Goal: Information Seeking & Learning: Learn about a topic

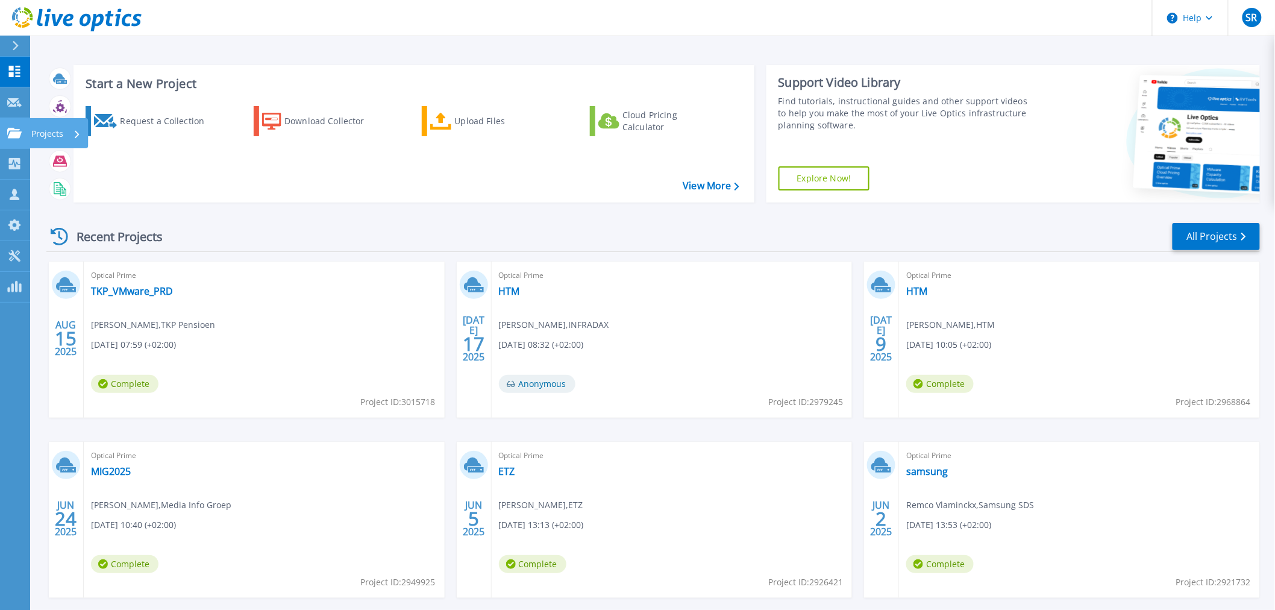
click at [8, 133] on icon at bounding box center [14, 133] width 14 height 10
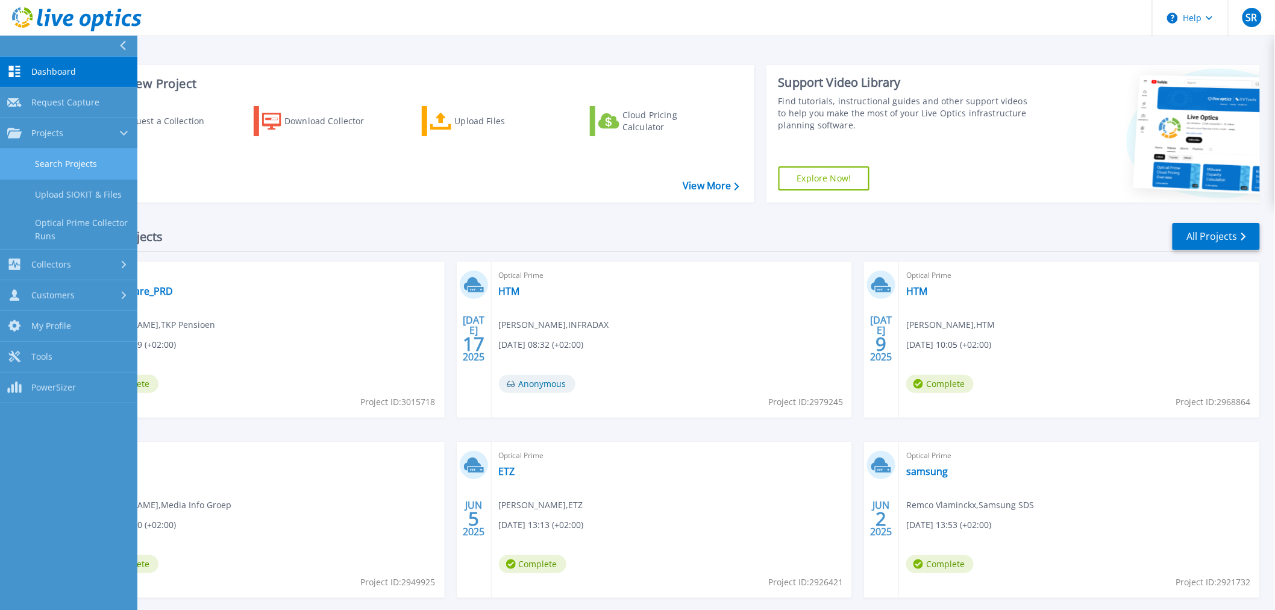
click at [89, 152] on link "Search Projects" at bounding box center [68, 164] width 137 height 31
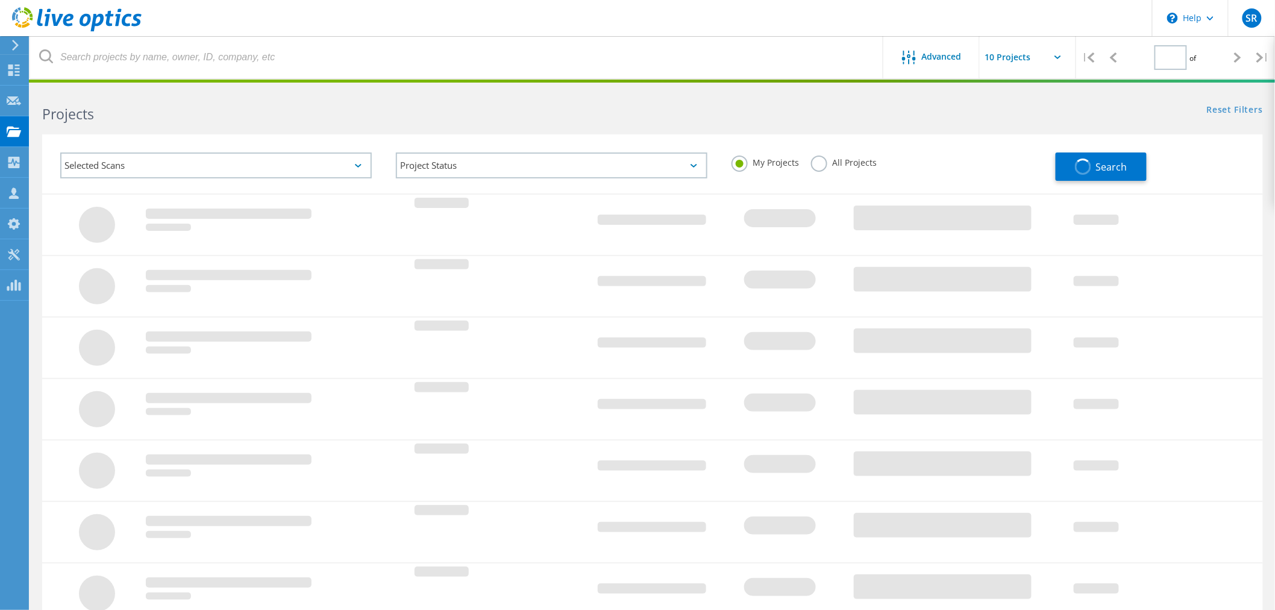
type input "1"
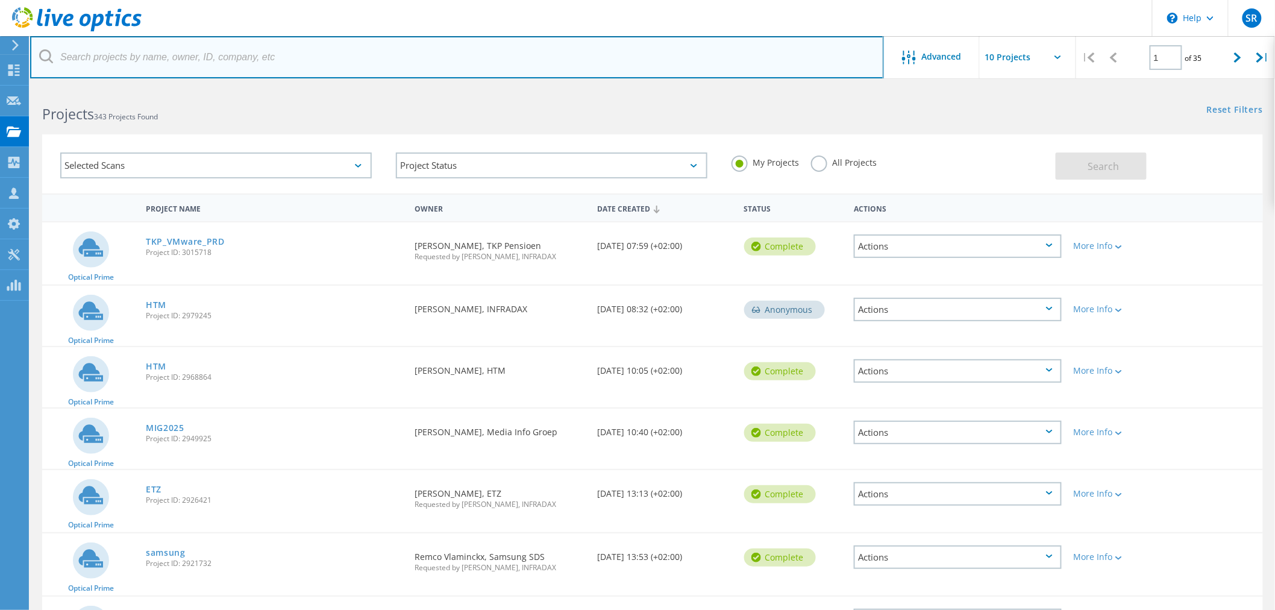
click at [204, 52] on input "text" at bounding box center [457, 57] width 854 height 42
type input "odin"
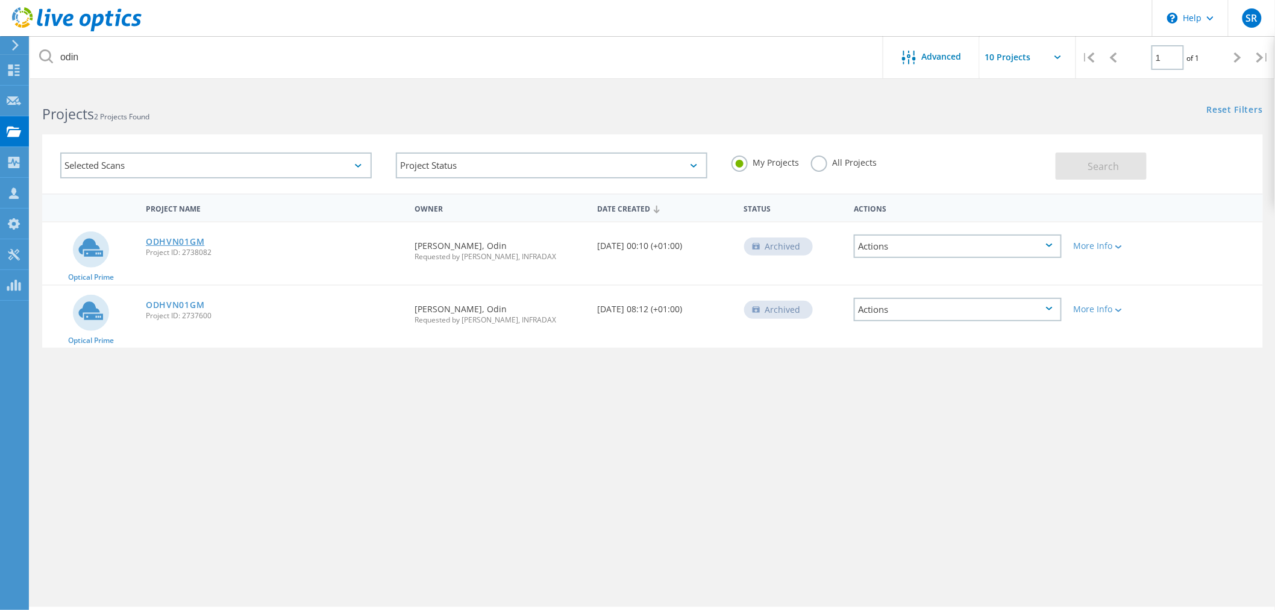
click at [170, 239] on link "ODHVN01GM" at bounding box center [175, 241] width 58 height 8
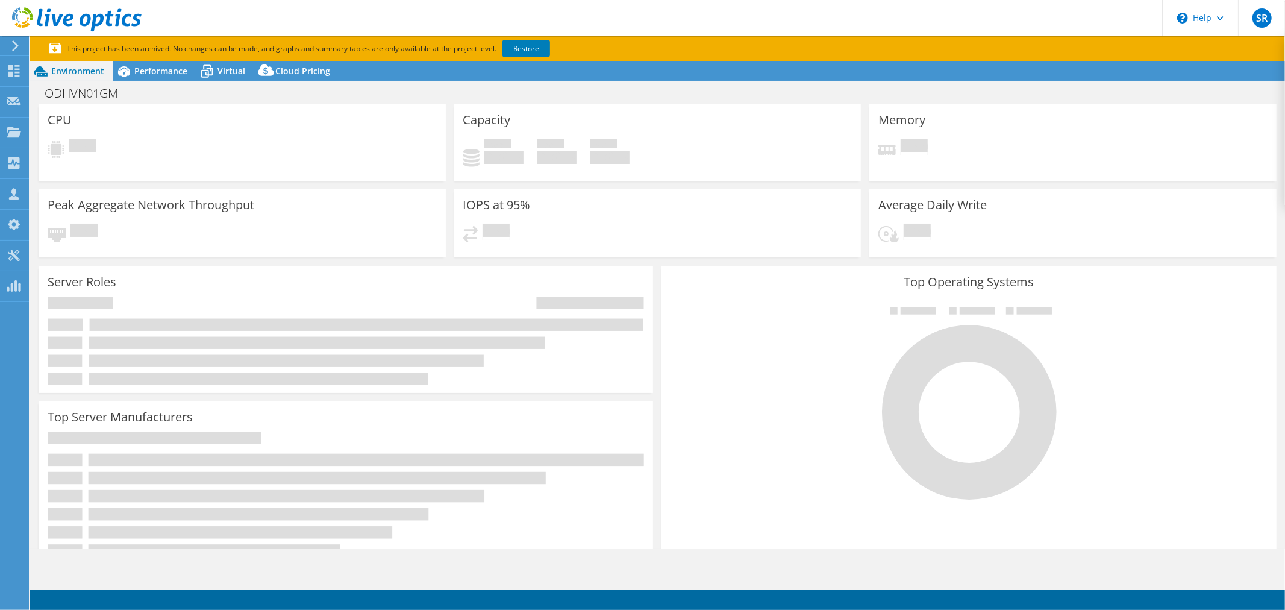
select select "USD"
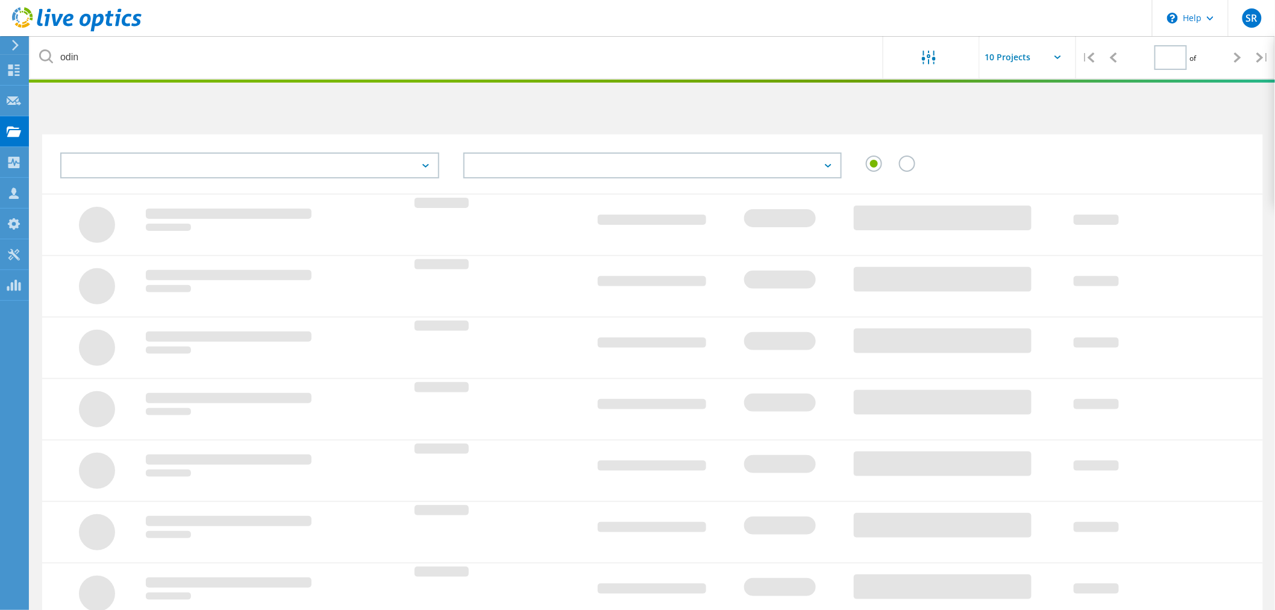
type input "1"
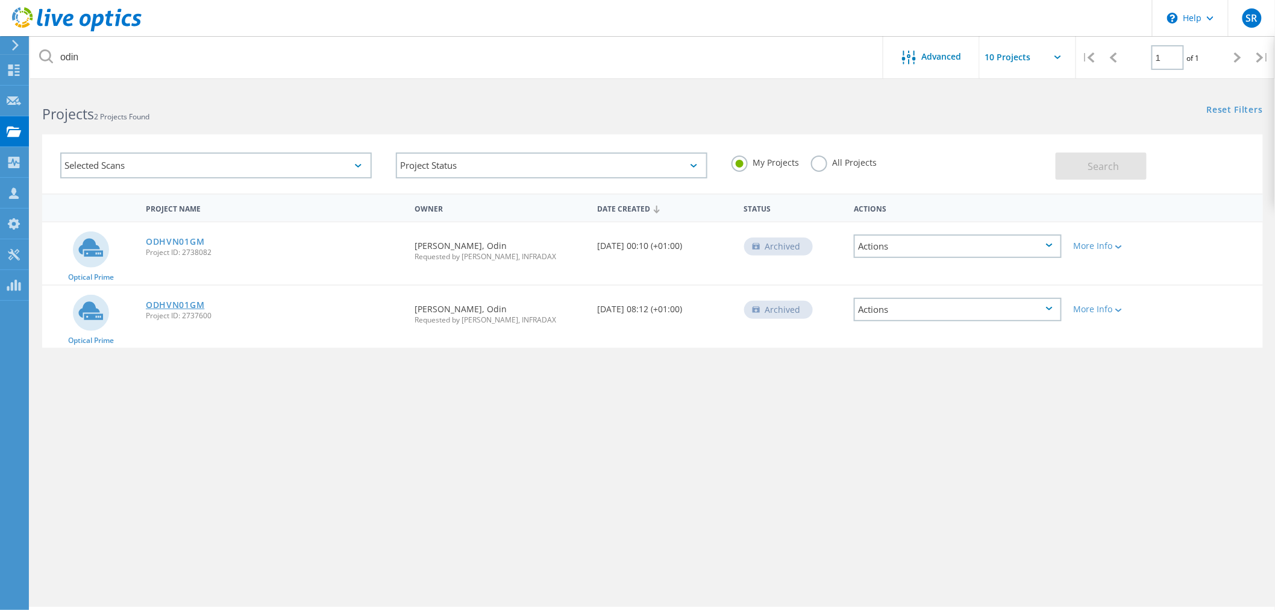
click at [184, 301] on link "ODHVN01GM" at bounding box center [175, 305] width 58 height 8
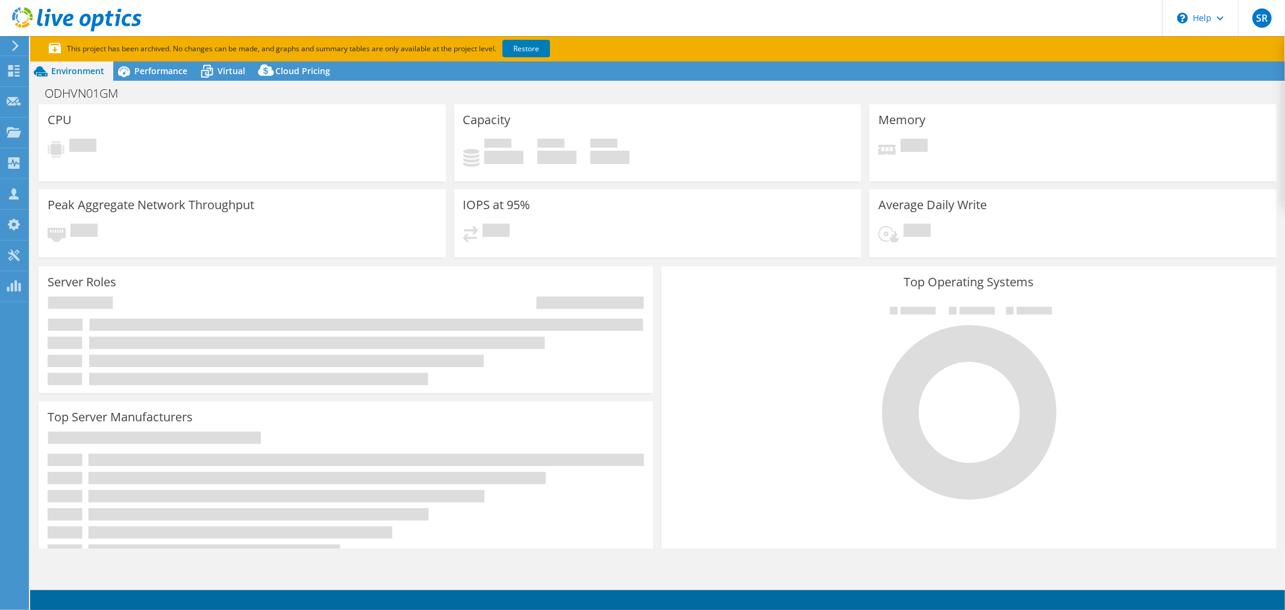
select select "USD"
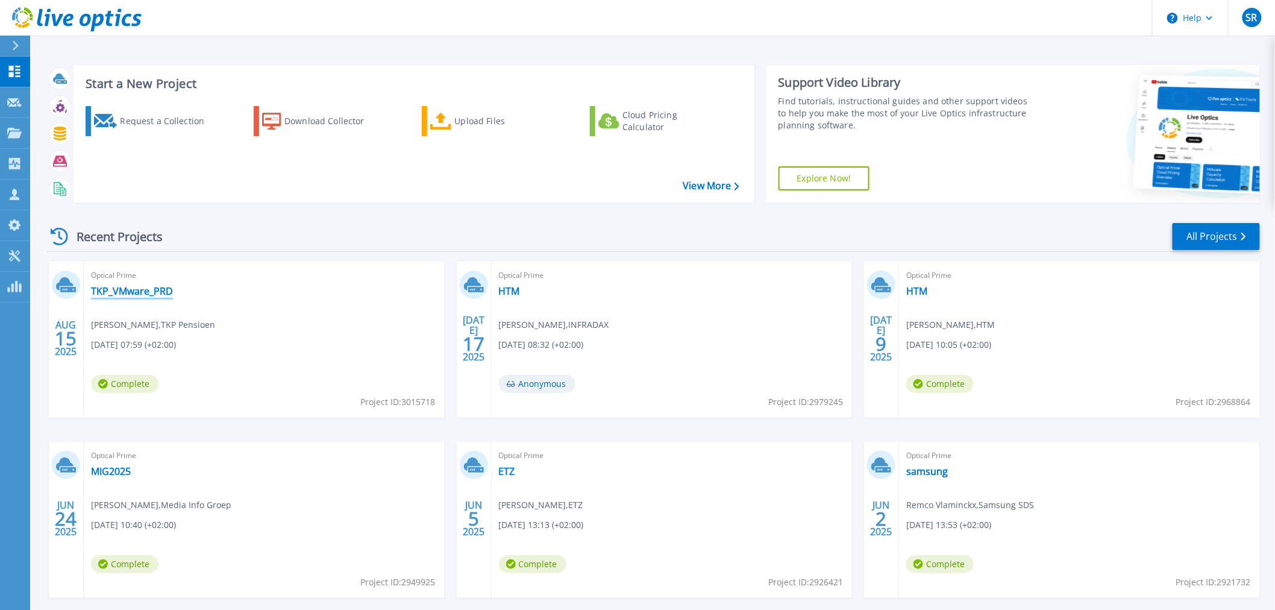
click at [136, 293] on link "TKP_VMware_PRD" at bounding box center [132, 291] width 82 height 12
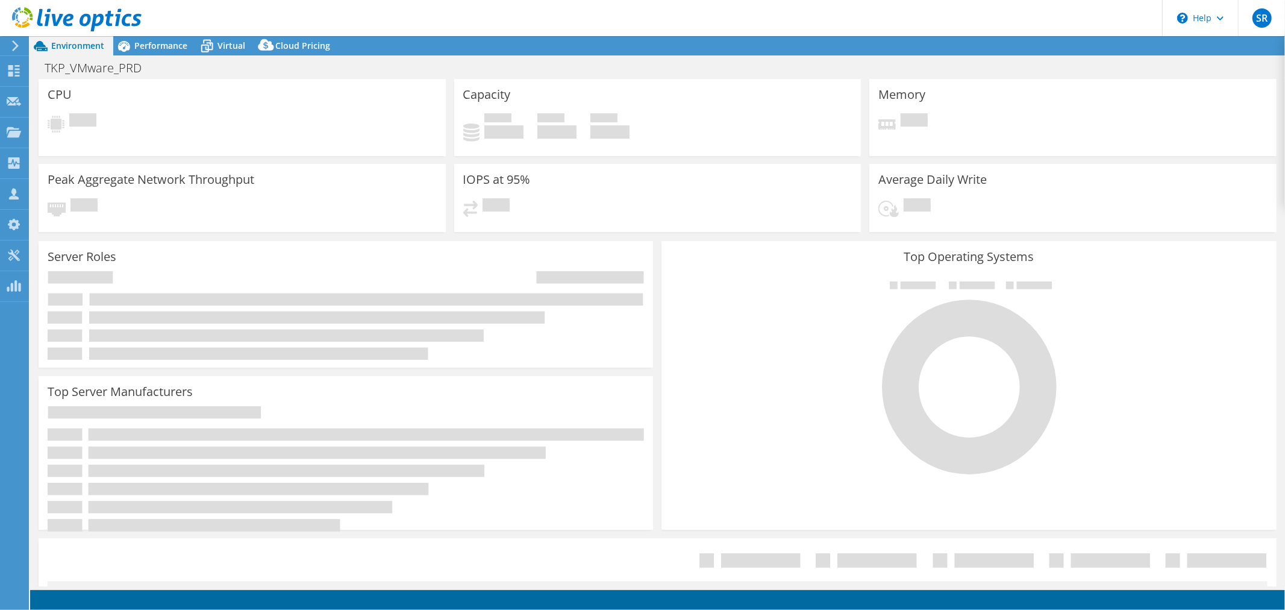
select select "USD"
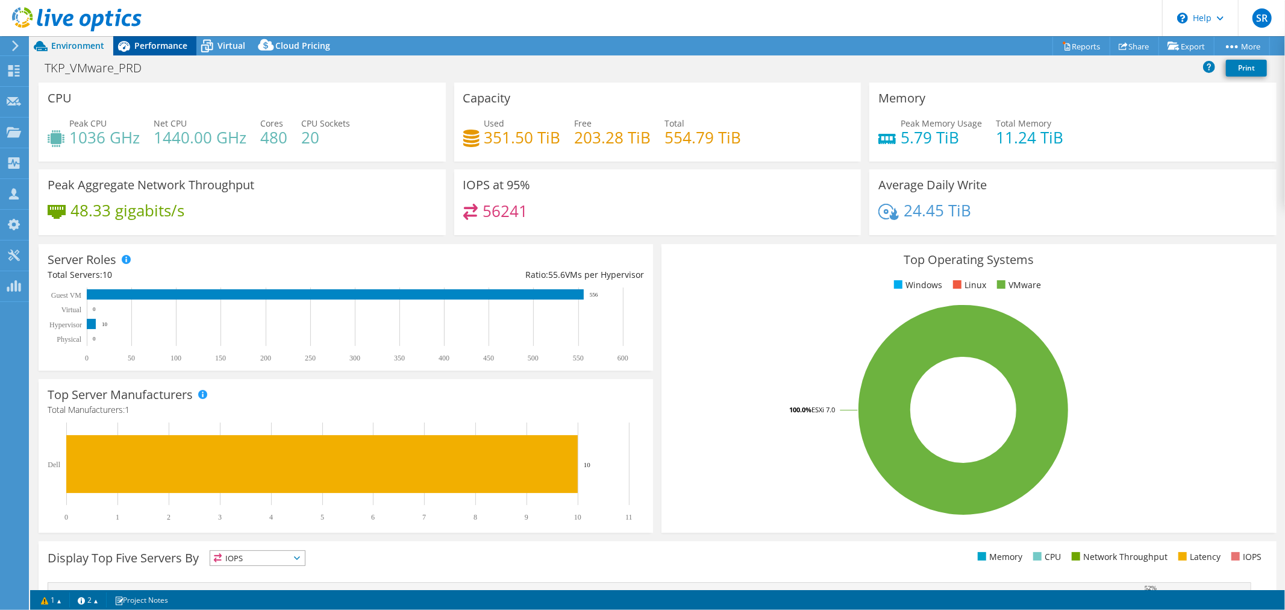
click at [140, 46] on span "Performance" at bounding box center [160, 45] width 53 height 11
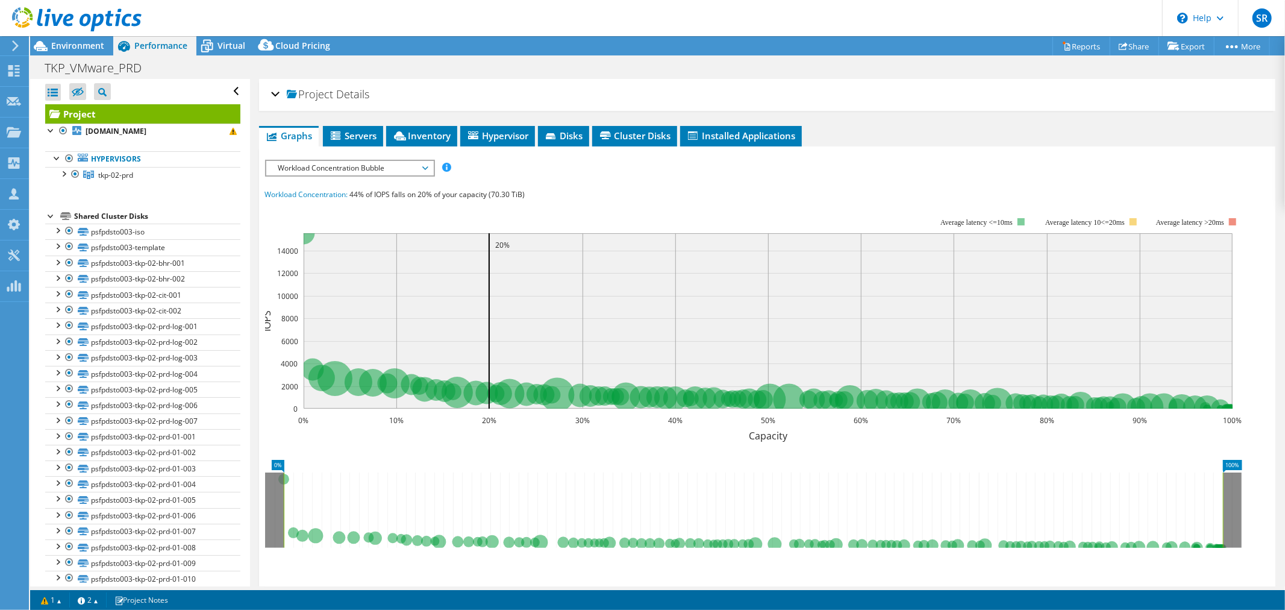
click at [421, 164] on span "Workload Concentration Bubble" at bounding box center [349, 168] width 155 height 14
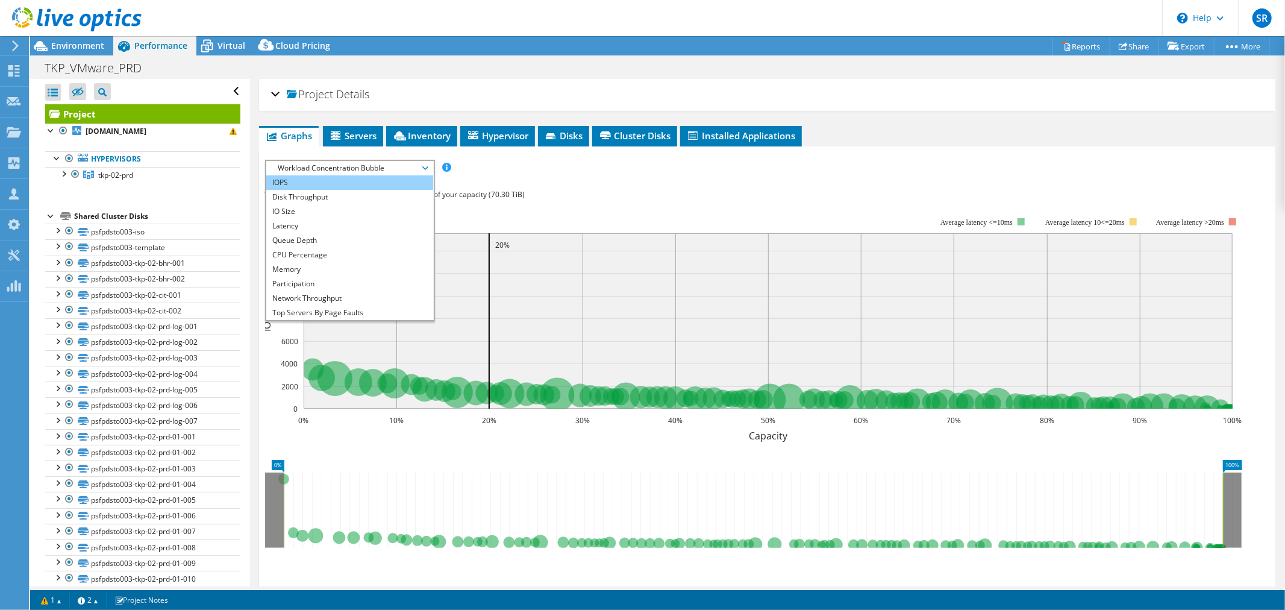
click at [313, 181] on li "IOPS" at bounding box center [349, 182] width 167 height 14
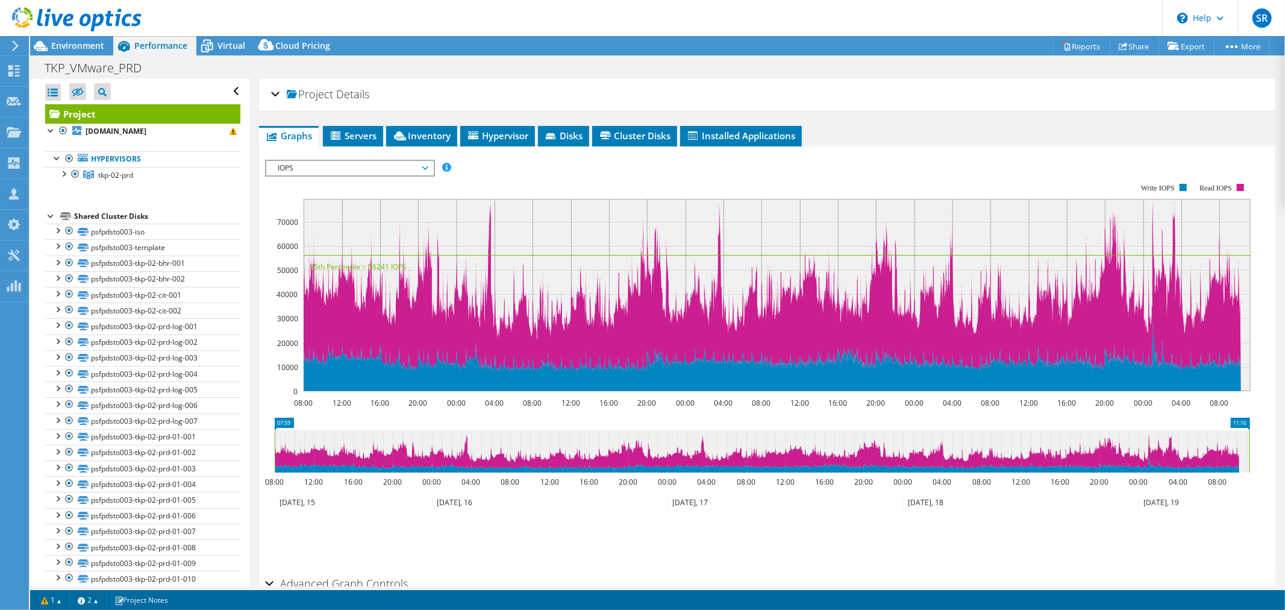
click at [70, 19] on use at bounding box center [77, 19] width 130 height 24
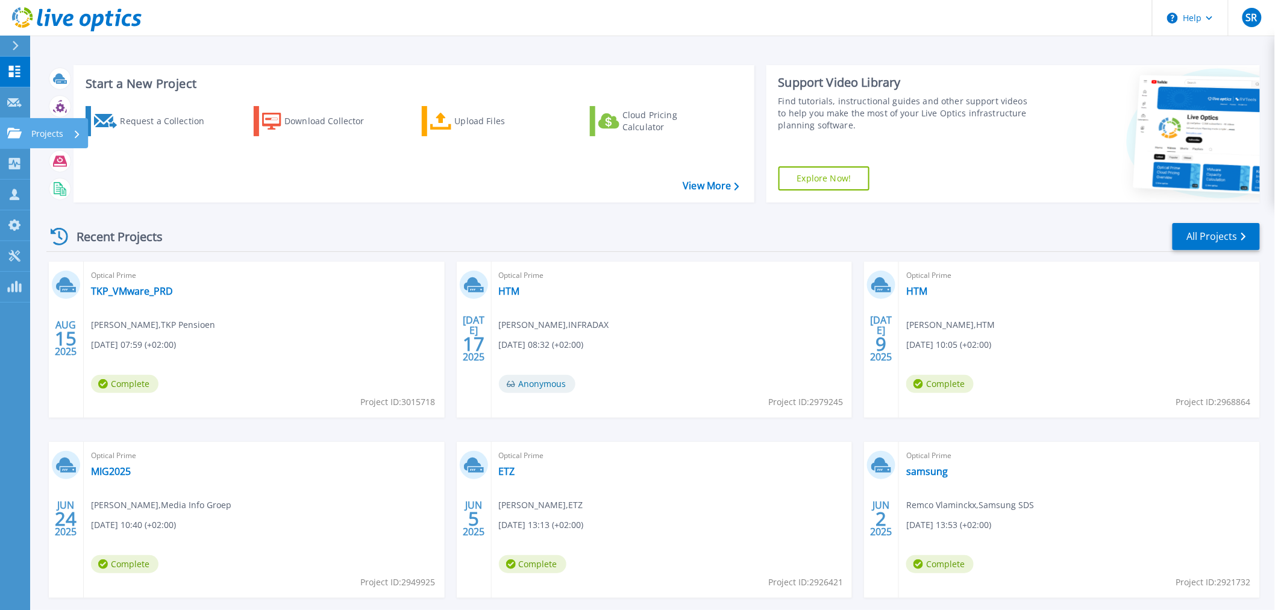
click at [24, 128] on link "Projects Projects" at bounding box center [15, 133] width 30 height 31
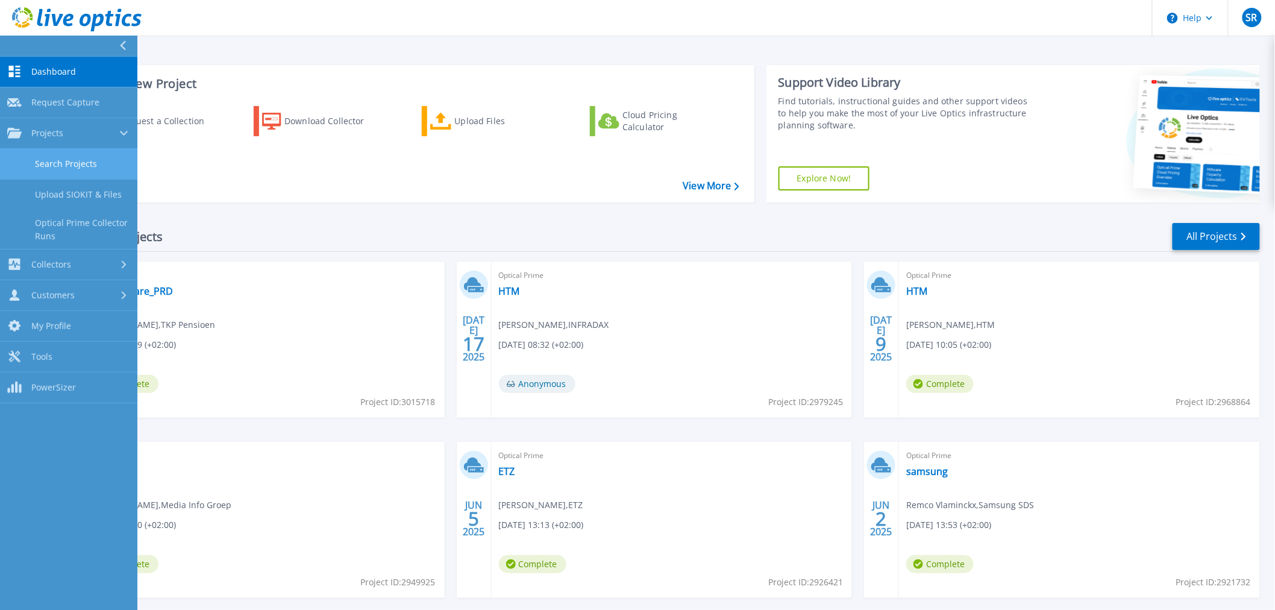
click at [74, 161] on link "Search Projects" at bounding box center [68, 164] width 137 height 31
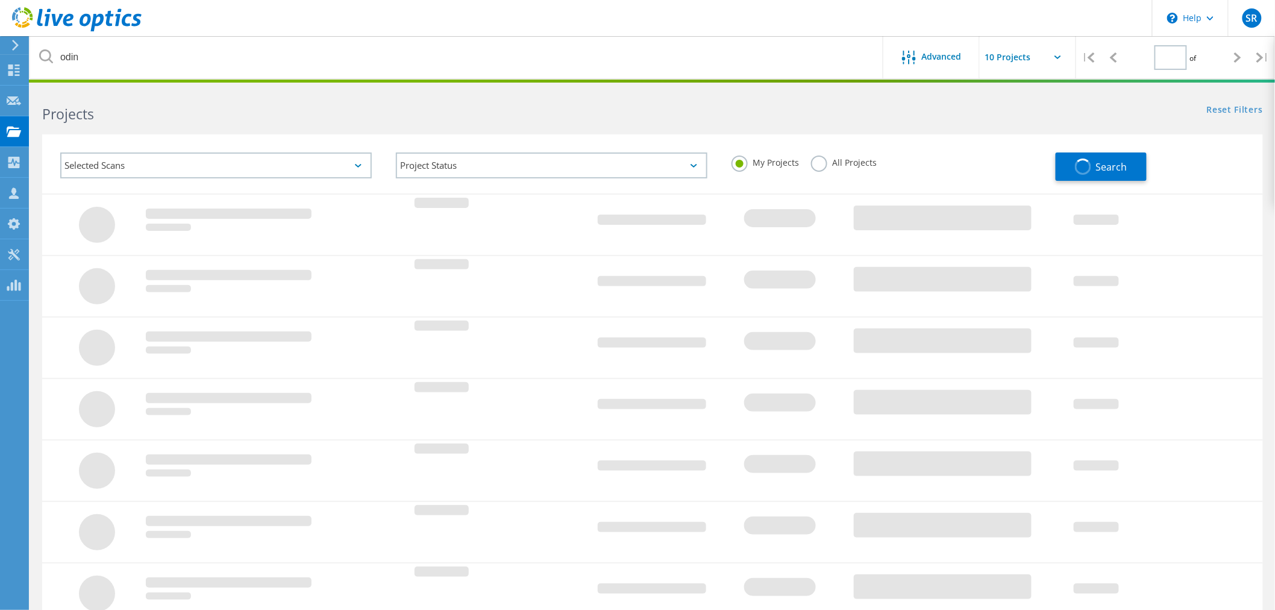
type input "1"
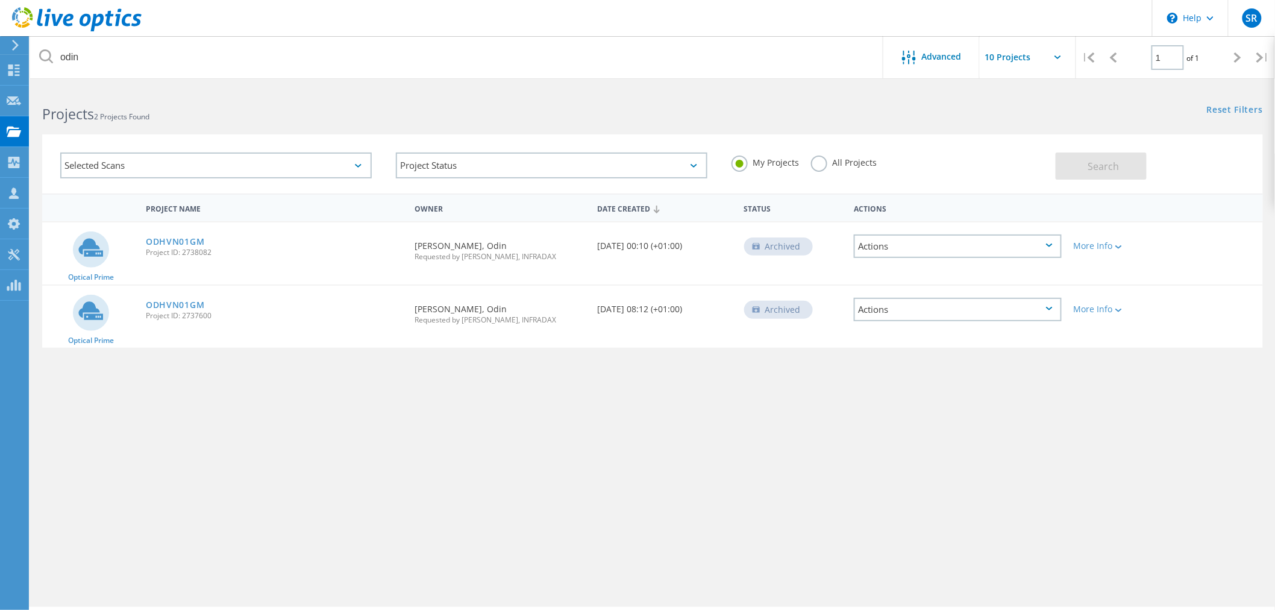
click at [160, 160] on div "Selected Scans" at bounding box center [216, 165] width 312 height 26
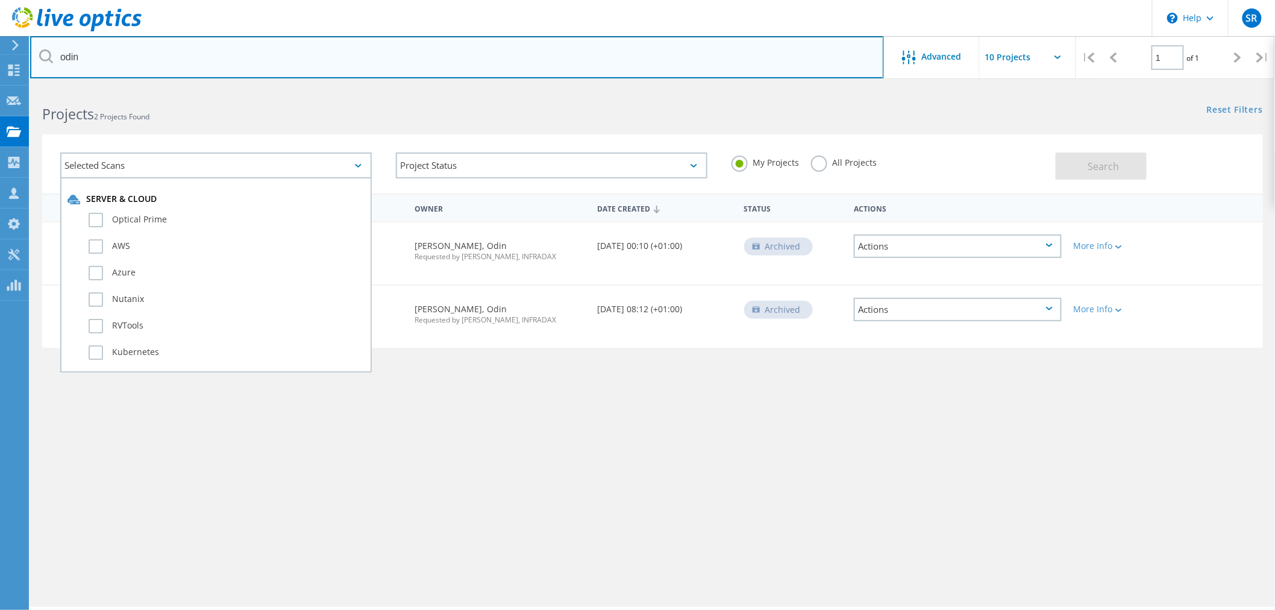
click at [124, 64] on input "odin" at bounding box center [457, 57] width 854 height 42
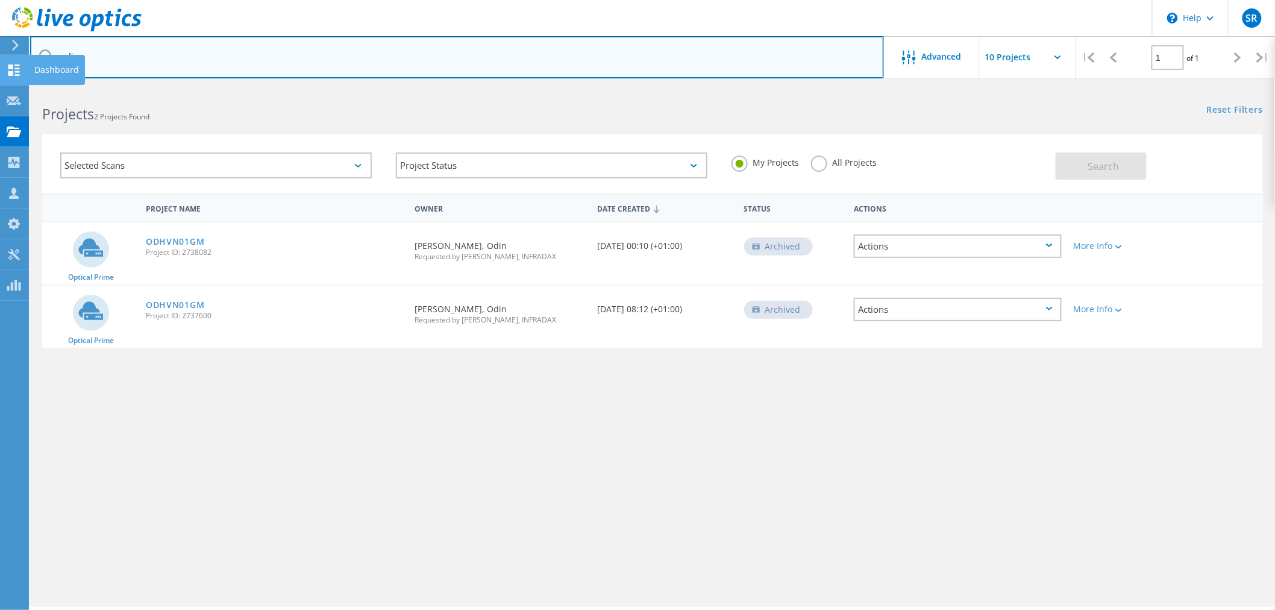
drag, startPoint x: 124, startPoint y: 64, endPoint x: 0, endPoint y: 66, distance: 124.1
click at [0, 87] on div "\n Help Explore Helpful Articles Contact Support SR Channel Partner Sander Roob…" at bounding box center [637, 365] width 1275 height 556
click at [101, 49] on input "odin" at bounding box center [457, 57] width 854 height 42
drag, startPoint x: 93, startPoint y: 55, endPoint x: 35, endPoint y: 53, distance: 57.9
click at [35, 53] on input "odin" at bounding box center [457, 57] width 854 height 42
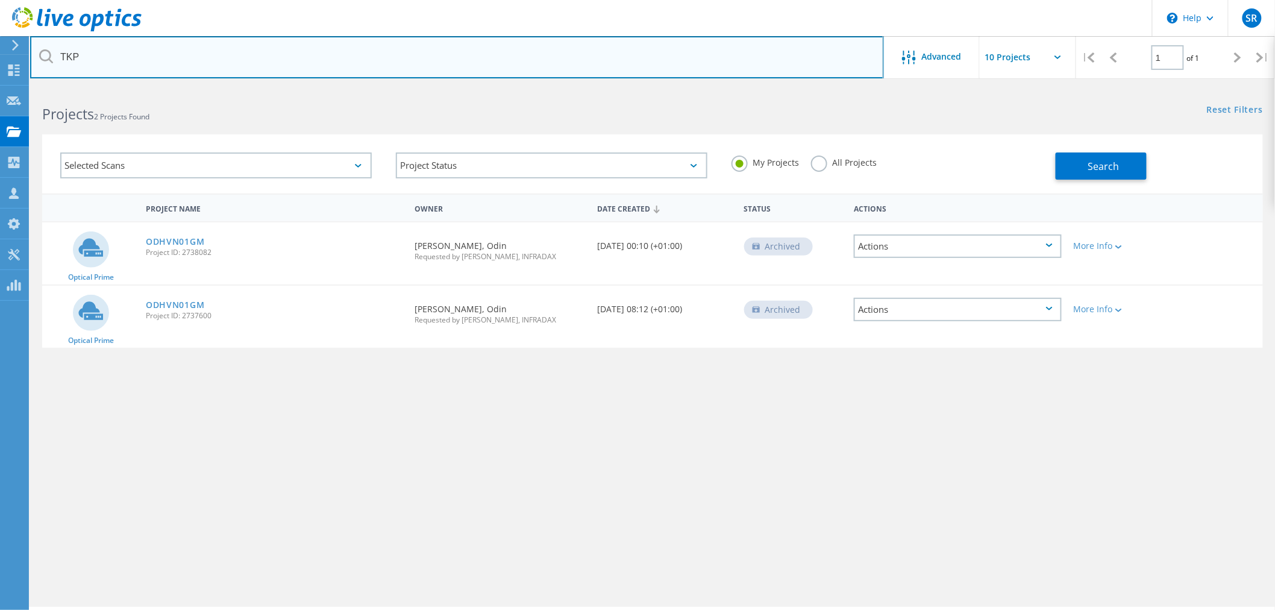
type input "TKP"
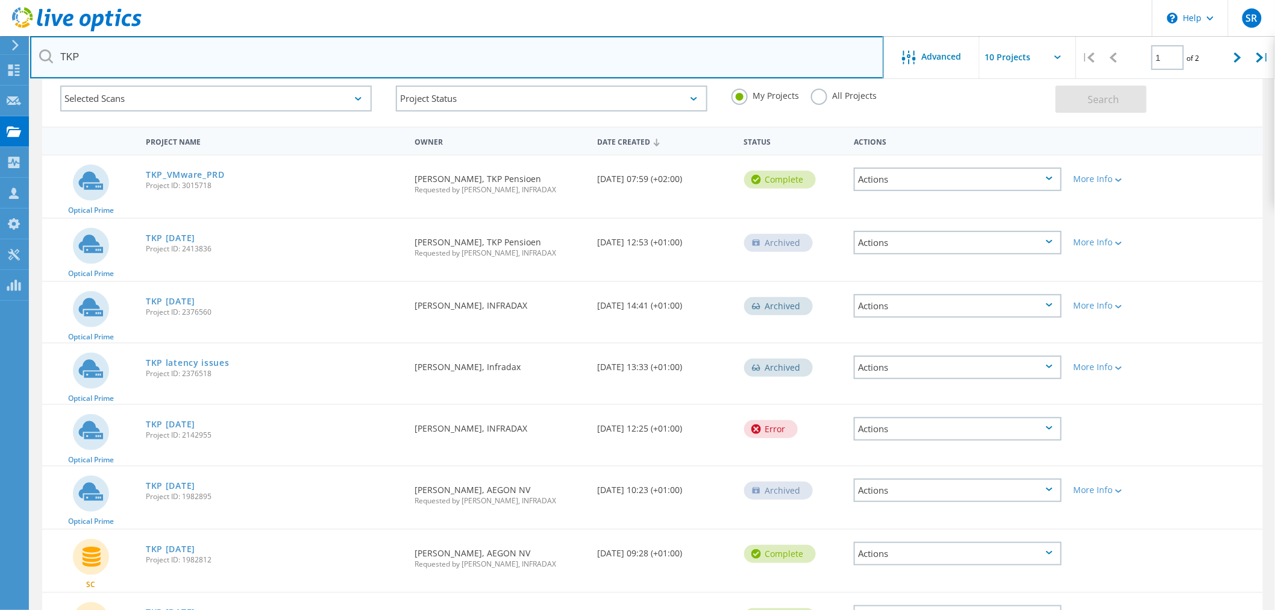
scroll to position [134, 0]
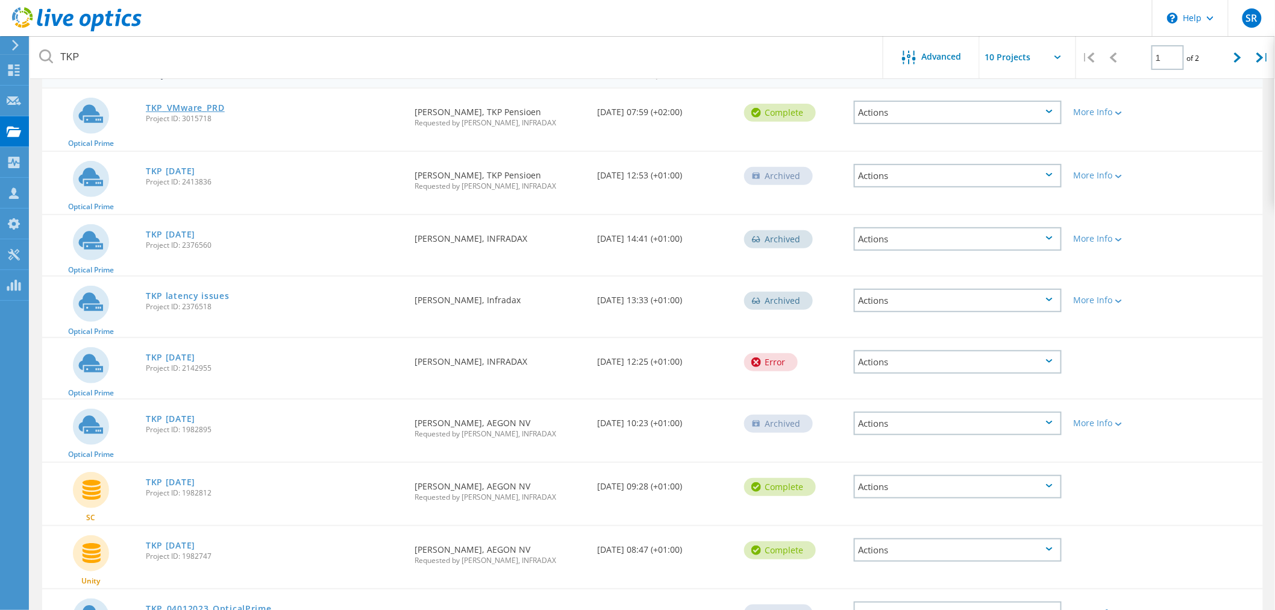
click at [178, 104] on link "TKP_VMware_PRD" at bounding box center [185, 108] width 79 height 8
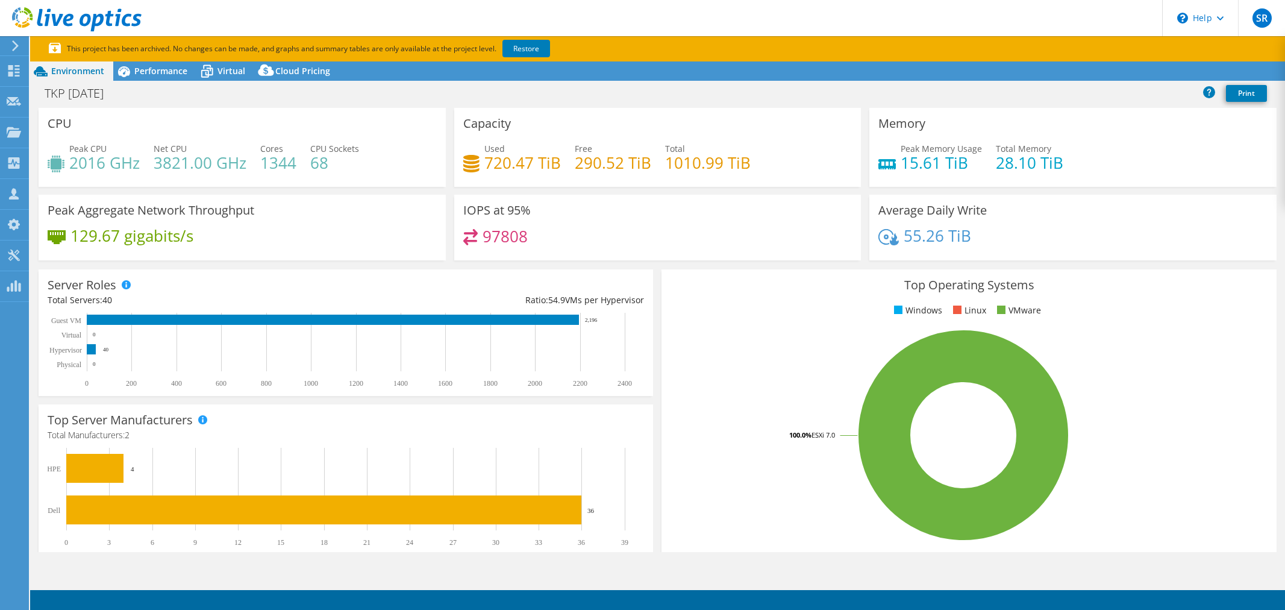
select select "USD"
click at [230, 67] on span "Virtual" at bounding box center [232, 70] width 28 height 11
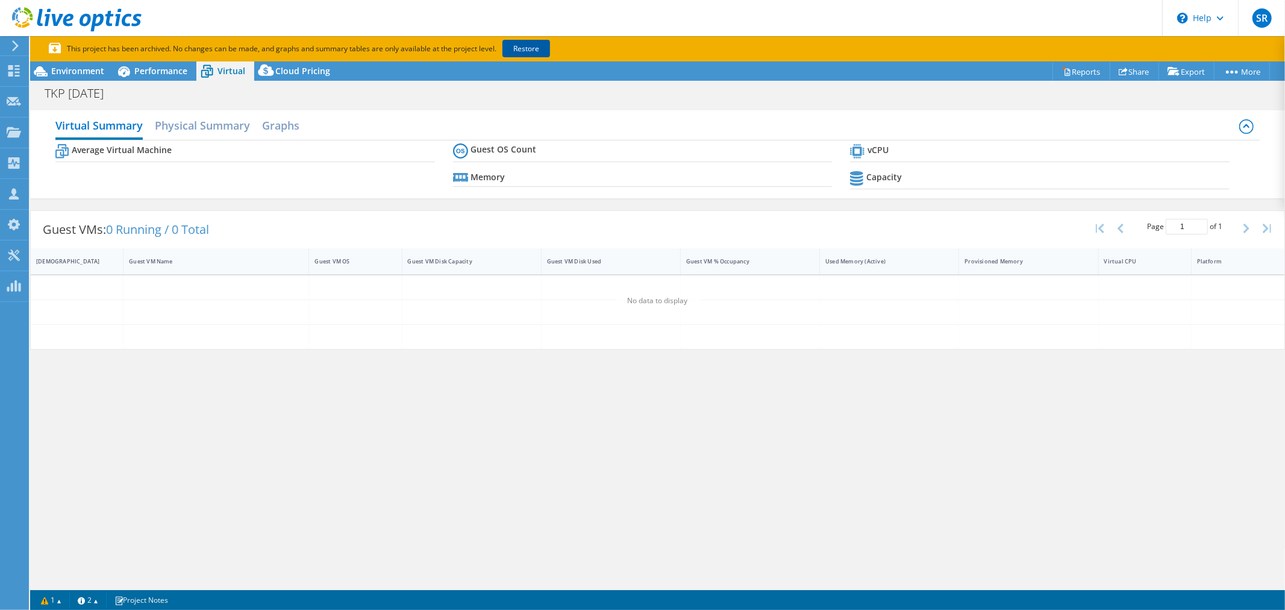
click at [531, 48] on link "Restore" at bounding box center [527, 48] width 48 height 17
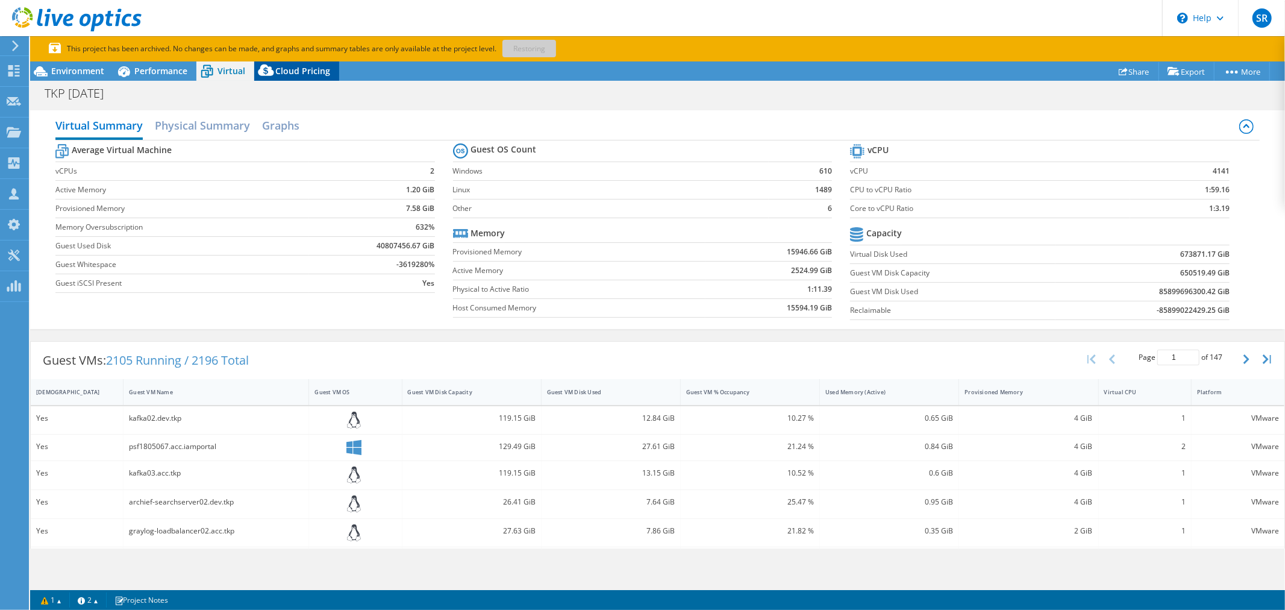
click at [296, 63] on div "Cloud Pricing" at bounding box center [296, 70] width 85 height 19
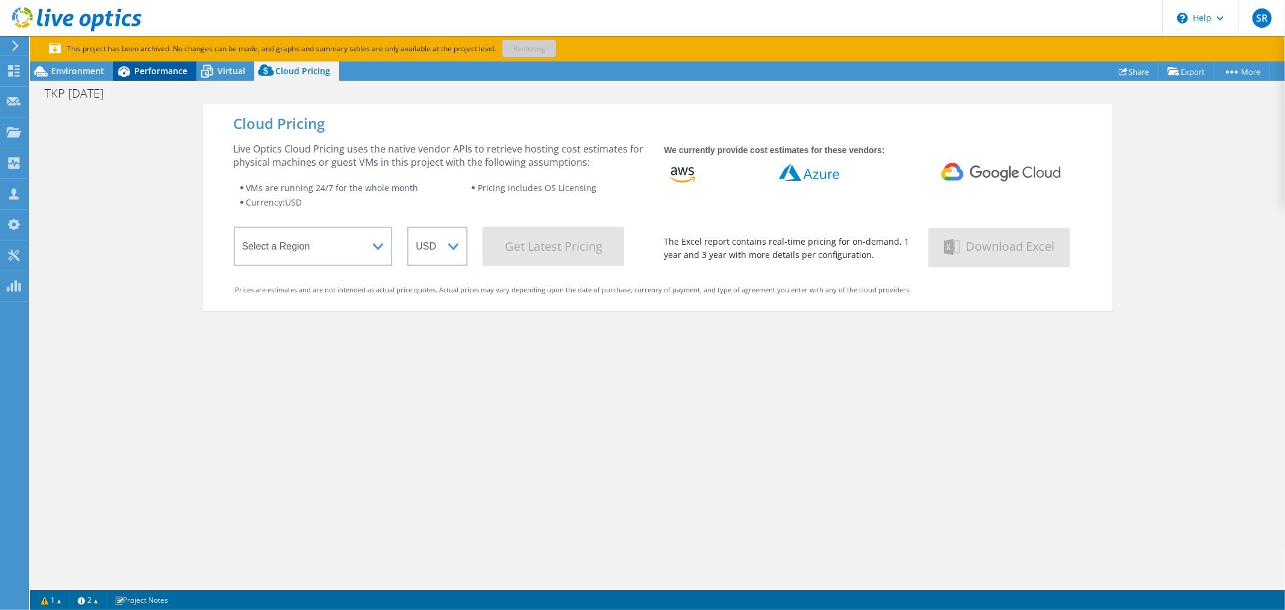
click at [139, 67] on span "Performance" at bounding box center [160, 70] width 53 height 11
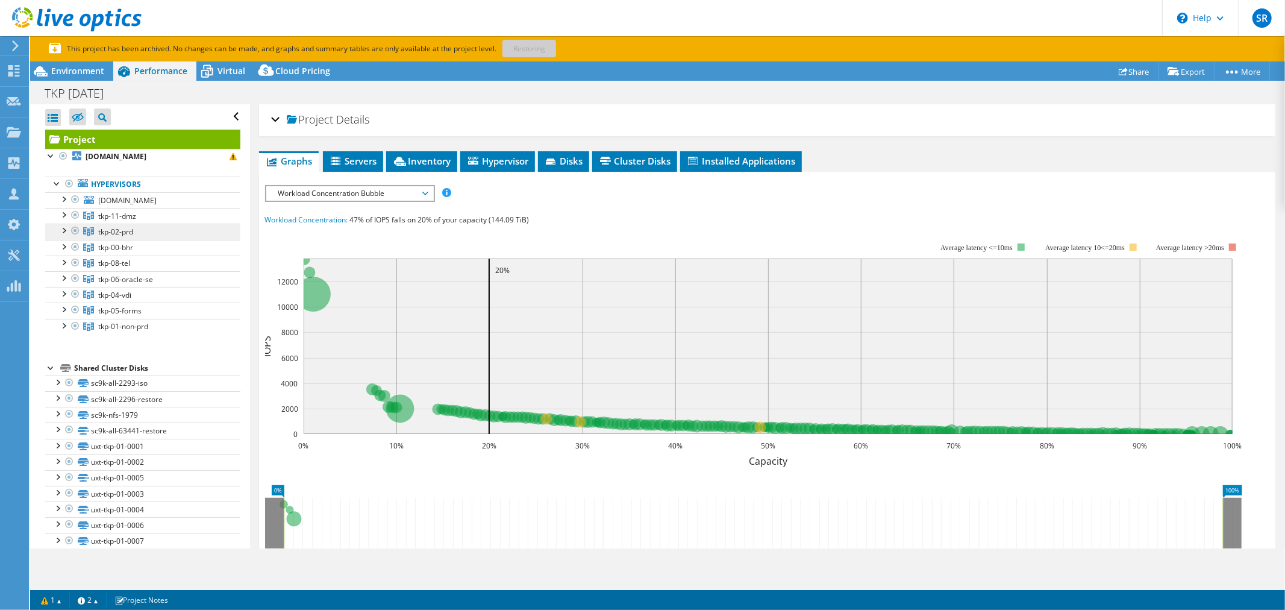
click at [129, 221] on span "tkp-02-prd" at bounding box center [117, 216] width 38 height 10
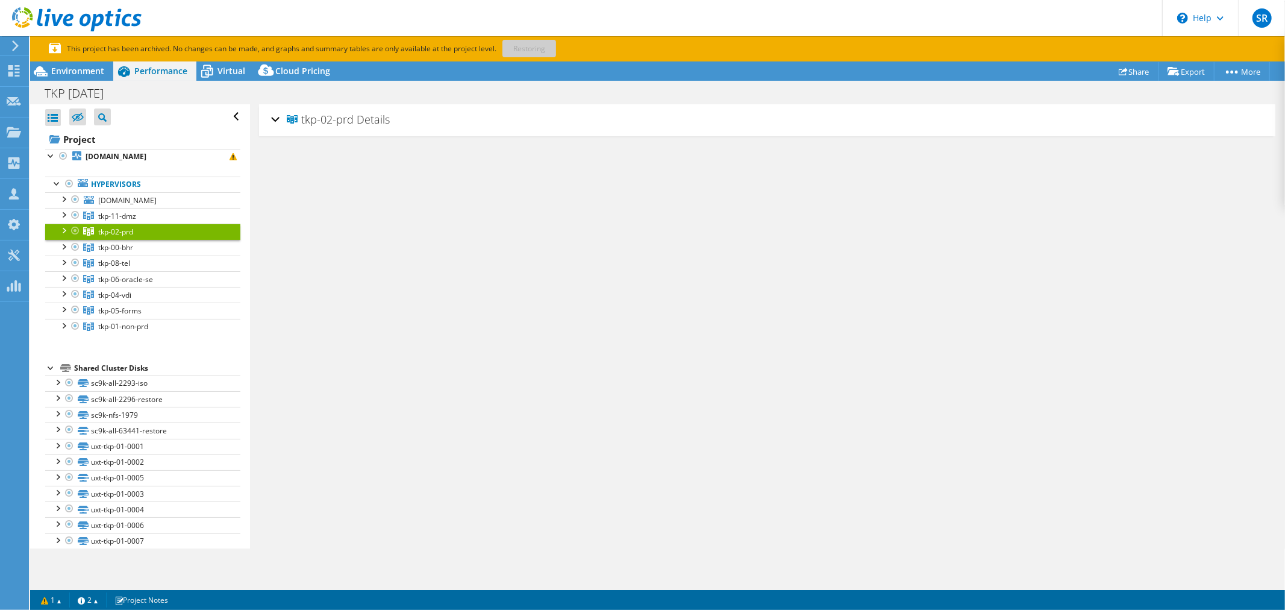
click at [274, 117] on div "tkp-02-prd Details" at bounding box center [767, 120] width 992 height 26
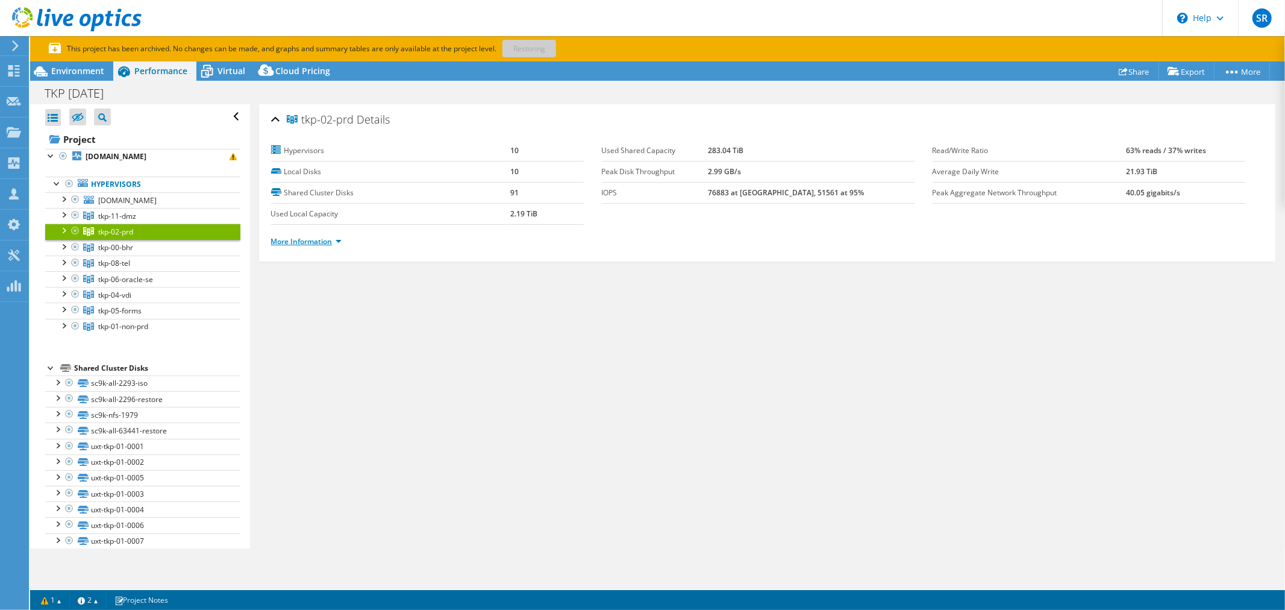
click at [335, 239] on link "More Information" at bounding box center [306, 241] width 71 height 10
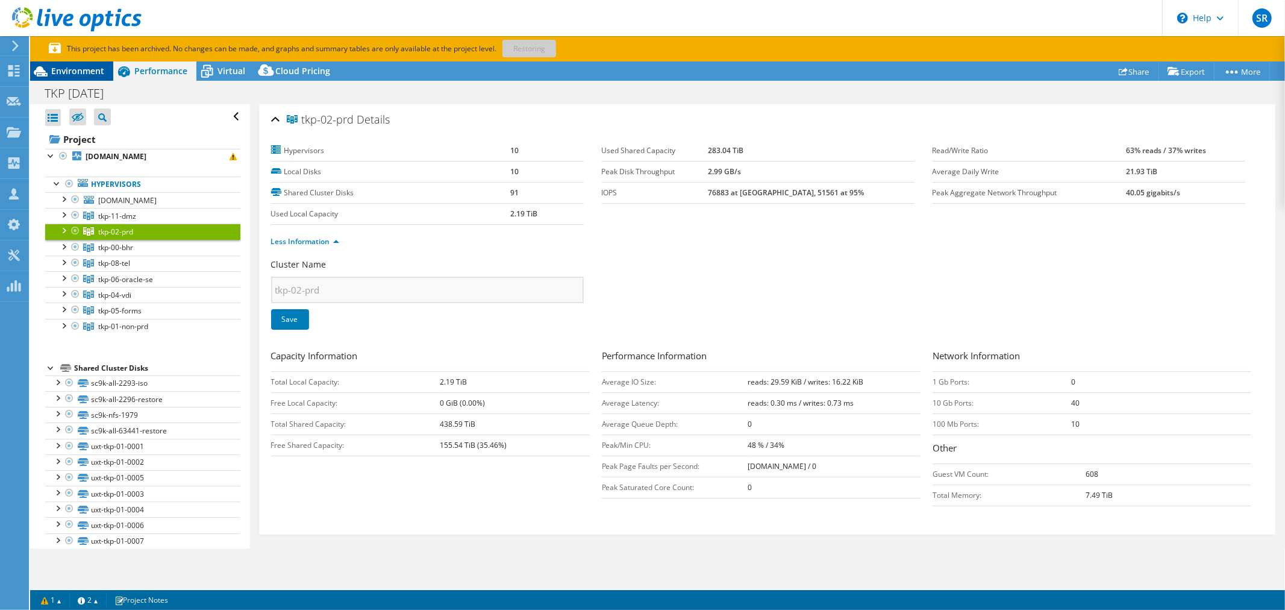
click at [81, 74] on span "Environment" at bounding box center [77, 70] width 53 height 11
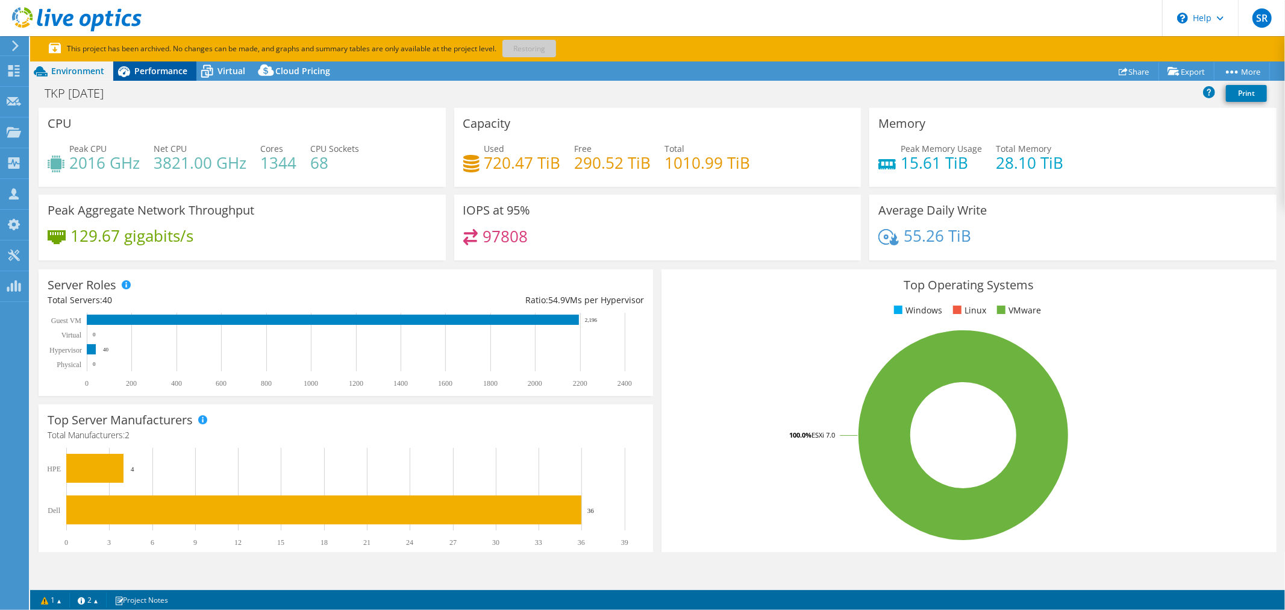
click at [164, 65] on span "Performance" at bounding box center [160, 70] width 53 height 11
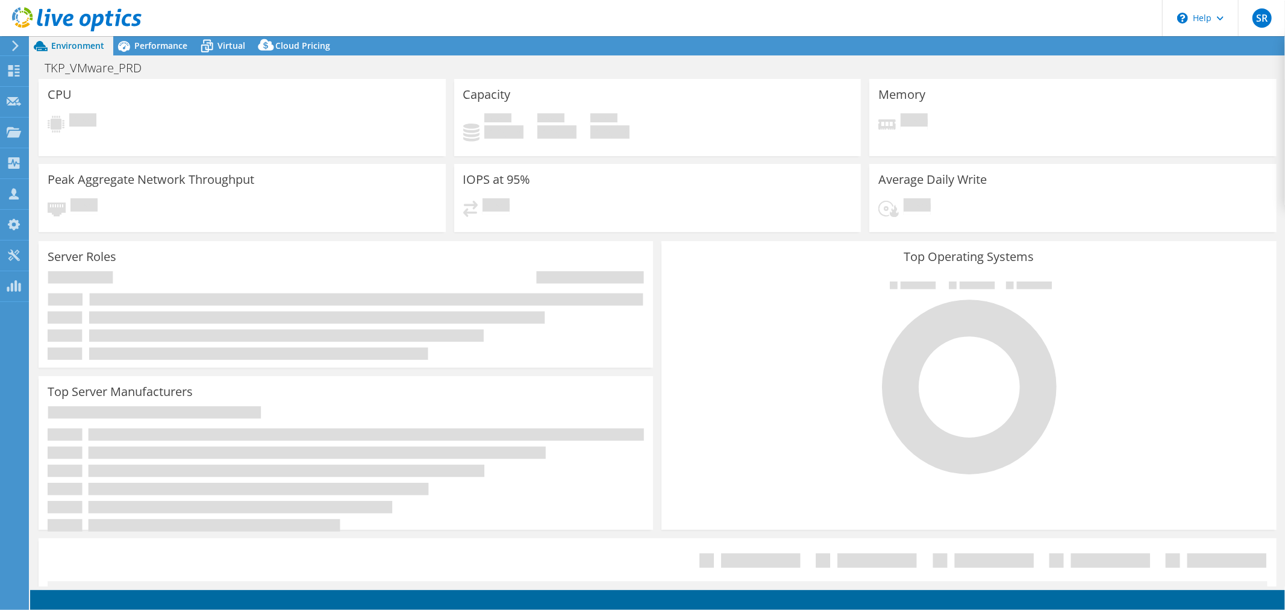
select select "USD"
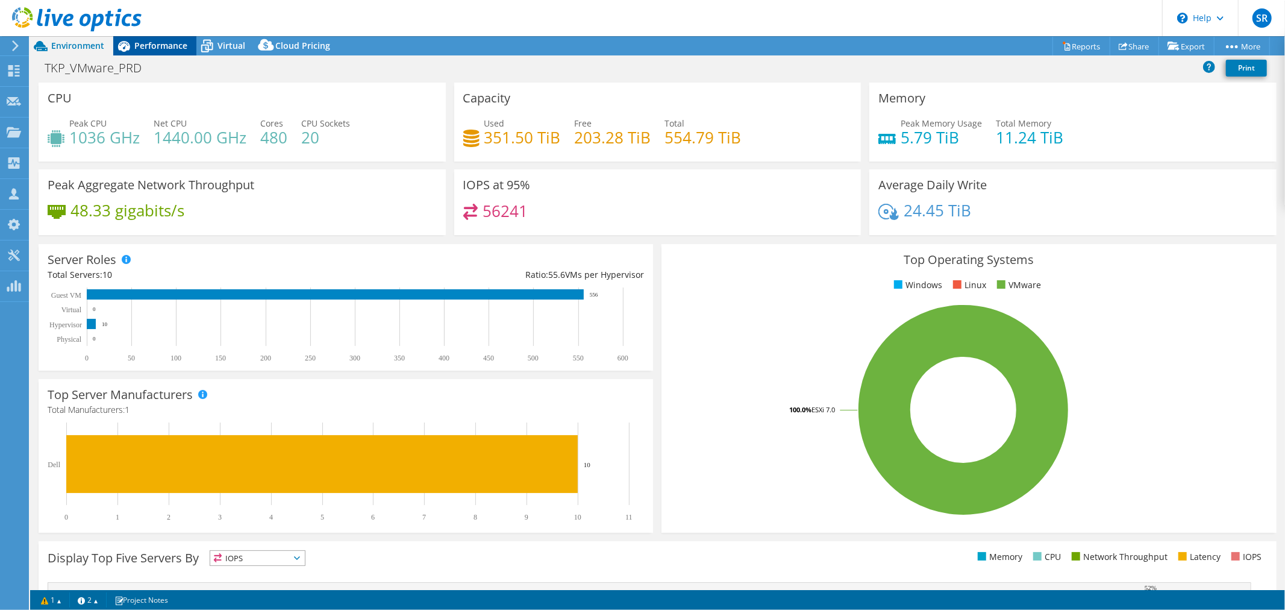
click at [181, 43] on span "Performance" at bounding box center [160, 45] width 53 height 11
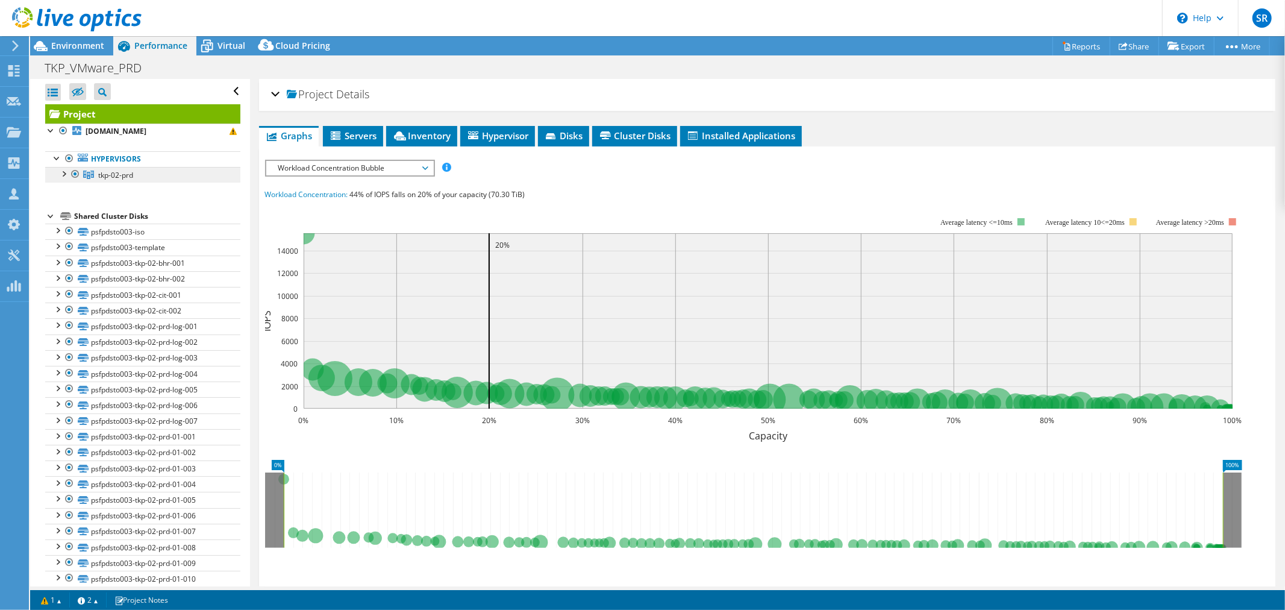
click at [109, 173] on span "tkp-02-prd" at bounding box center [115, 175] width 35 height 10
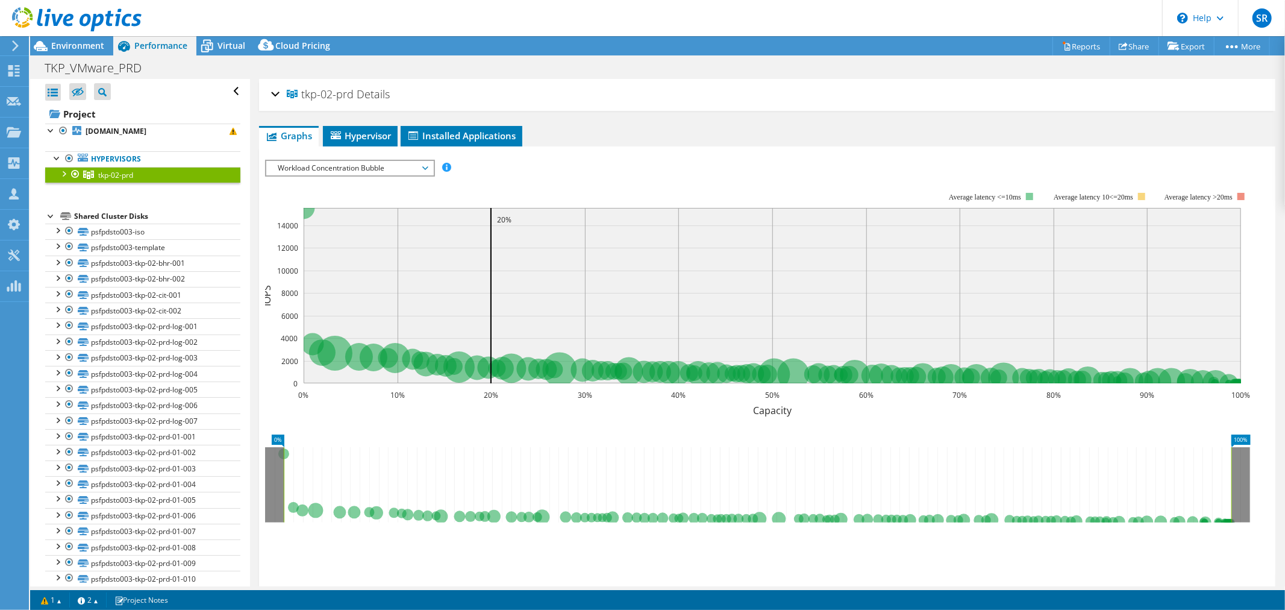
click at [345, 169] on span "Workload Concentration Bubble" at bounding box center [349, 168] width 155 height 14
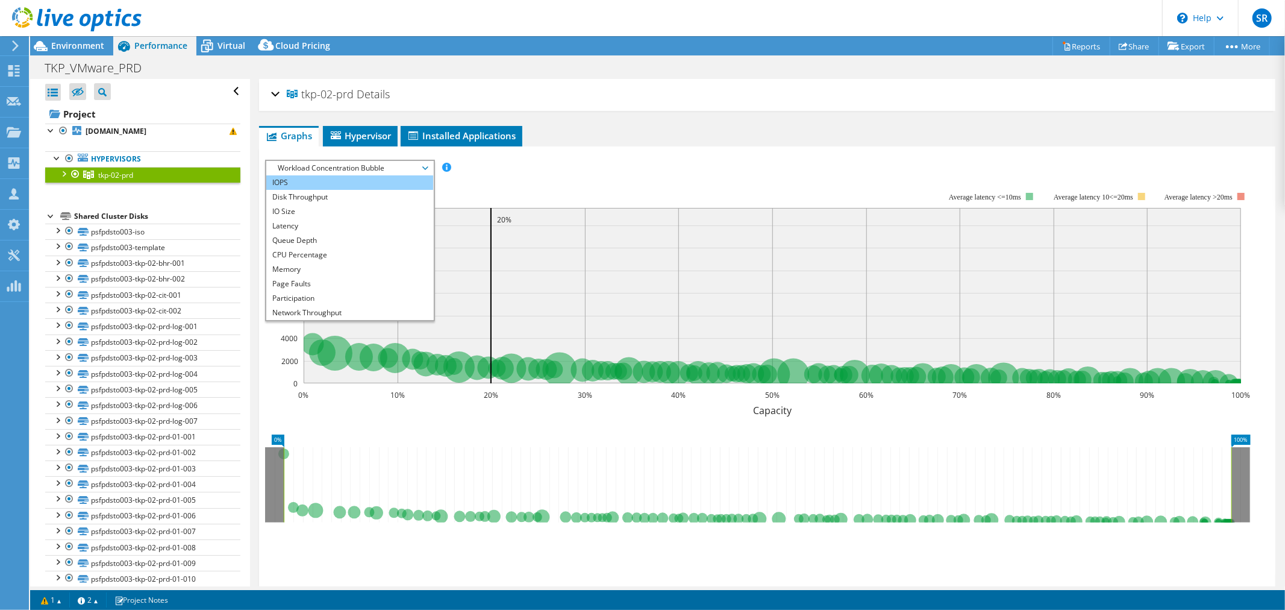
click at [296, 182] on li "IOPS" at bounding box center [349, 182] width 167 height 14
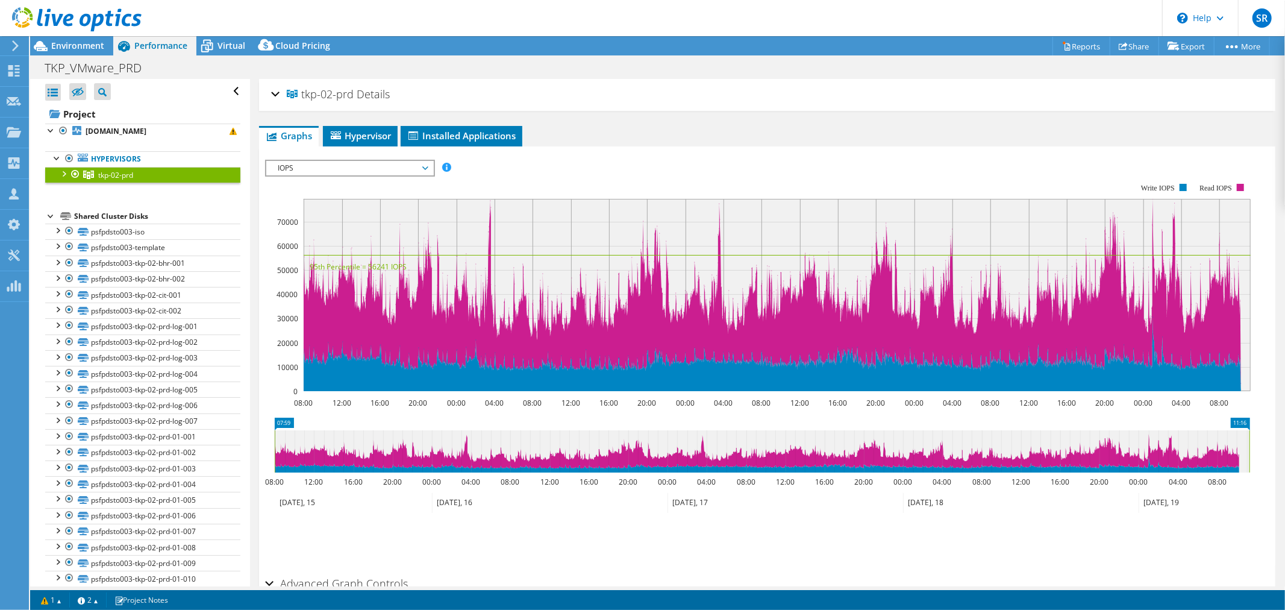
click at [276, 92] on div "tkp-02-prd Details" at bounding box center [767, 95] width 992 height 26
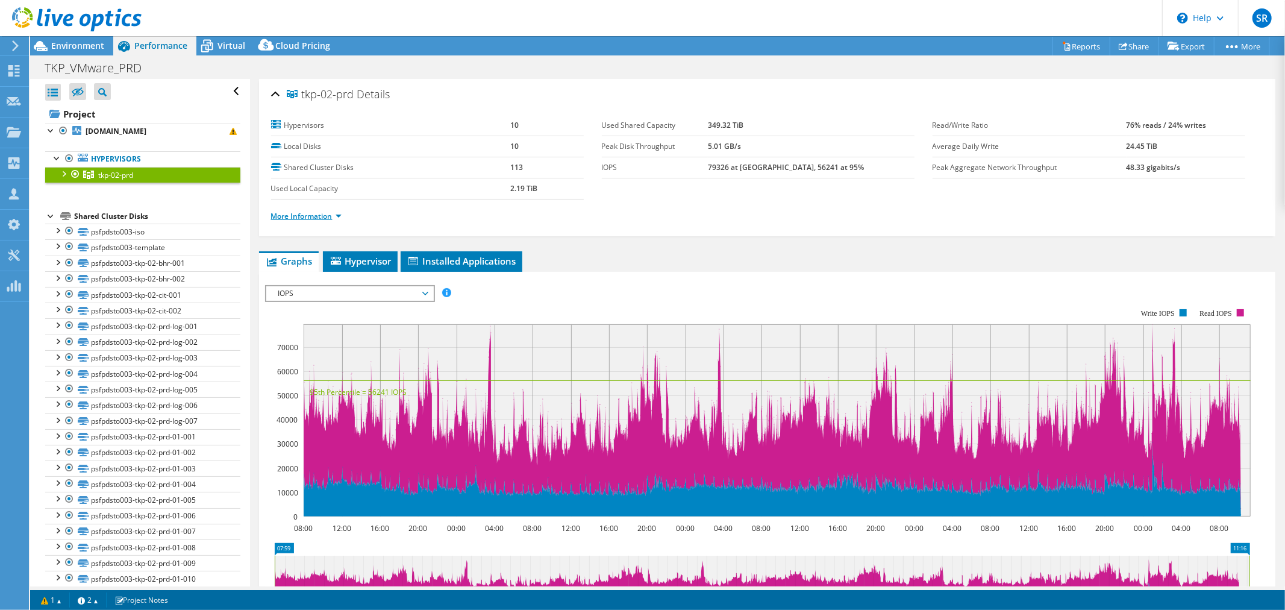
click at [336, 215] on link "More Information" at bounding box center [306, 216] width 71 height 10
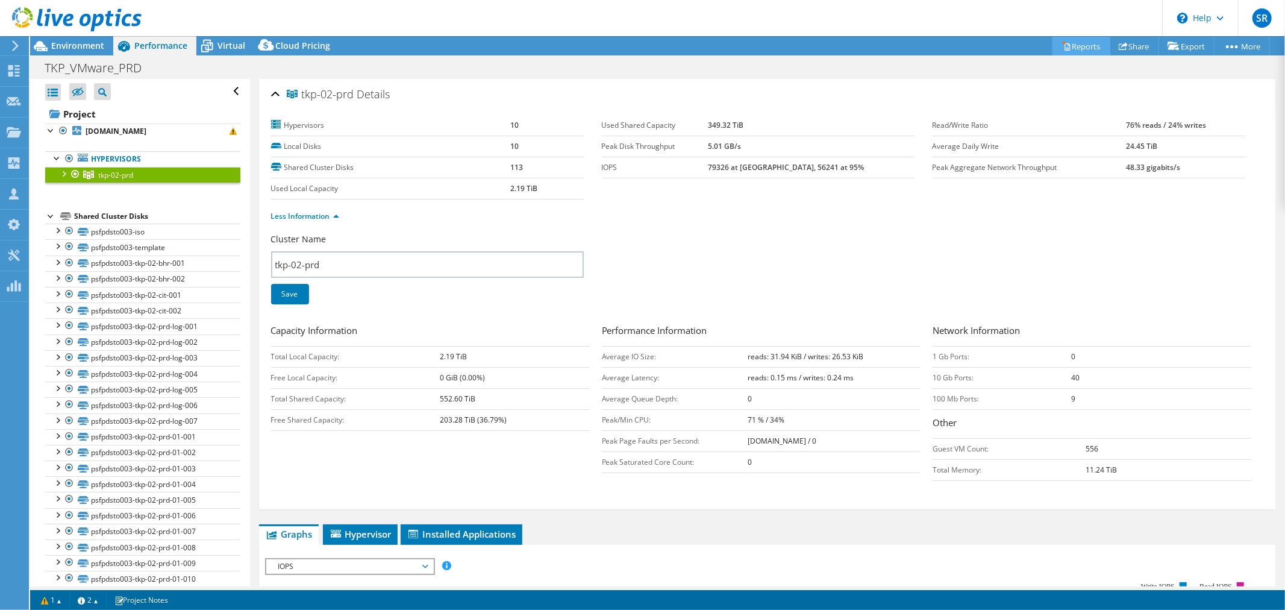
click at [1083, 40] on link "Reports" at bounding box center [1082, 46] width 58 height 19
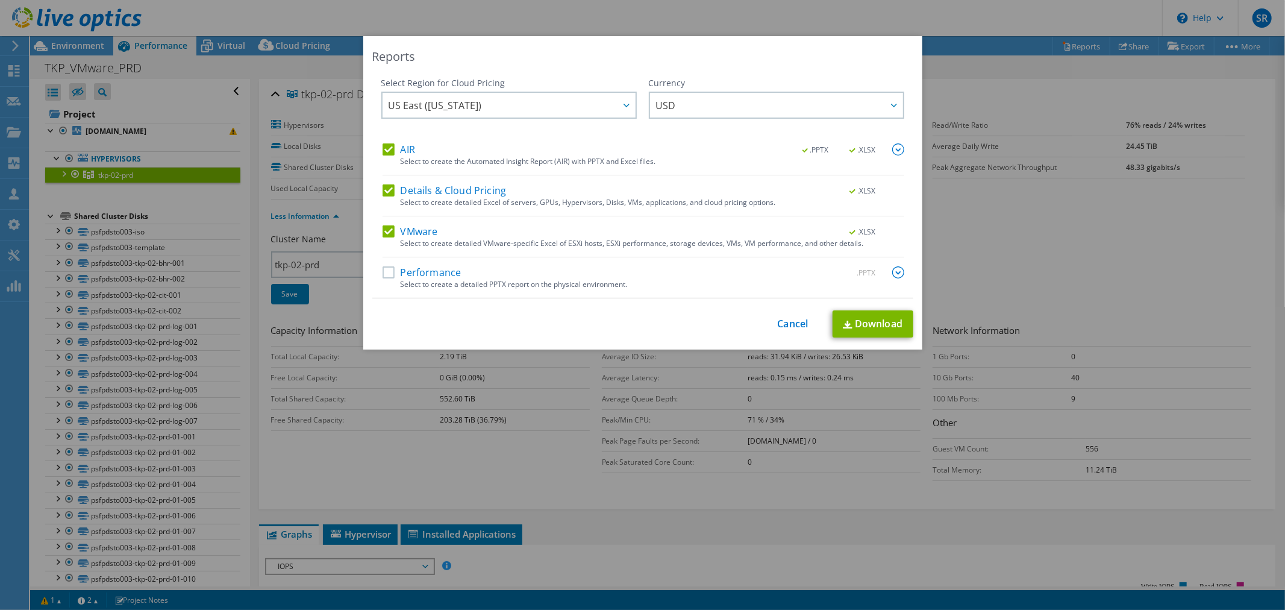
click at [383, 148] on label "AIR" at bounding box center [399, 149] width 33 height 12
click at [0, 0] on input "AIR" at bounding box center [0, 0] width 0 height 0
click at [875, 321] on link "Download" at bounding box center [873, 323] width 81 height 27
click at [788, 325] on link "Cancel" at bounding box center [793, 323] width 31 height 11
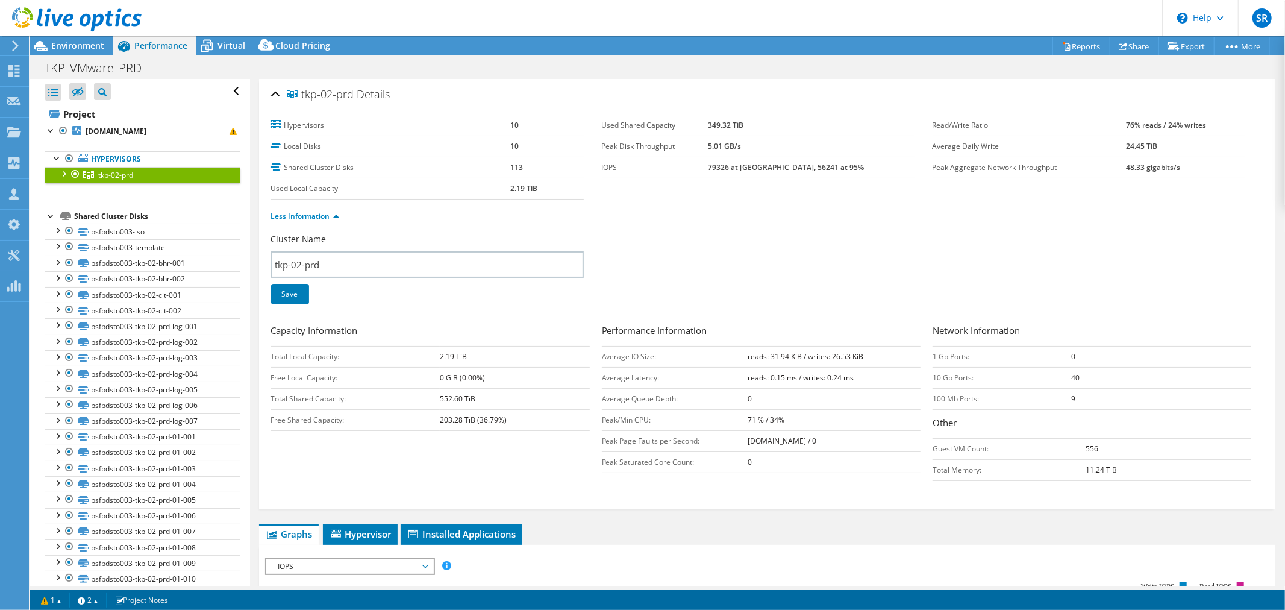
scroll to position [334, 0]
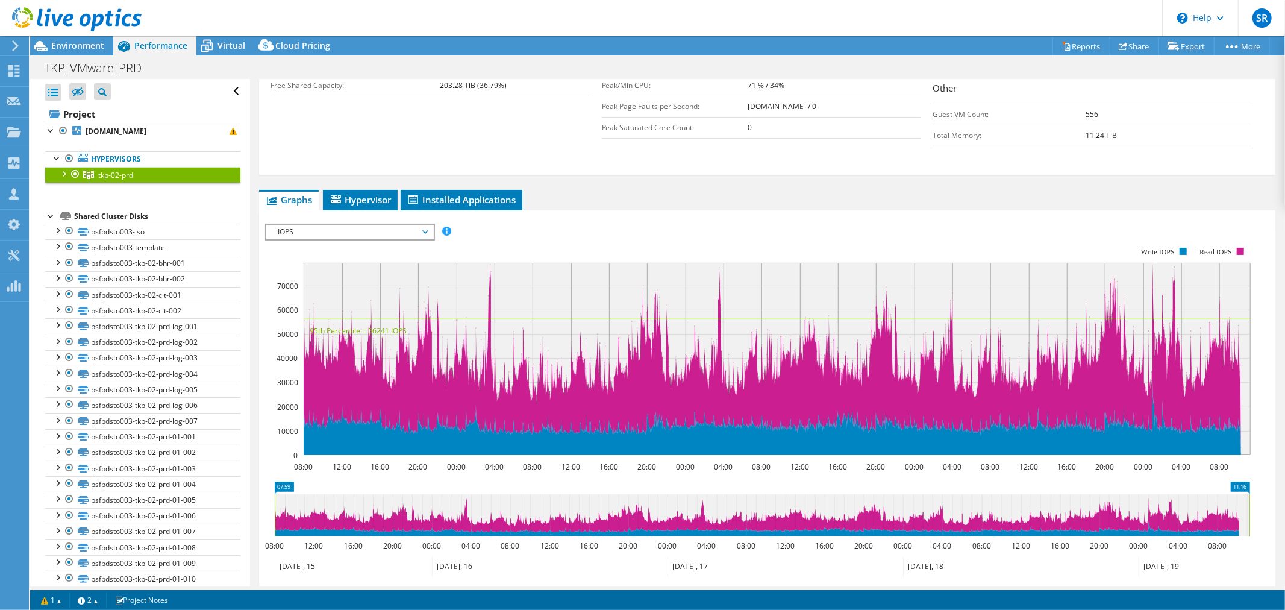
click at [333, 230] on span "IOPS" at bounding box center [349, 232] width 155 height 14
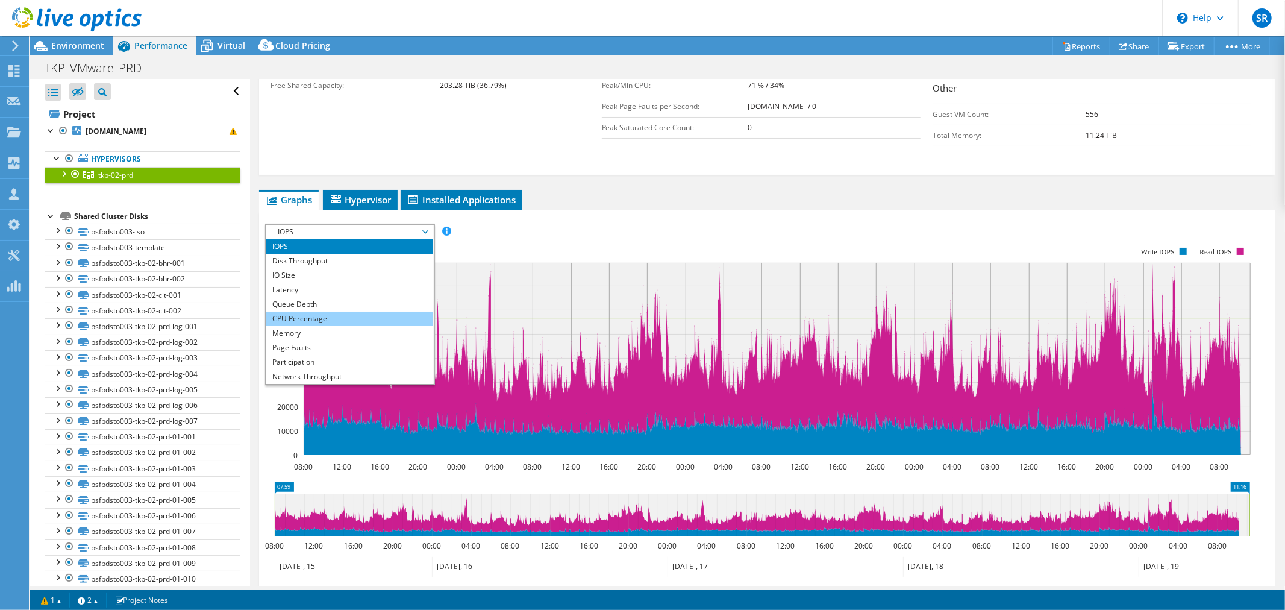
click at [318, 312] on li "CPU Percentage" at bounding box center [349, 319] width 167 height 14
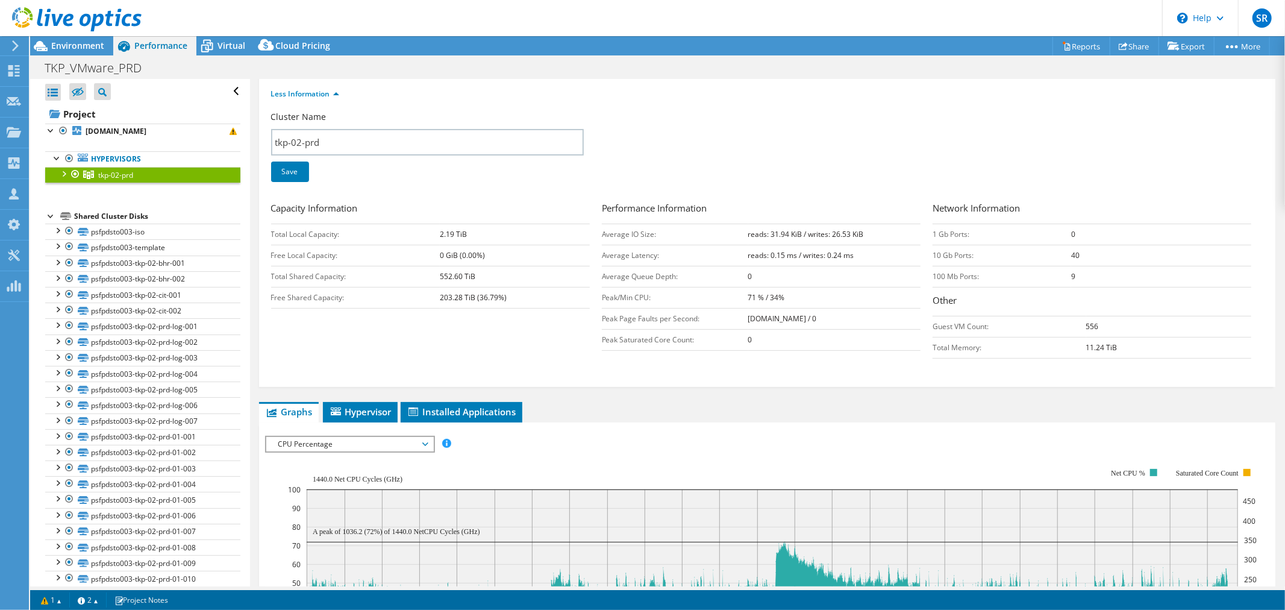
scroll to position [134, 0]
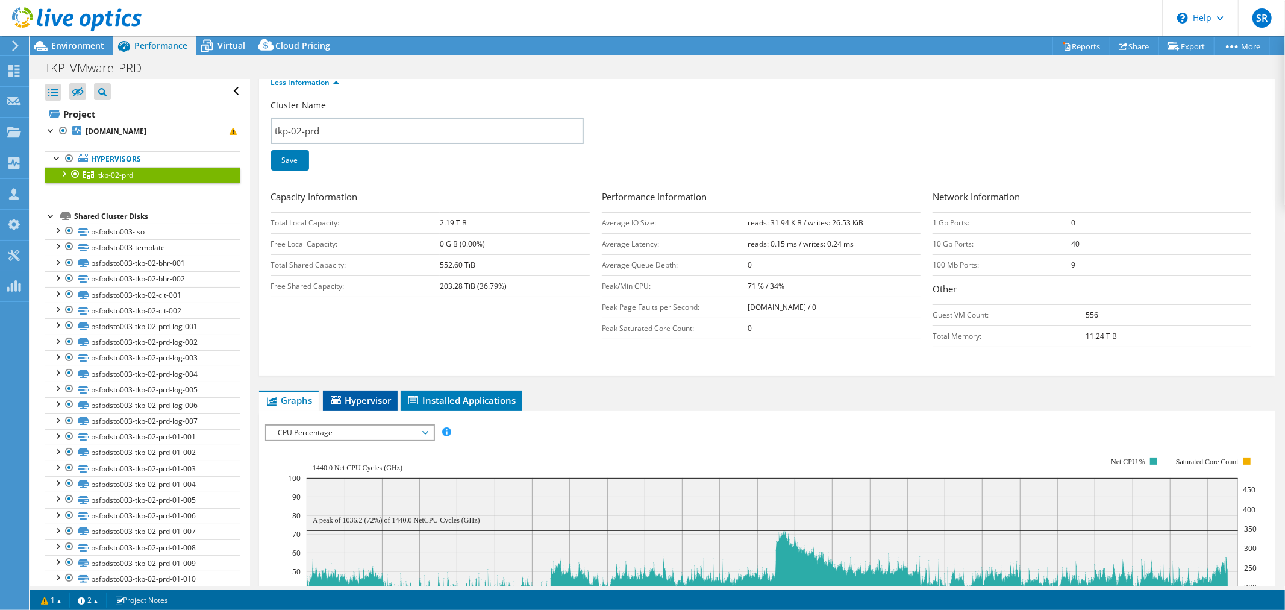
click at [362, 395] on span "Hypervisor" at bounding box center [360, 400] width 63 height 12
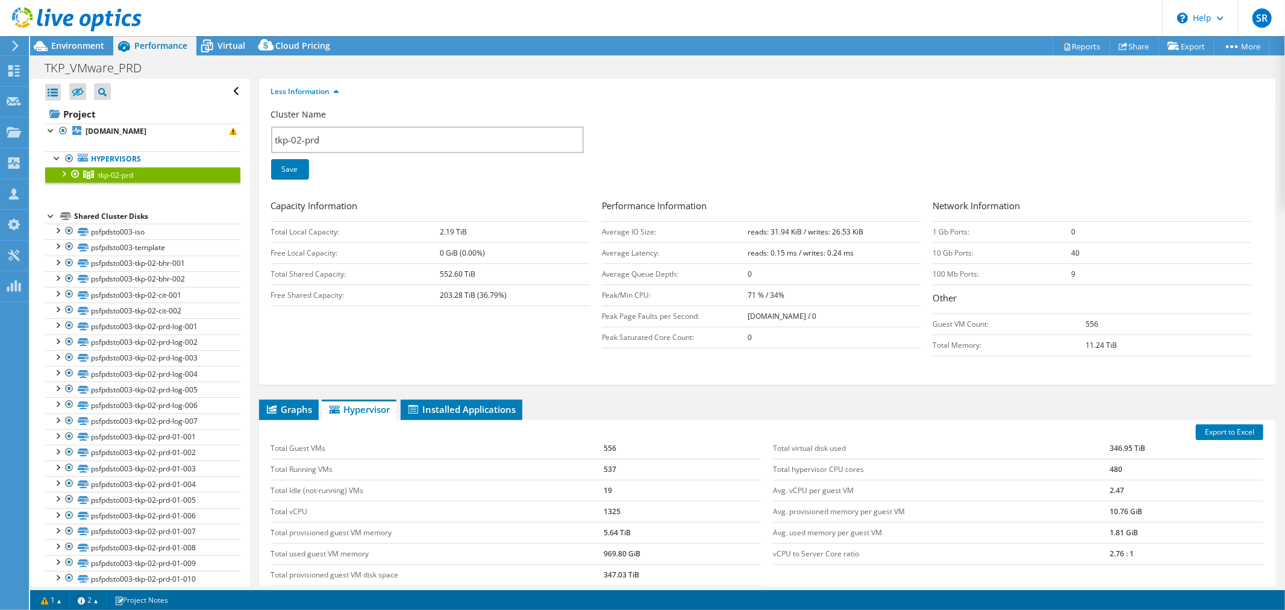
scroll to position [192, 0]
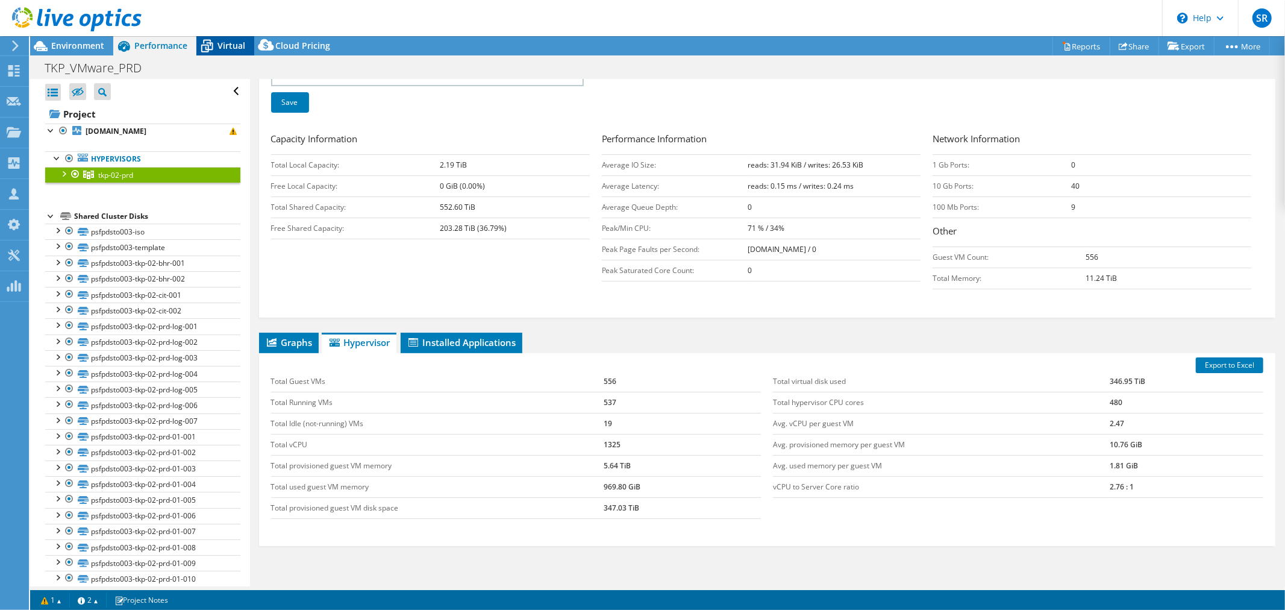
click at [224, 43] on span "Virtual" at bounding box center [232, 45] width 28 height 11
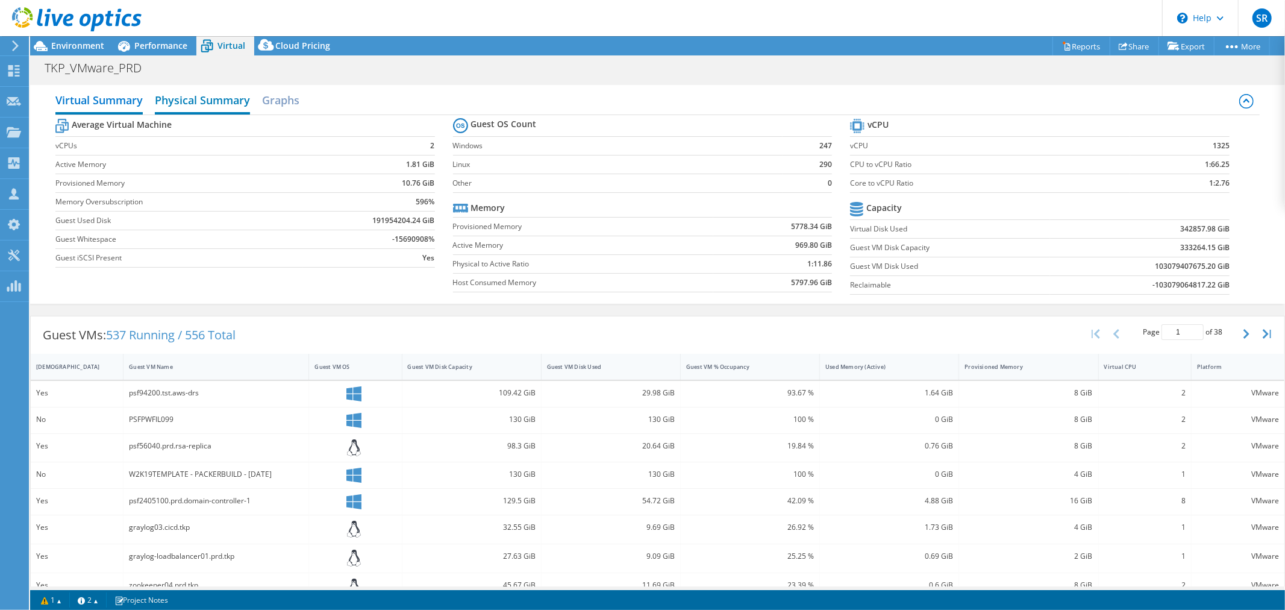
click at [232, 96] on h2 "Physical Summary" at bounding box center [202, 101] width 95 height 27
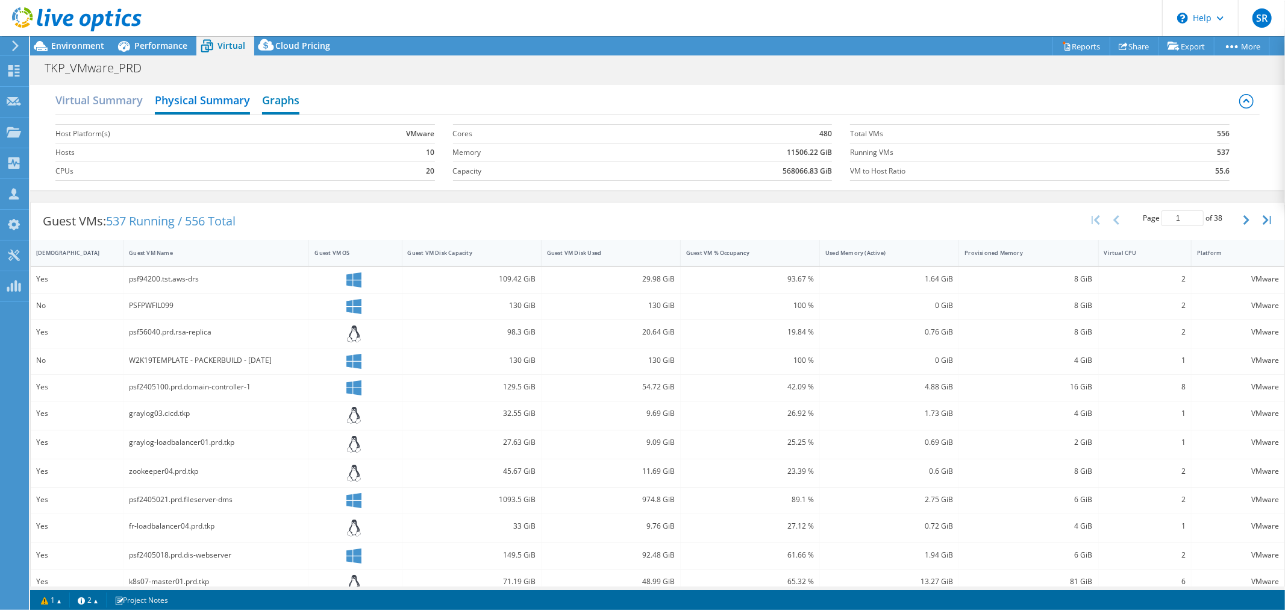
click at [269, 101] on h2 "Graphs" at bounding box center [280, 101] width 37 height 27
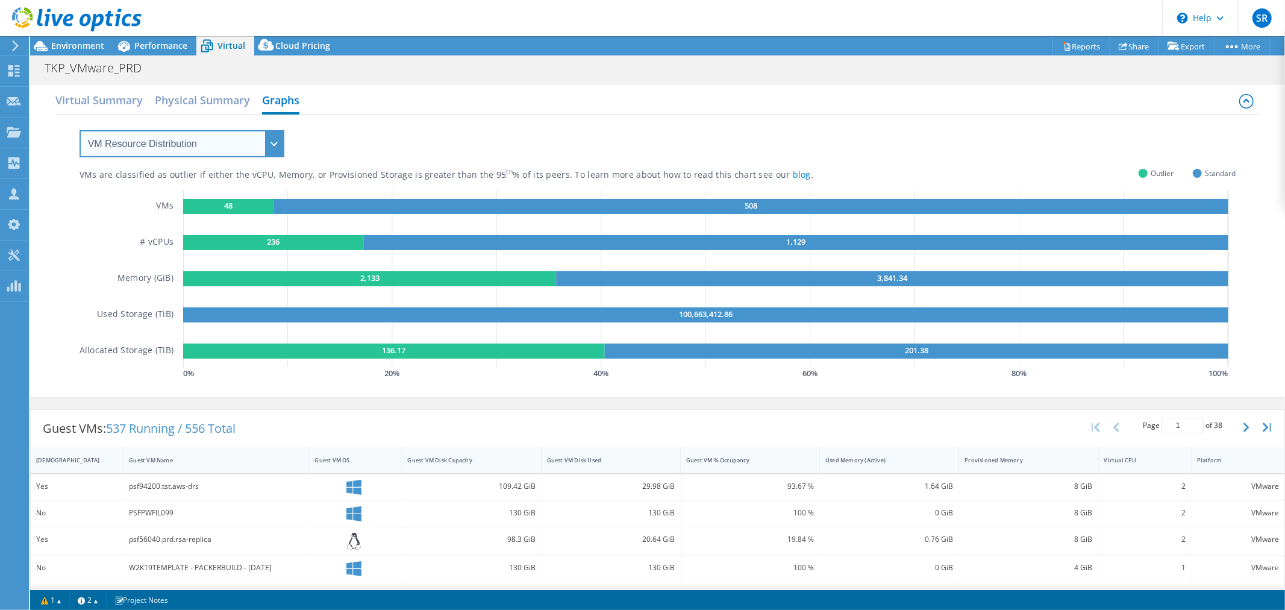
click at [264, 146] on select "VM Resource Distribution Provisioning Contrast Over Provisioning" at bounding box center [182, 143] width 205 height 27
select select "Provisioning Contrast"
click at [80, 130] on select "VM Resource Distribution Provisioning Contrast Over Provisioning" at bounding box center [182, 143] width 205 height 27
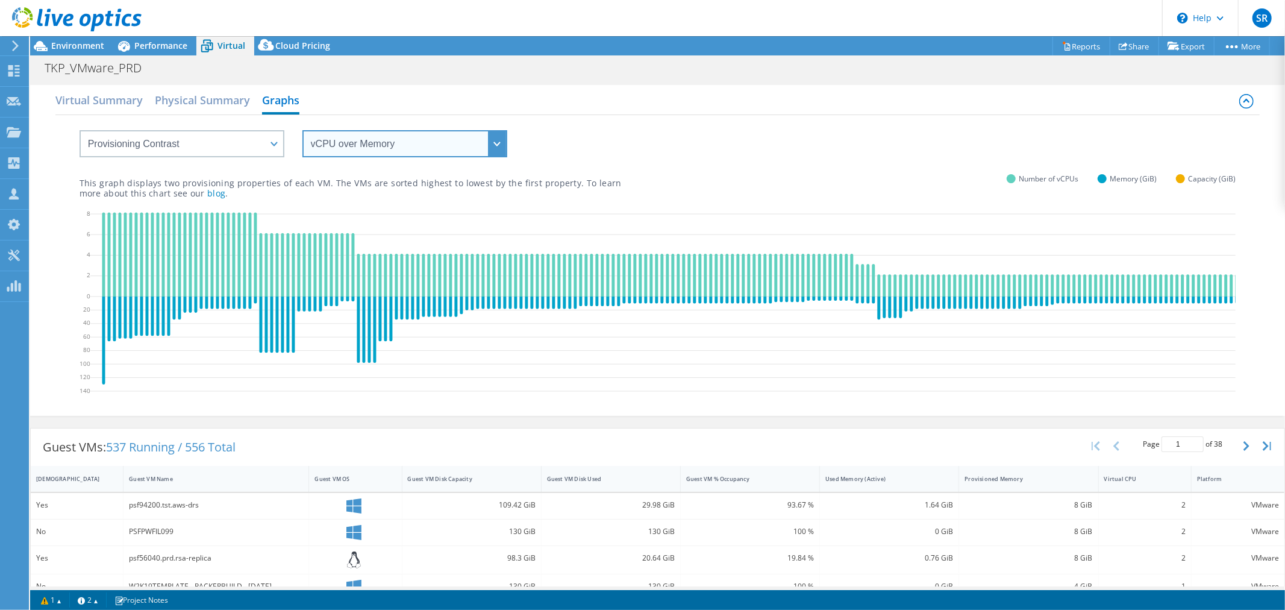
click at [346, 142] on select "vCPU over Memory vCPU over Capacity Memory over vCPU Memory over Capacity Capac…" at bounding box center [405, 143] width 205 height 27
click at [303, 130] on select "vCPU over Memory vCPU over Capacity Memory over vCPU Memory over Capacity Capac…" at bounding box center [405, 143] width 205 height 27
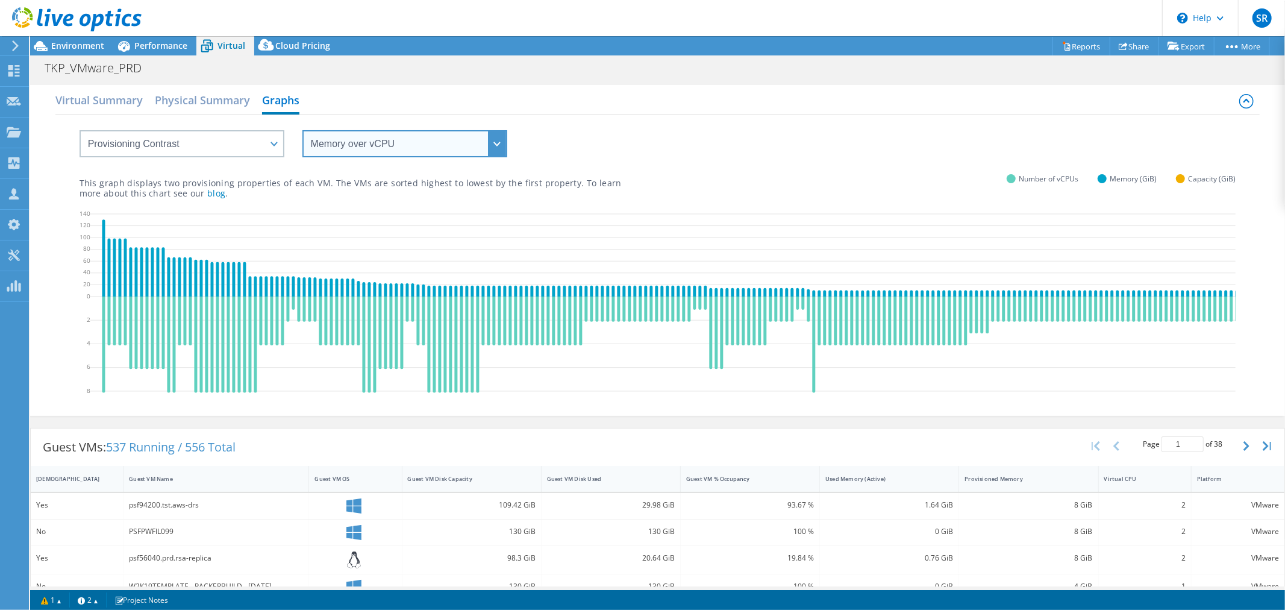
click at [362, 139] on select "vCPU over Memory vCPU over Capacity Memory over vCPU Memory over Capacity Capac…" at bounding box center [405, 143] width 205 height 27
select select "Capacity over Memory"
click at [303, 130] on select "vCPU over Memory vCPU over Capacity Memory over vCPU Memory over Capacity Capac…" at bounding box center [405, 143] width 205 height 27
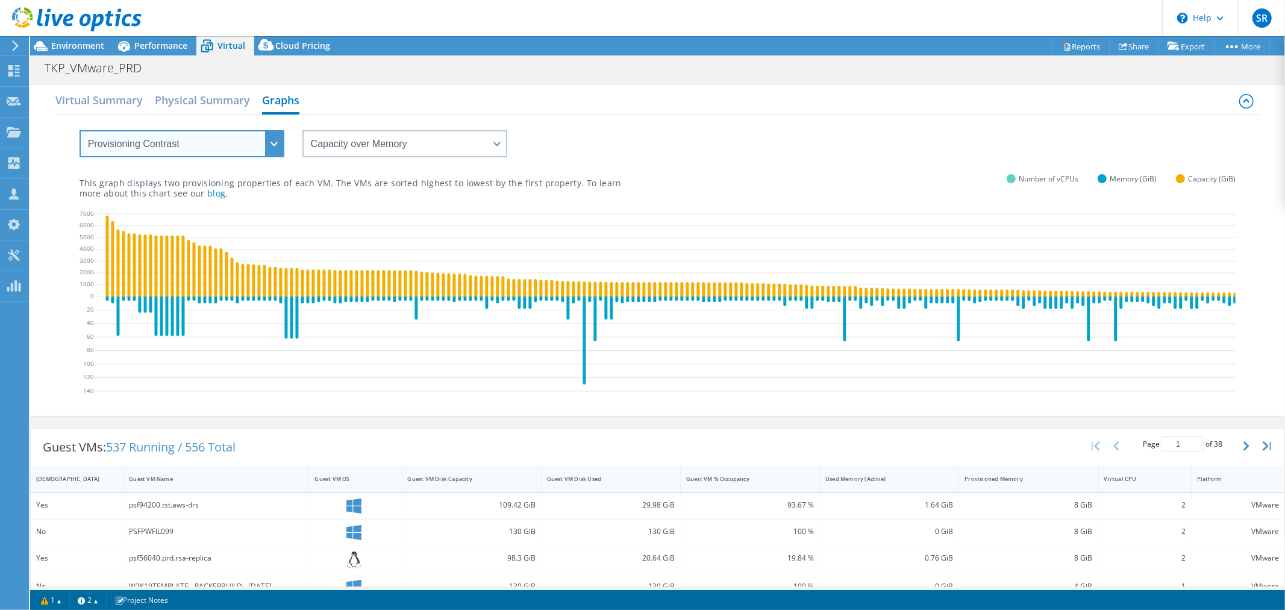
click at [233, 137] on select "VM Resource Distribution Provisioning Contrast Over Provisioning" at bounding box center [182, 143] width 205 height 27
click at [80, 130] on select "VM Resource Distribution Provisioning Contrast Over Provisioning" at bounding box center [182, 143] width 205 height 27
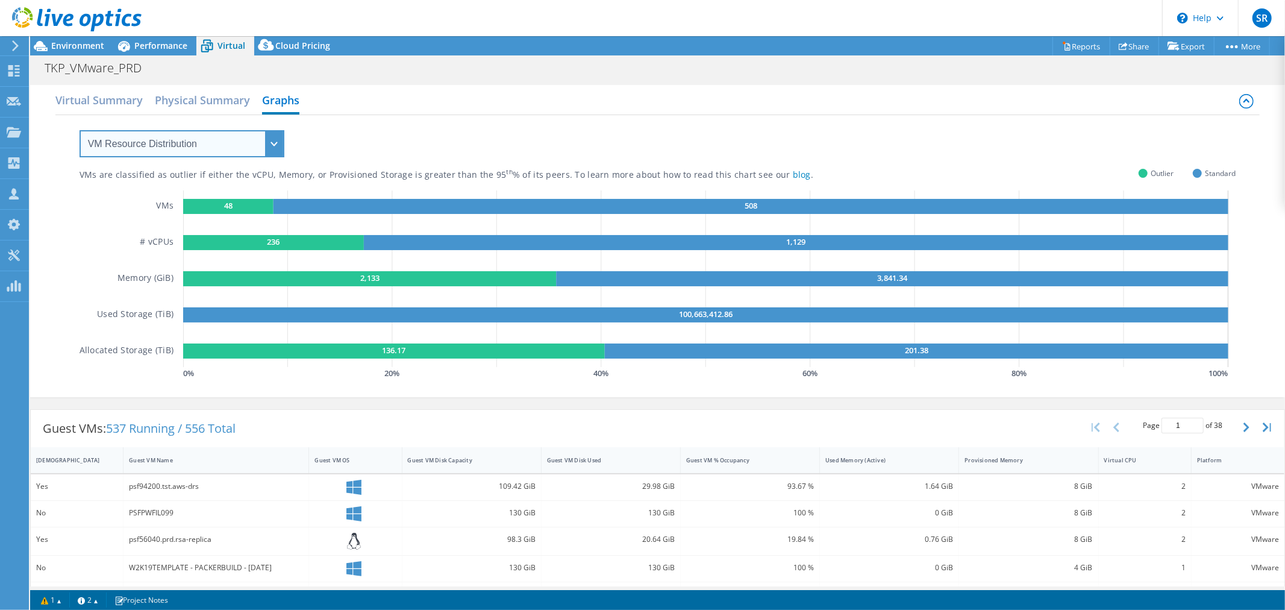
click at [202, 131] on select "VM Resource Distribution Provisioning Contrast Over Provisioning" at bounding box center [182, 143] width 205 height 27
select select "Over Provisioning"
click at [80, 130] on select "VM Resource Distribution Provisioning Contrast Over Provisioning" at bounding box center [182, 143] width 205 height 27
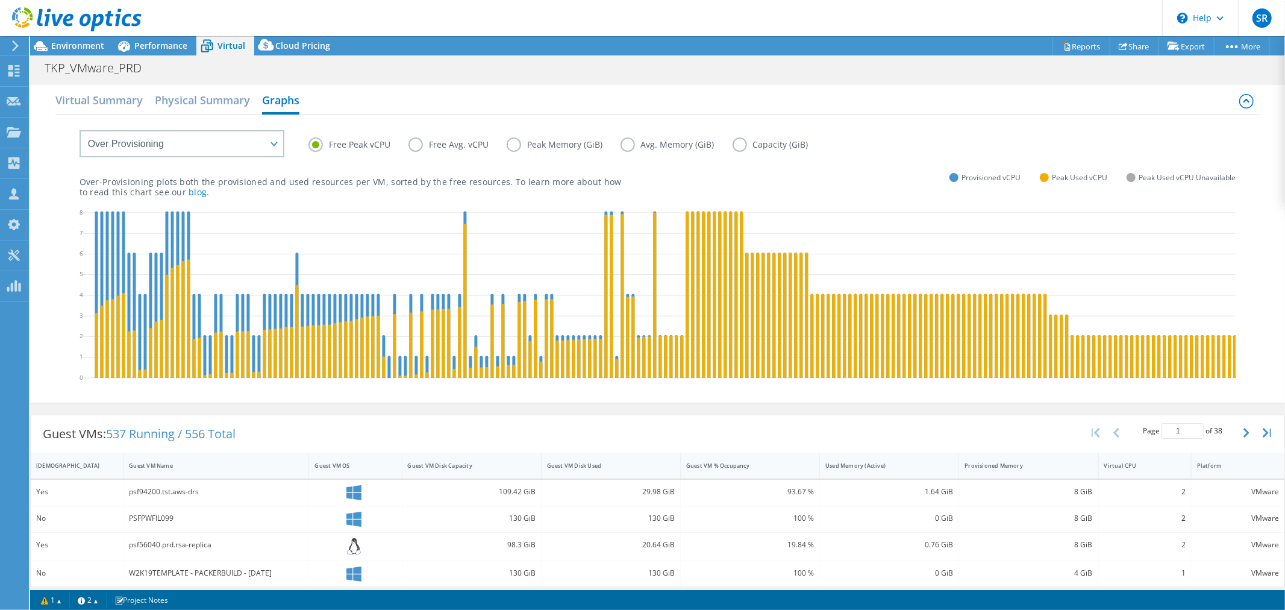
click at [413, 148] on label "Free Avg. vCPU" at bounding box center [458, 144] width 98 height 14
click at [0, 0] on input "Free Avg. vCPU" at bounding box center [0, 0] width 0 height 0
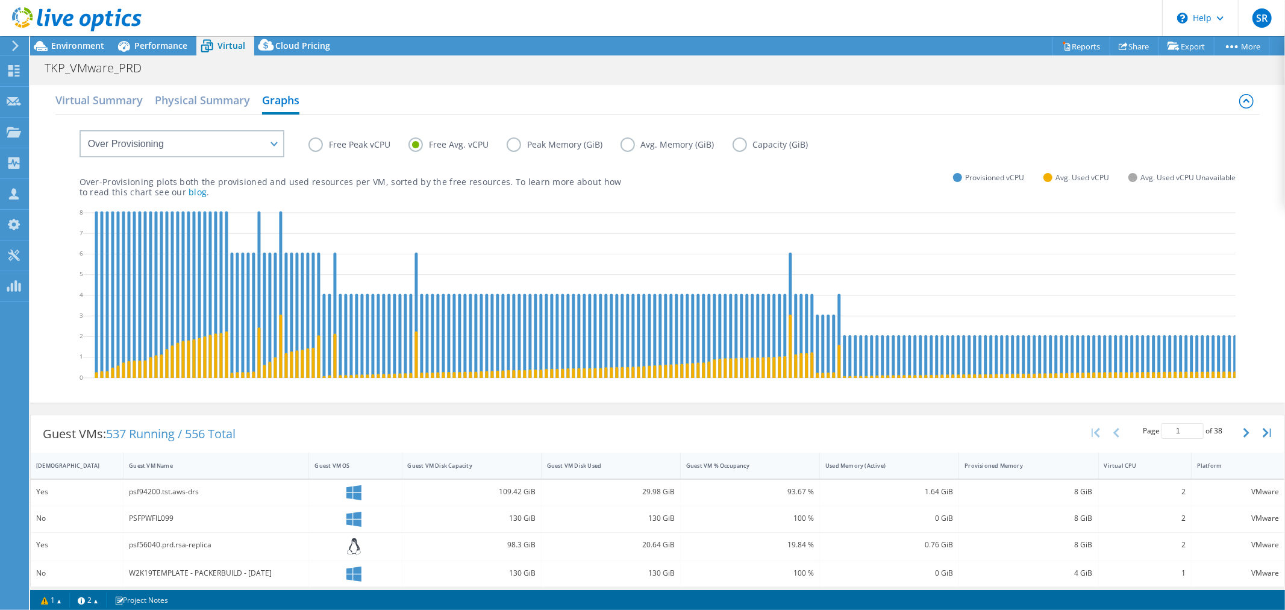
click at [507, 141] on label "Peak Memory (GiB)" at bounding box center [564, 144] width 114 height 14
click at [0, 0] on input "Peak Memory (GiB)" at bounding box center [0, 0] width 0 height 0
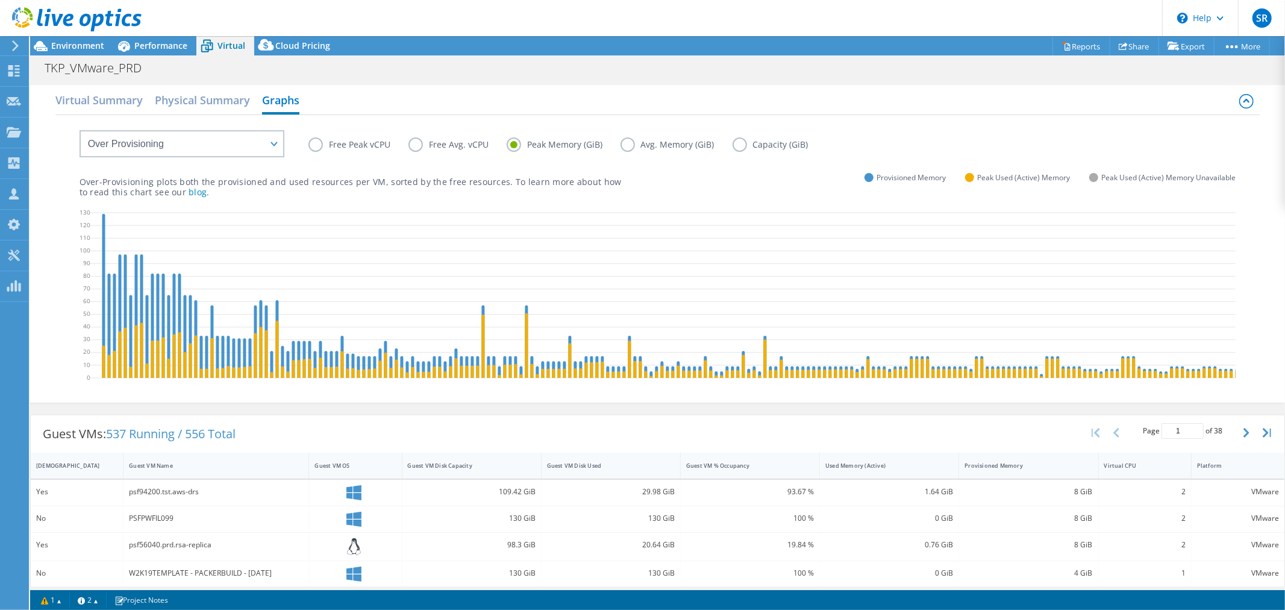
click at [628, 146] on label "Avg. Memory (GiB)" at bounding box center [677, 144] width 112 height 14
click at [0, 0] on input "Avg. Memory (GiB)" at bounding box center [0, 0] width 0 height 0
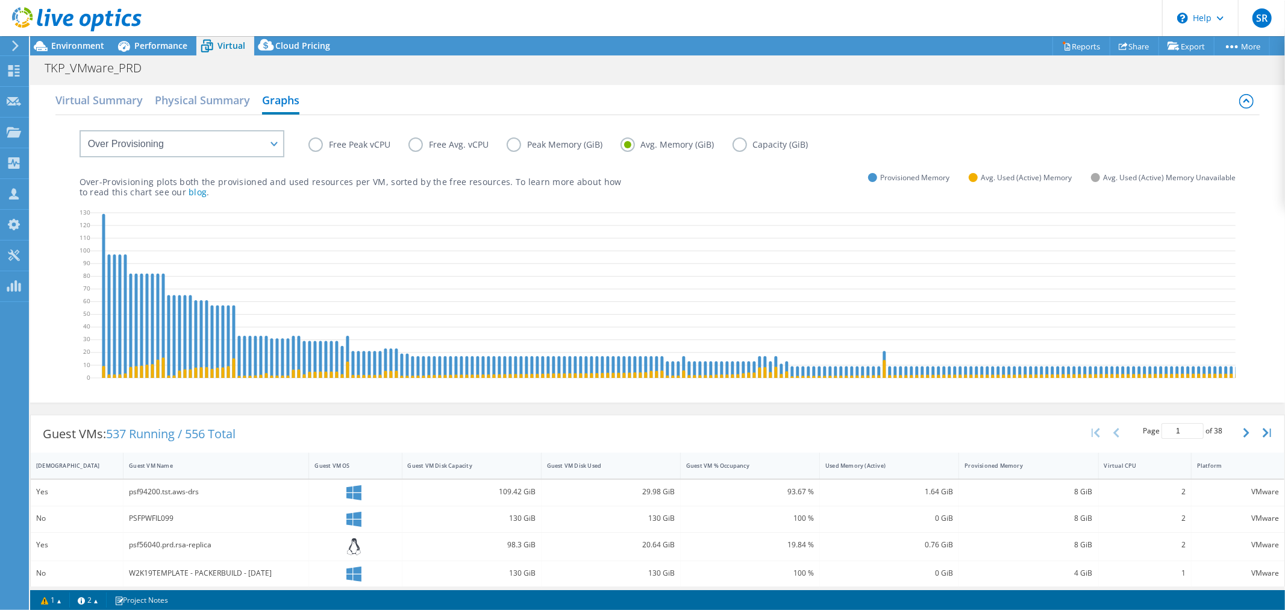
click at [736, 140] on label "Capacity (GiB)" at bounding box center [780, 144] width 94 height 14
click at [0, 0] on input "Capacity (GiB)" at bounding box center [0, 0] width 0 height 0
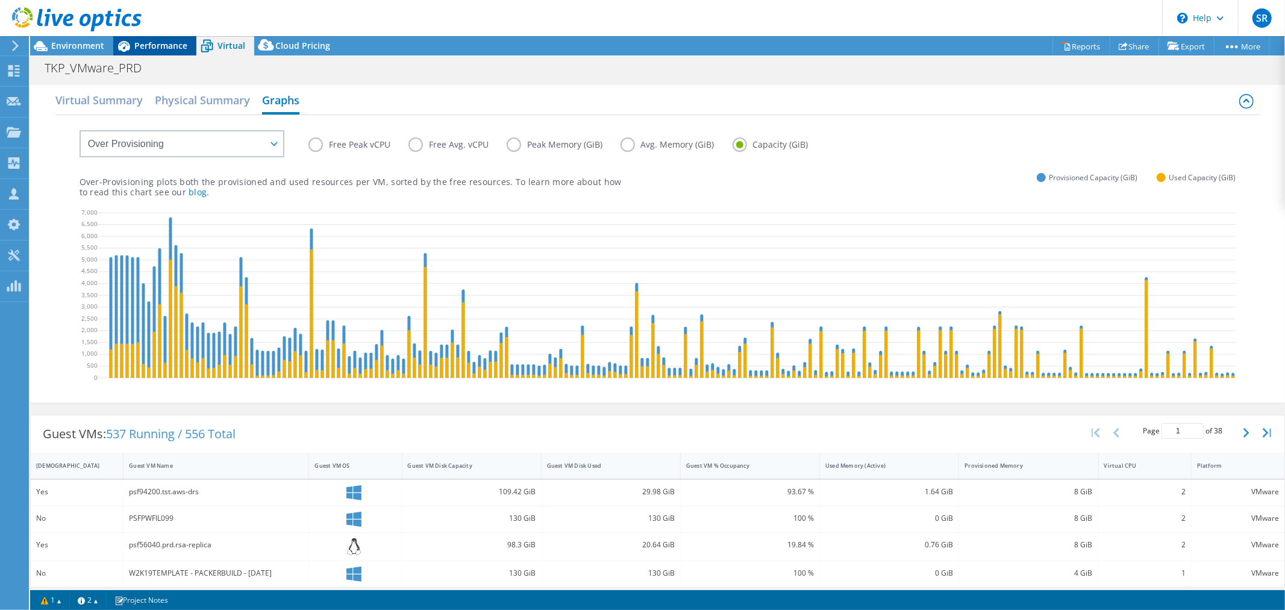
click at [160, 42] on span "Performance" at bounding box center [160, 45] width 53 height 11
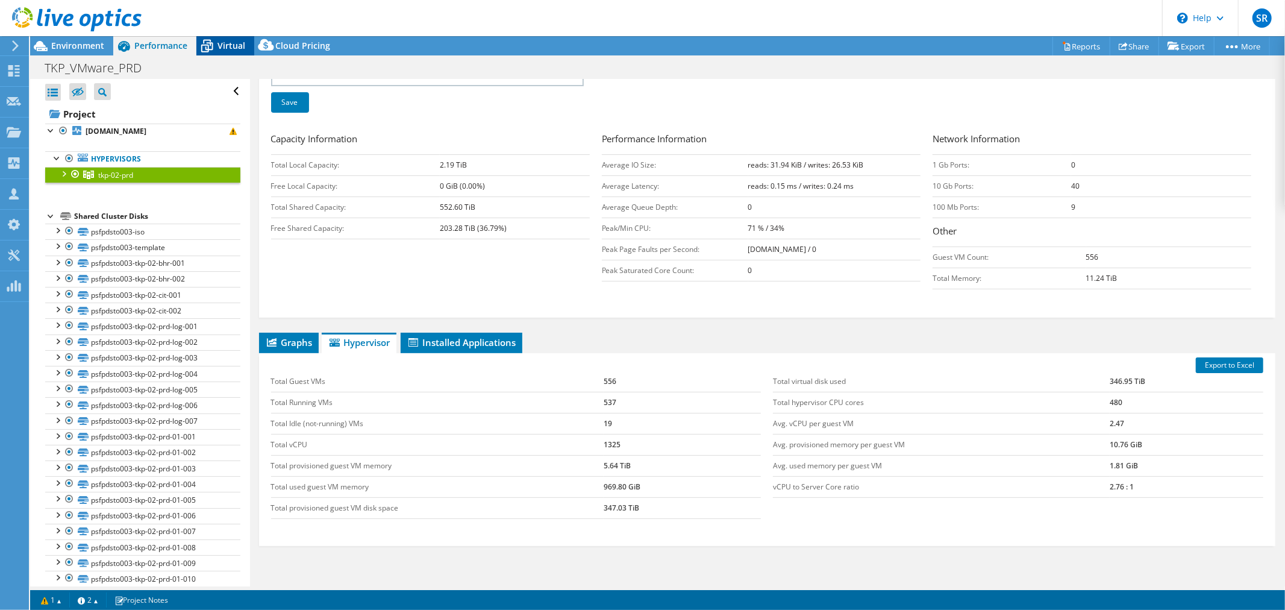
click at [218, 42] on span "Virtual" at bounding box center [232, 45] width 28 height 11
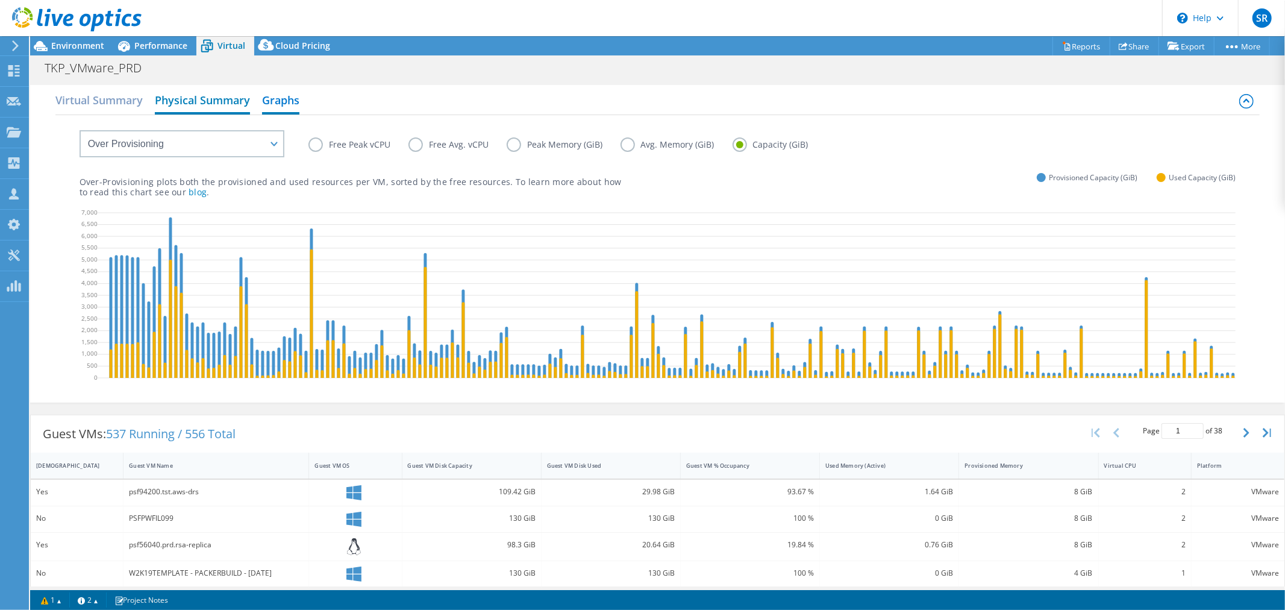
click at [192, 102] on h2 "Physical Summary" at bounding box center [202, 101] width 95 height 27
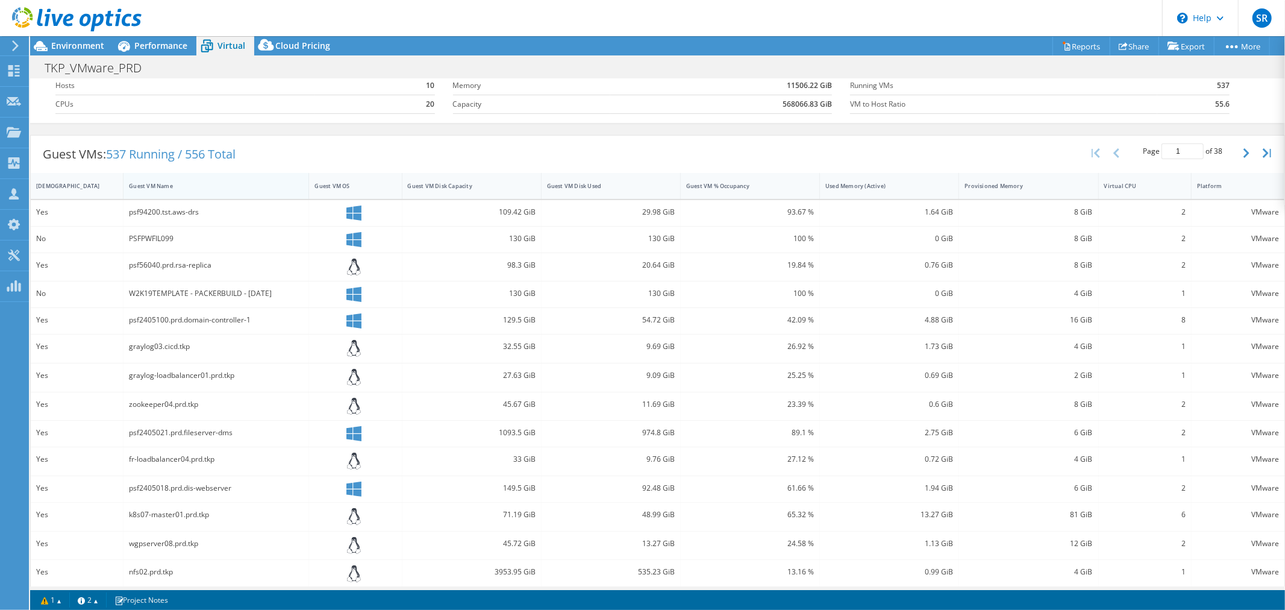
scroll to position [0, 0]
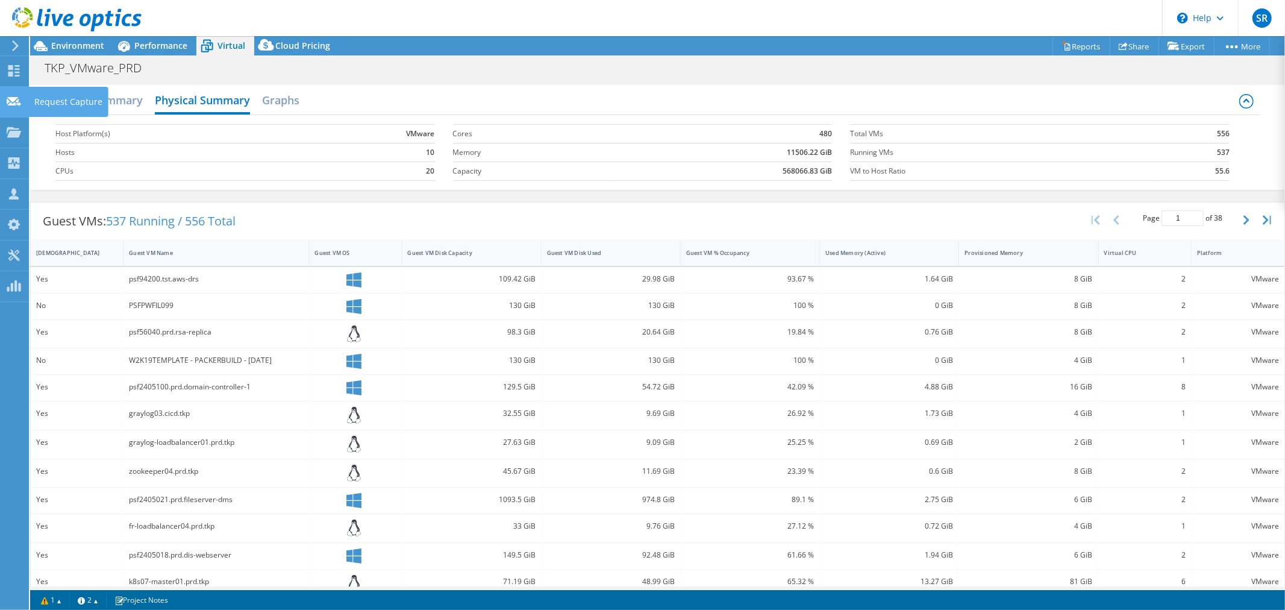
click at [13, 105] on icon at bounding box center [14, 101] width 14 height 11
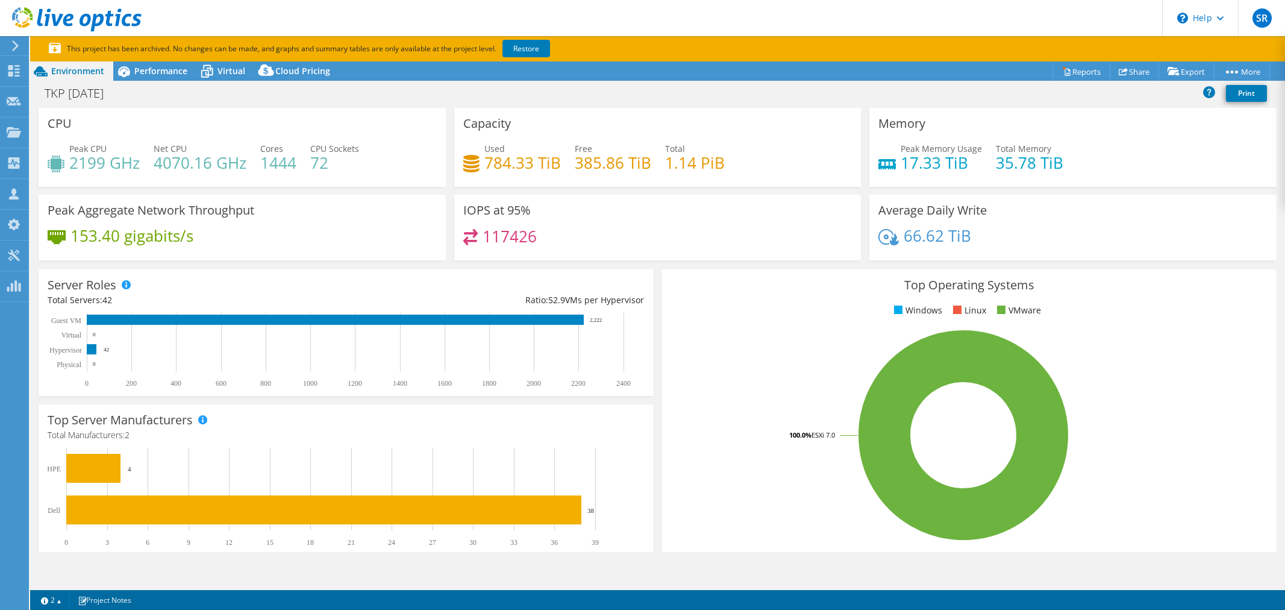
select select "USD"
click at [525, 47] on link "Restore" at bounding box center [527, 48] width 48 height 17
click at [151, 63] on div "Performance" at bounding box center [154, 70] width 83 height 19
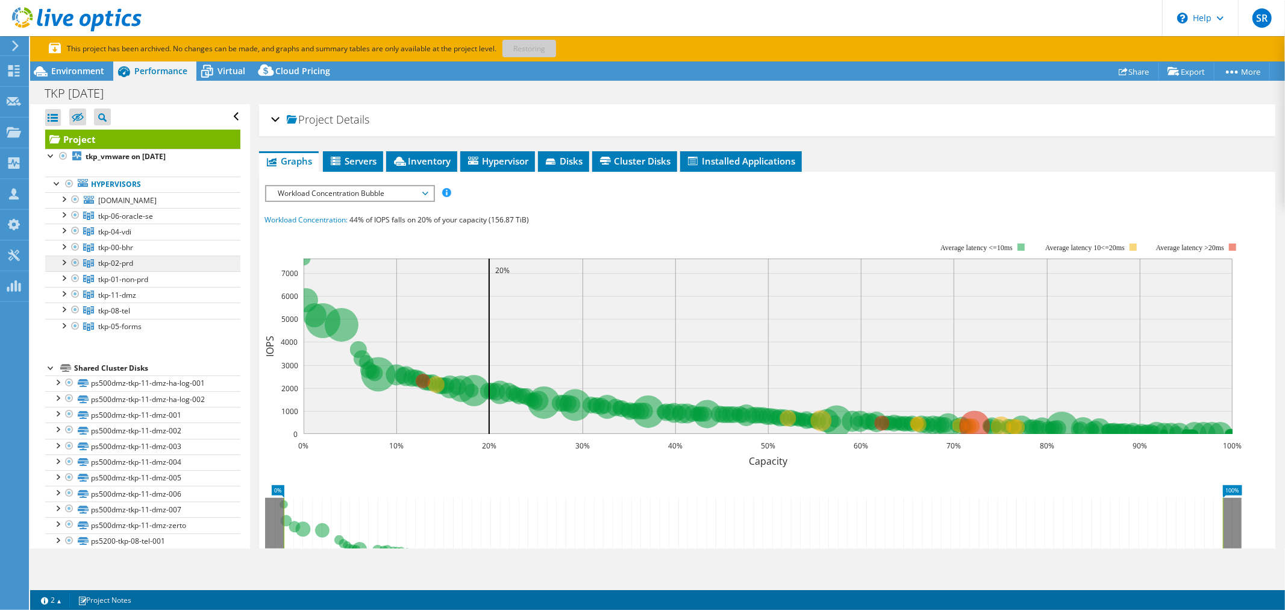
click at [130, 221] on span "tkp-02-prd" at bounding box center [125, 216] width 55 height 10
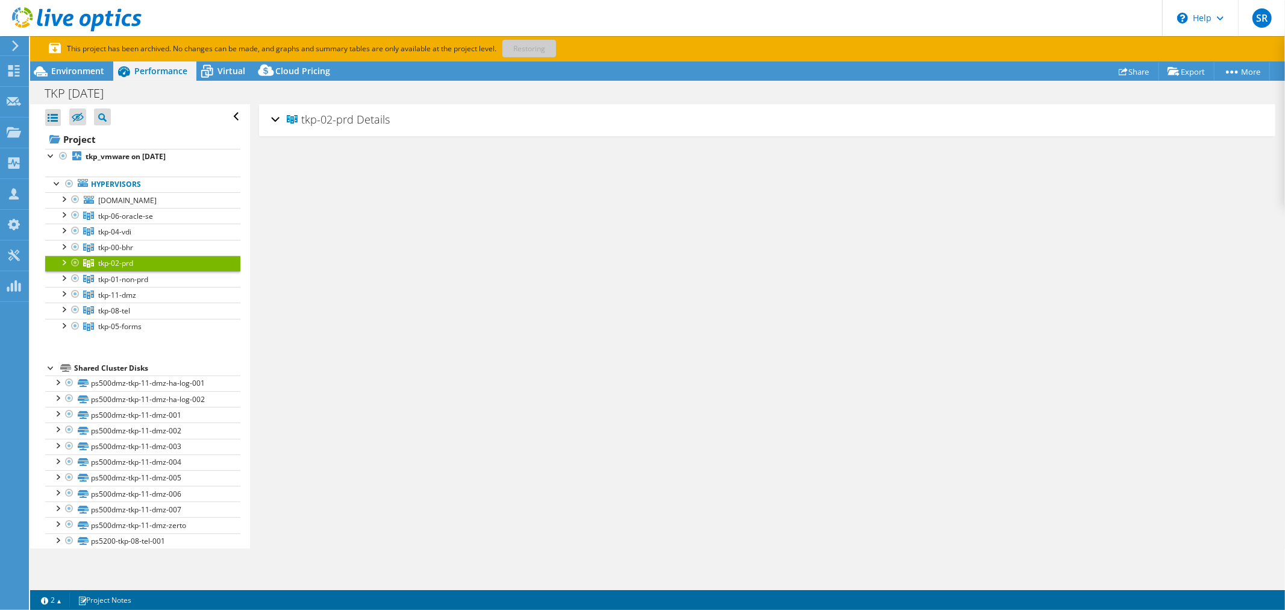
click at [272, 113] on div "tkp-02-prd Details" at bounding box center [767, 120] width 992 height 26
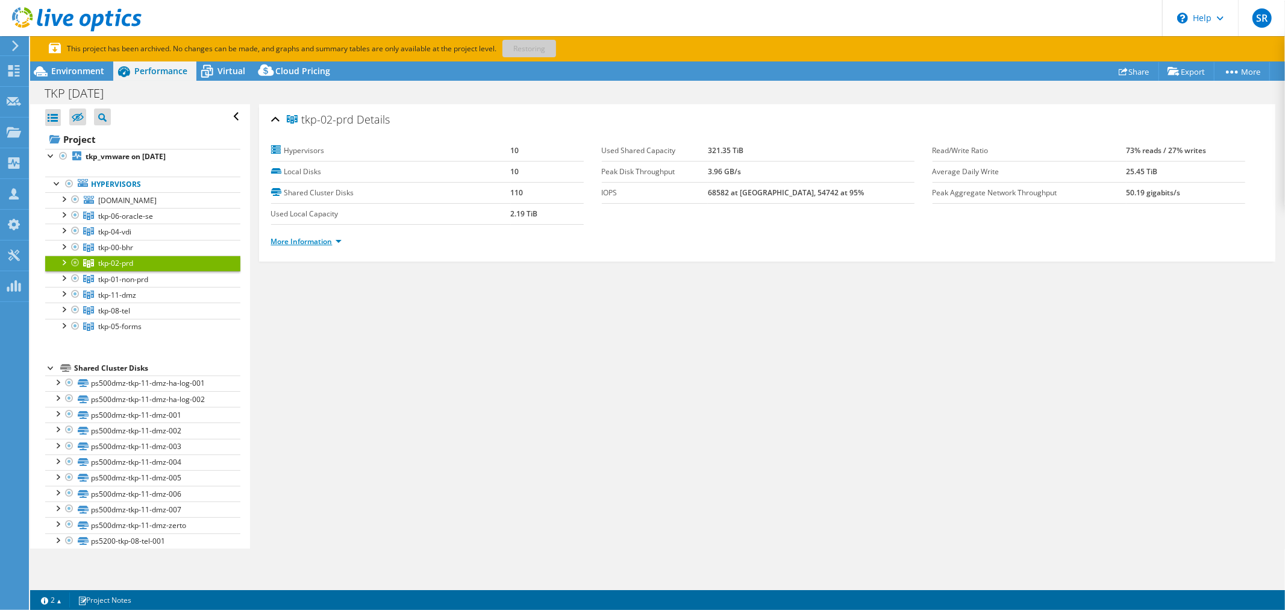
click at [331, 240] on link "More Information" at bounding box center [306, 241] width 71 height 10
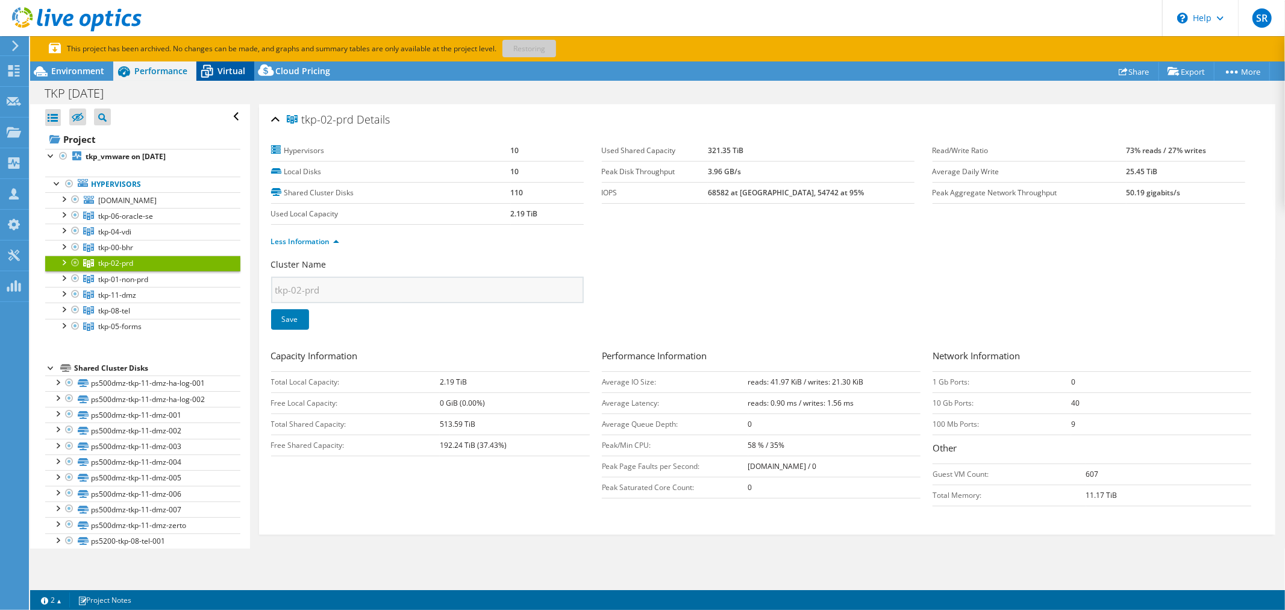
click at [227, 67] on span "Virtual" at bounding box center [232, 70] width 28 height 11
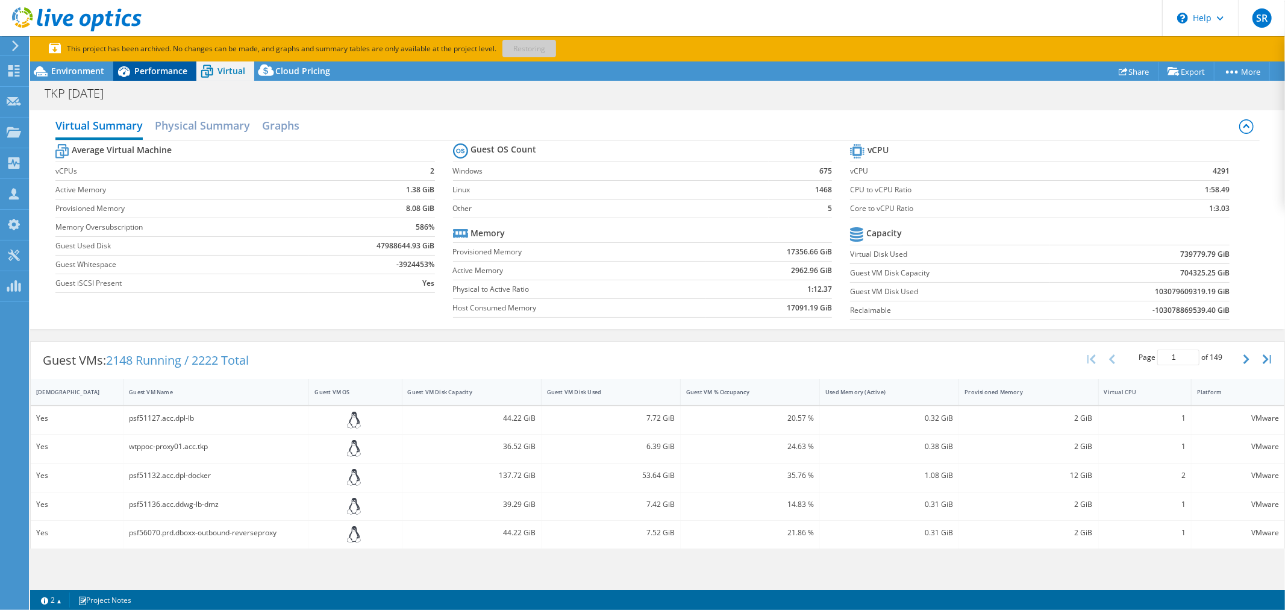
click at [146, 67] on span "Performance" at bounding box center [160, 70] width 53 height 11
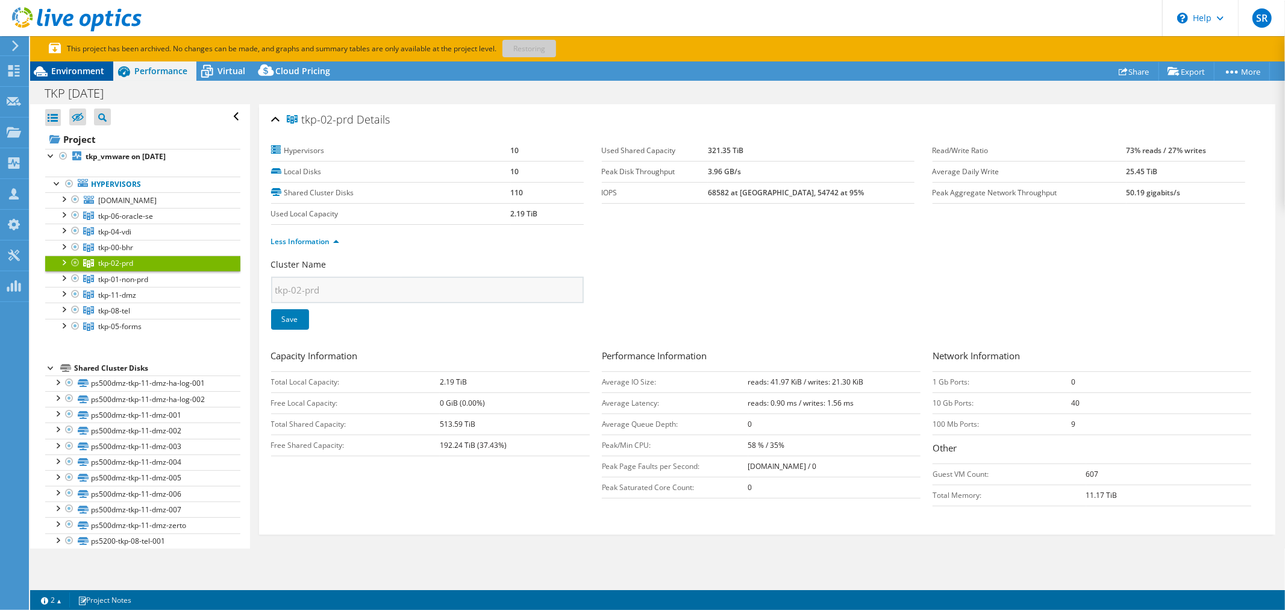
click at [87, 68] on span "Environment" at bounding box center [77, 70] width 53 height 11
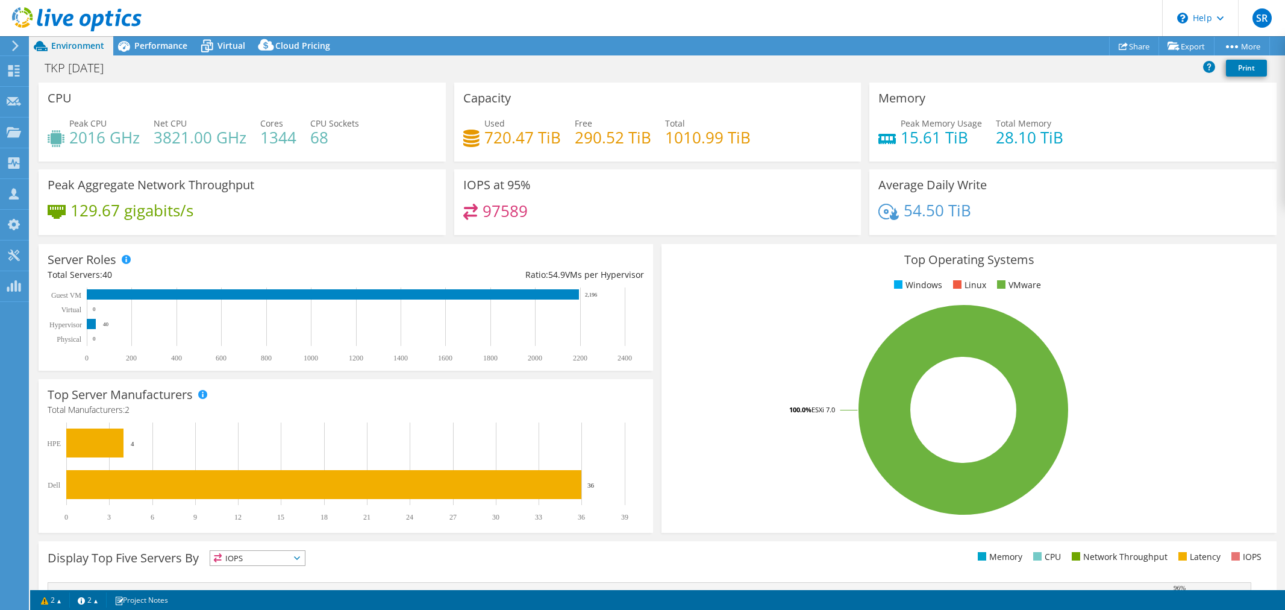
select select "USD"
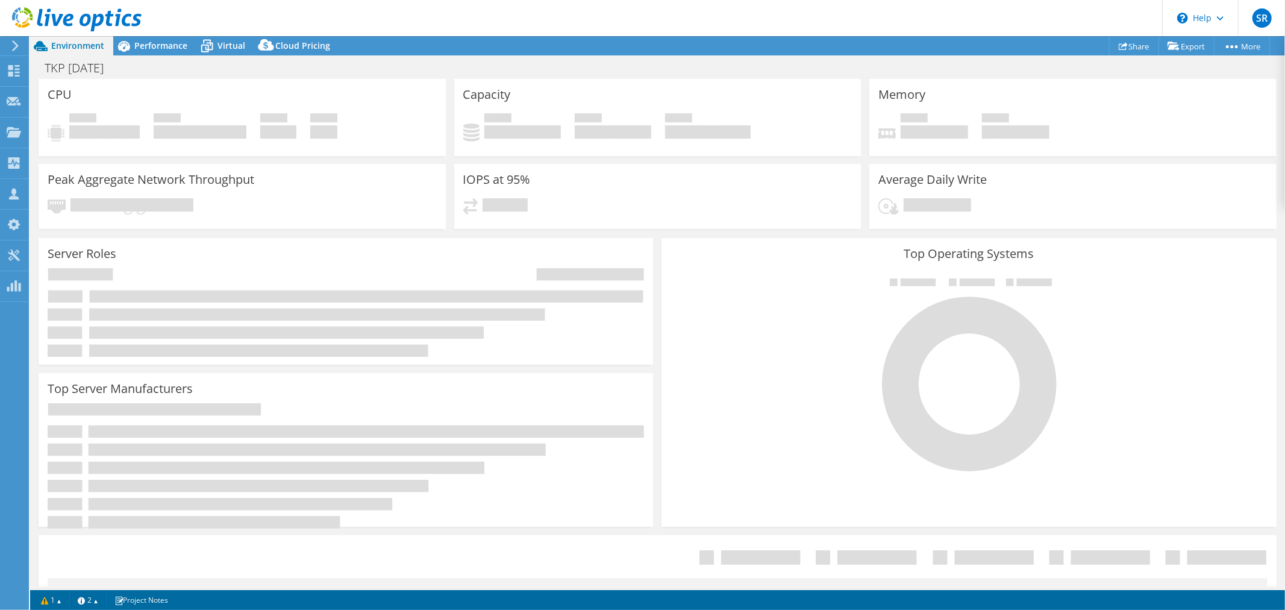
click at [1011, 79] on div "Memory Peak Memory Usage 15.61 TiB Total Memory 28.10 TiB" at bounding box center [1073, 117] width 407 height 77
click at [225, 42] on span "Virtual" at bounding box center [232, 45] width 28 height 11
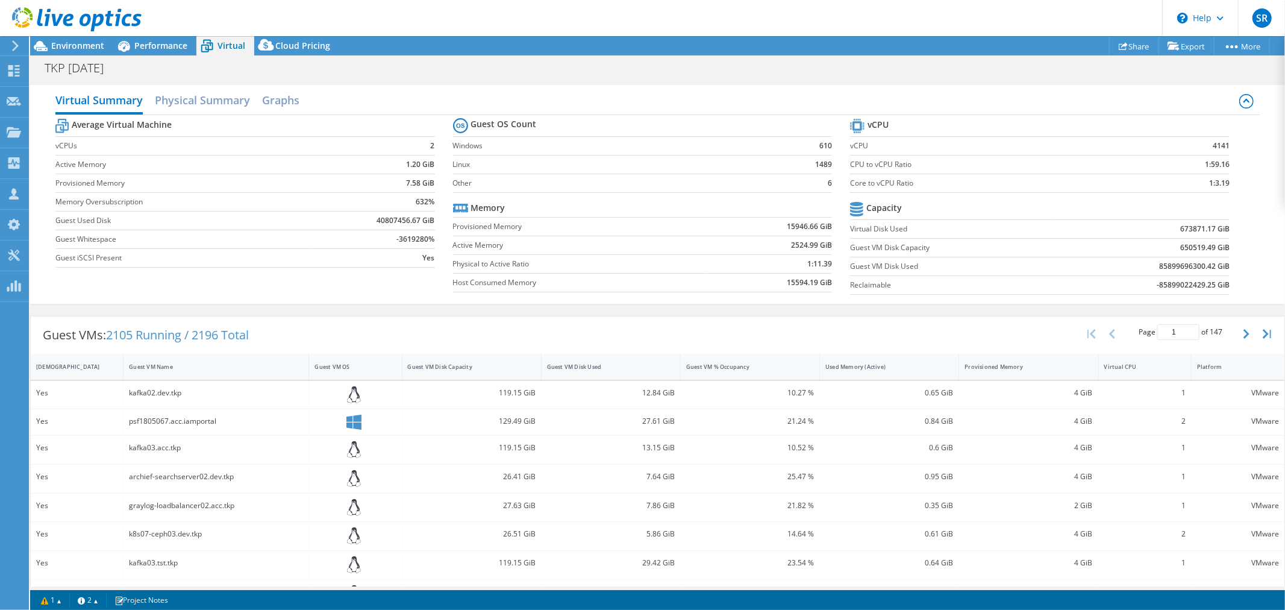
click at [1065, 63] on div "TKP 10-01-2023 Print" at bounding box center [657, 68] width 1255 height 22
click at [851, 72] on div "TKP 10-01-2023 Print" at bounding box center [657, 68] width 1255 height 22
click at [77, 40] on span "Environment" at bounding box center [77, 45] width 53 height 11
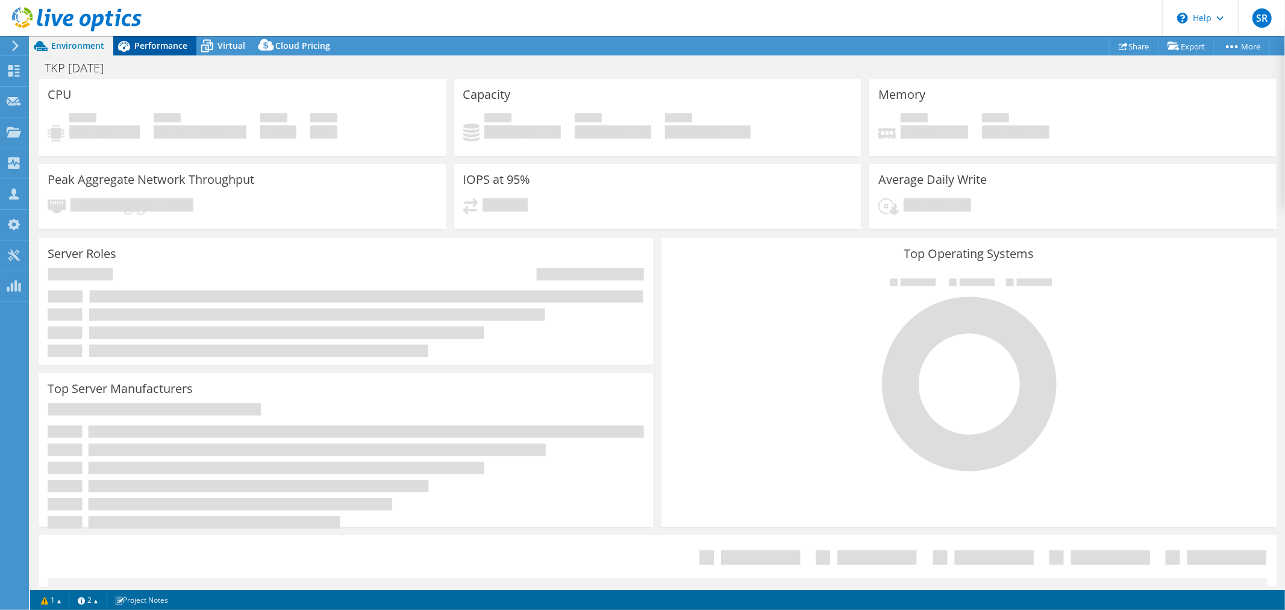
click at [180, 40] on span "Performance" at bounding box center [160, 45] width 53 height 11
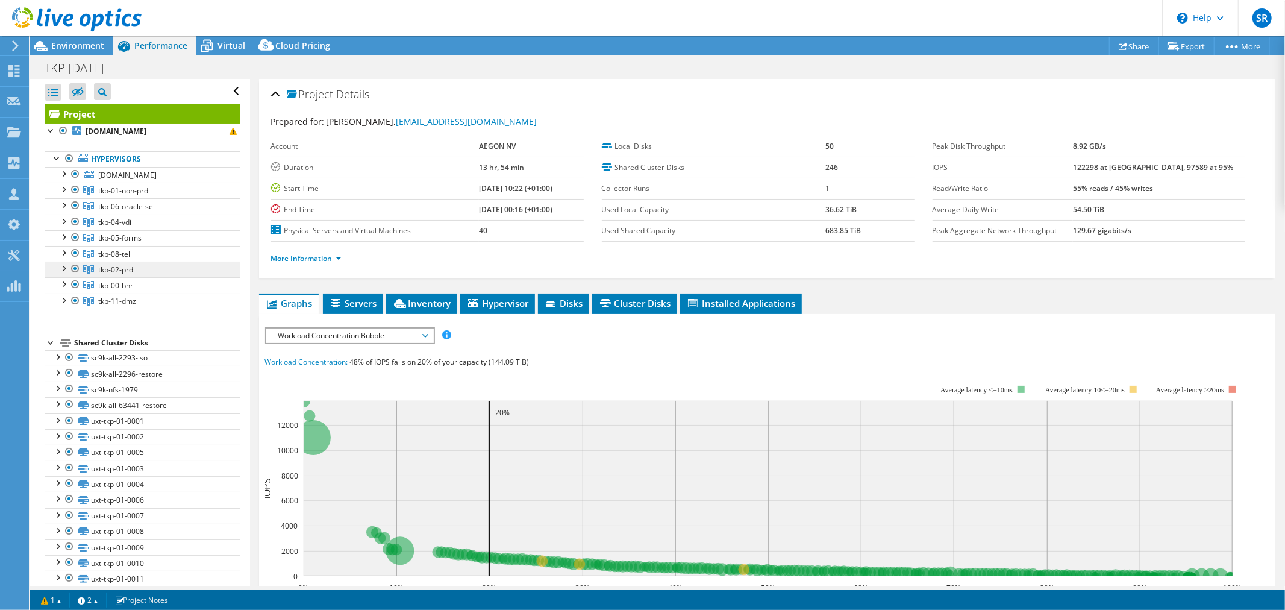
click at [112, 196] on span "tkp-02-prd" at bounding box center [123, 191] width 50 height 10
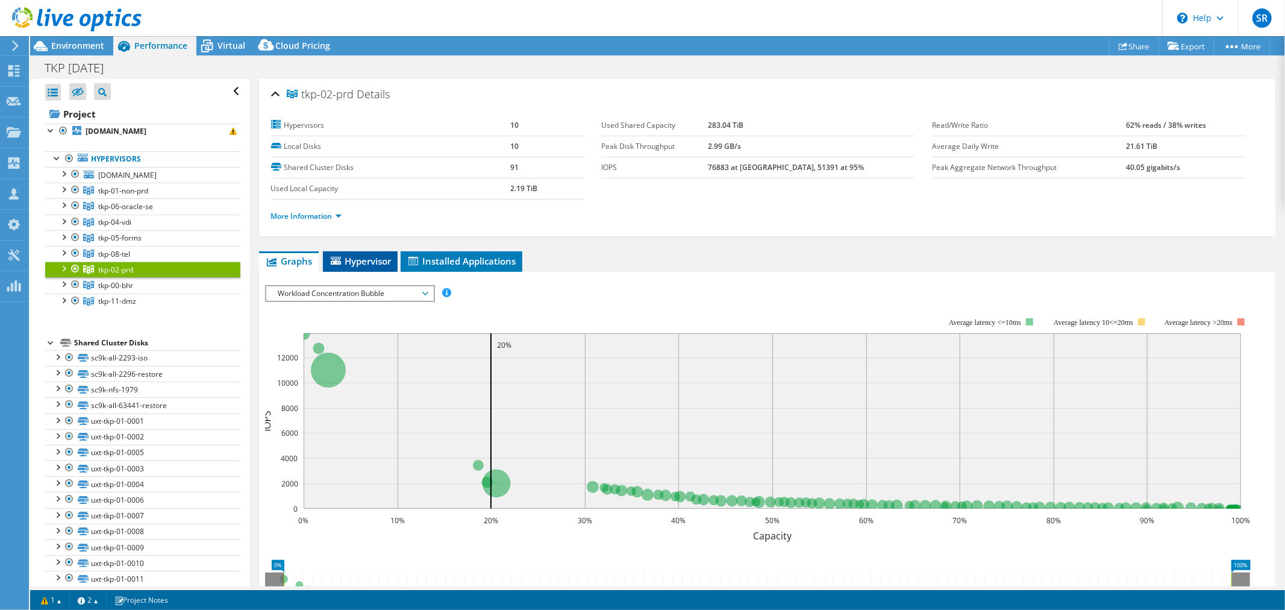
click at [359, 255] on span "Hypervisor" at bounding box center [360, 261] width 63 height 12
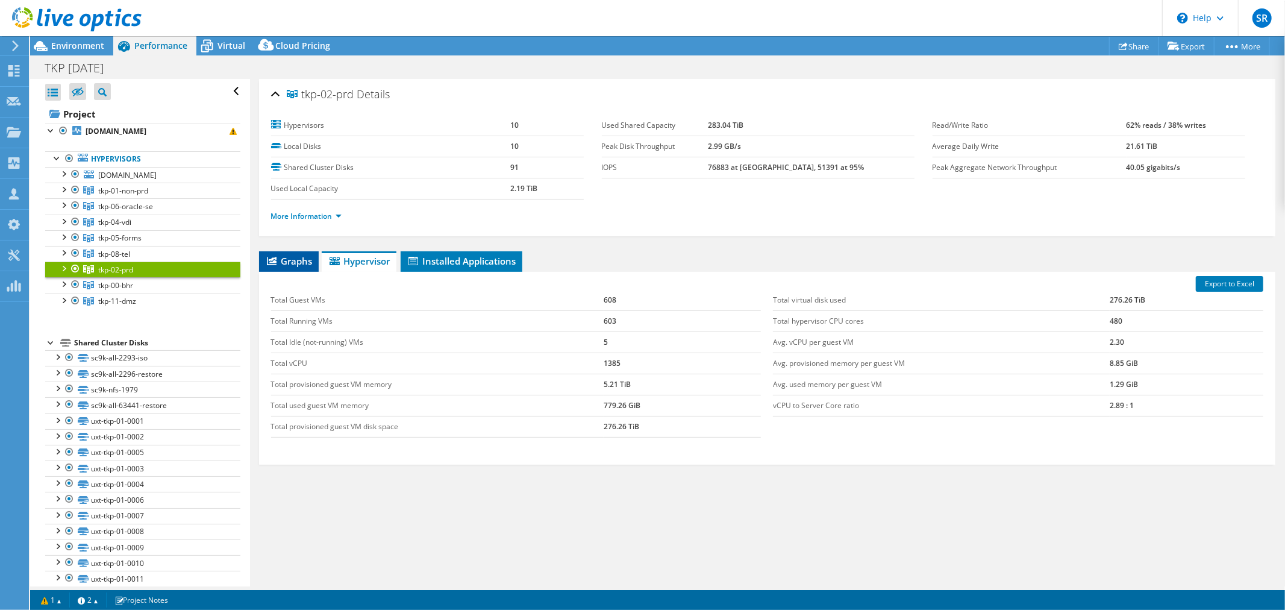
click at [291, 260] on span "Graphs" at bounding box center [289, 261] width 48 height 12
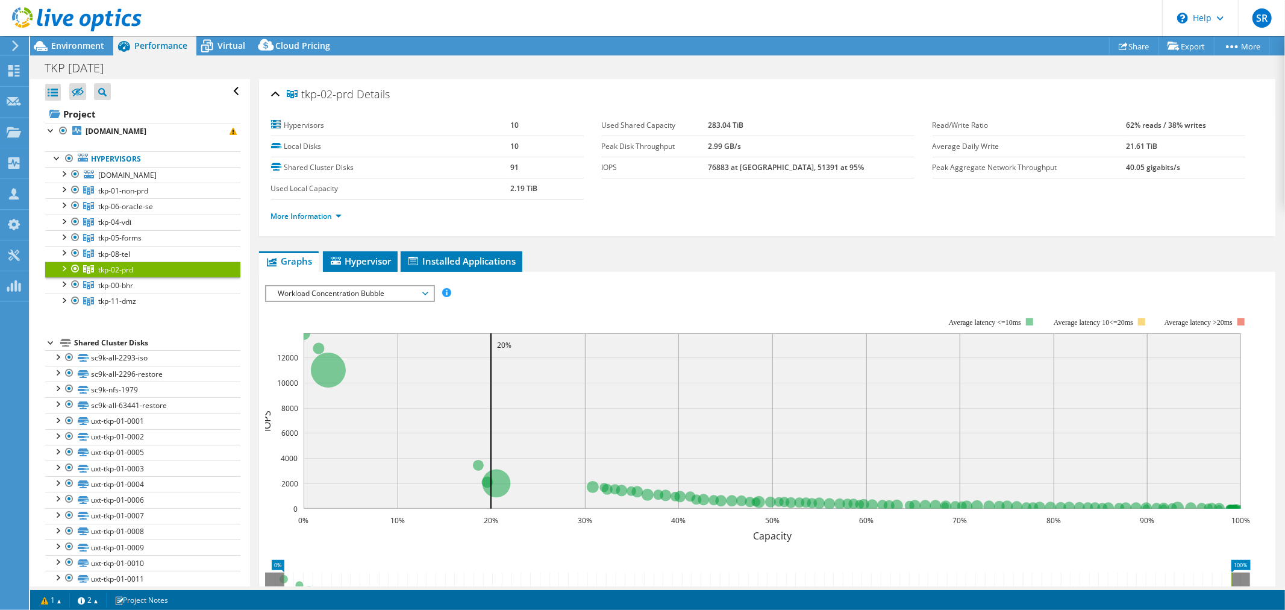
click at [410, 290] on span "Workload Concentration Bubble" at bounding box center [349, 293] width 155 height 14
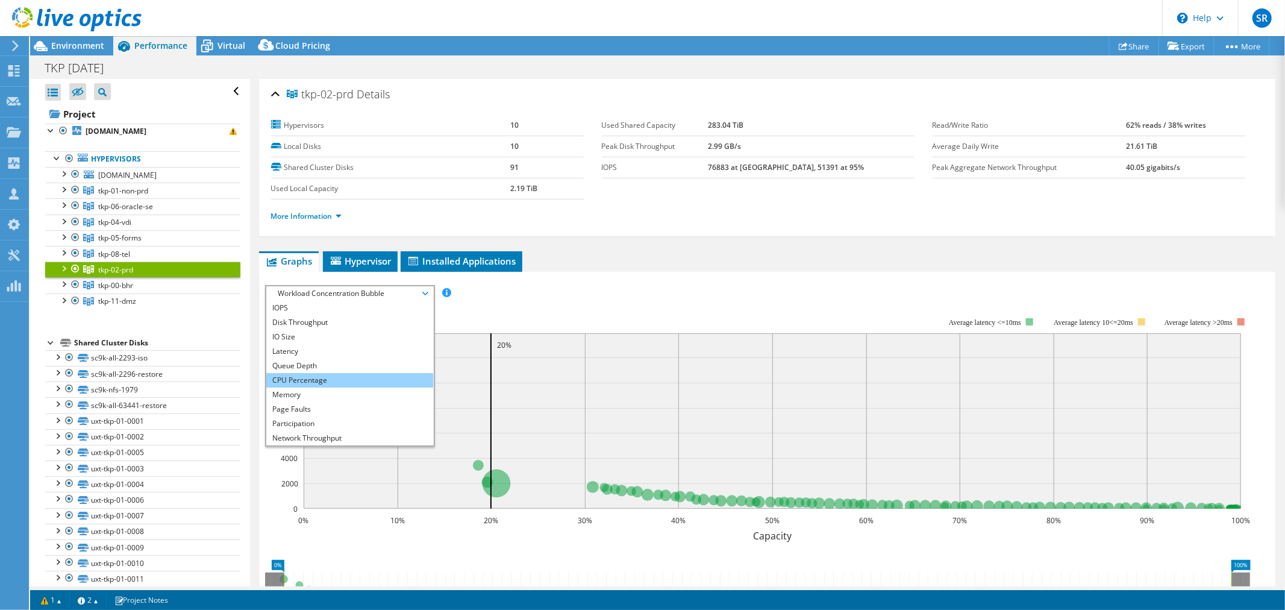
click at [313, 378] on li "CPU Percentage" at bounding box center [349, 380] width 167 height 14
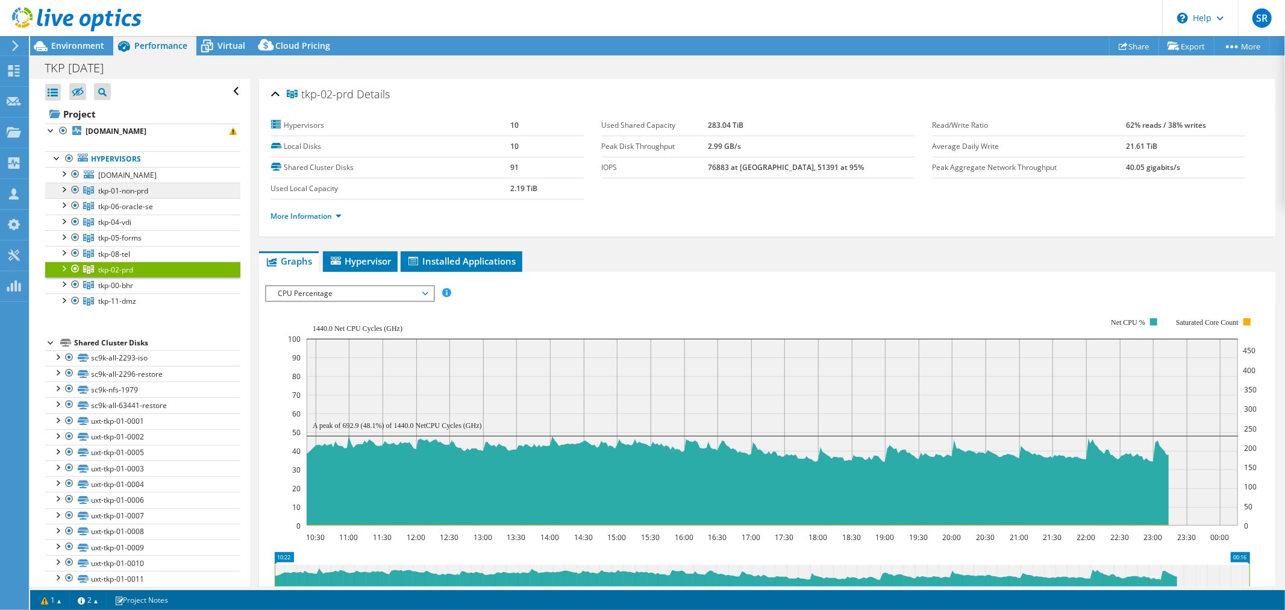
click at [145, 188] on span "tkp-01-non-prd" at bounding box center [123, 191] width 50 height 10
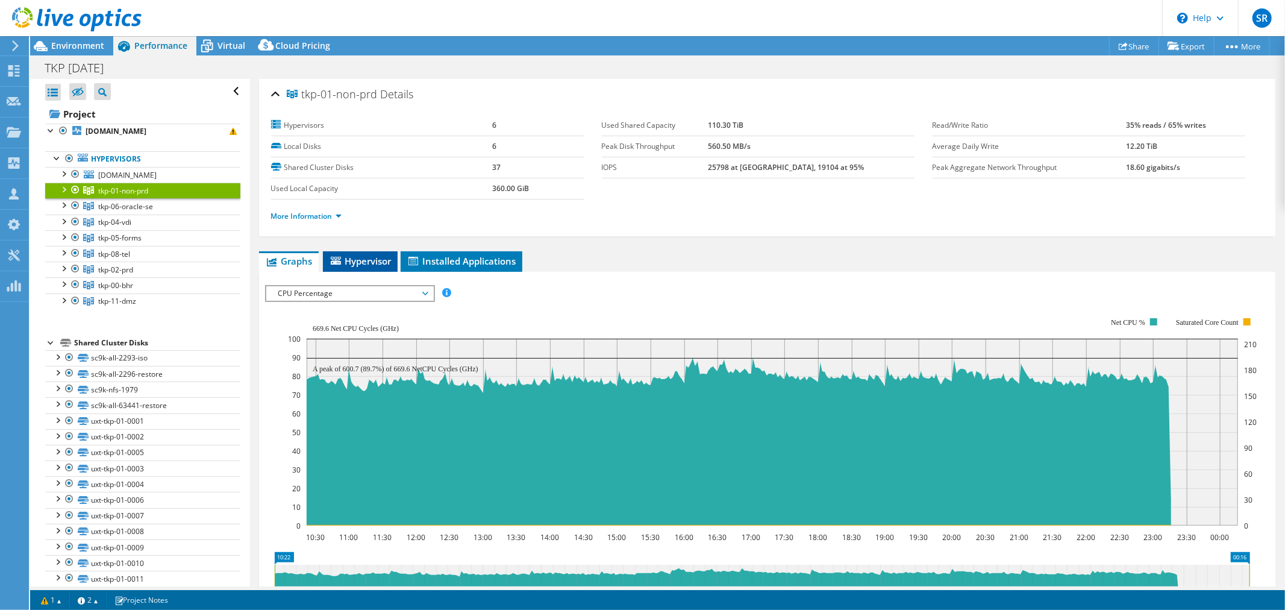
click at [357, 262] on span "Hypervisor" at bounding box center [360, 261] width 63 height 12
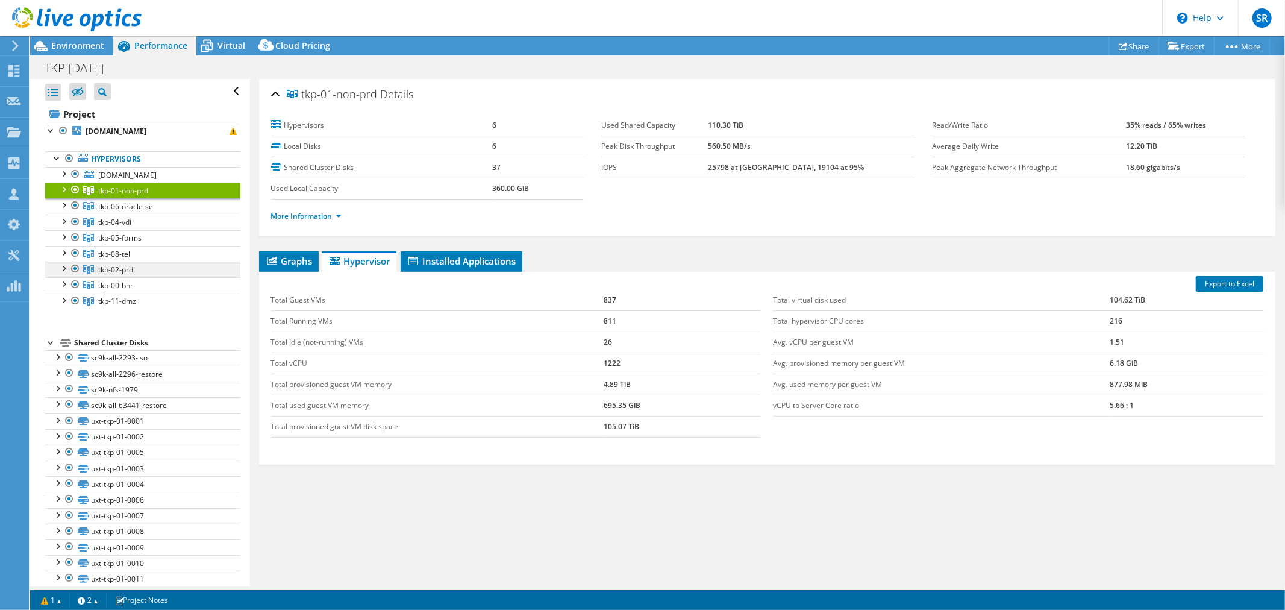
click at [136, 198] on link "tkp-02-prd" at bounding box center [142, 191] width 195 height 16
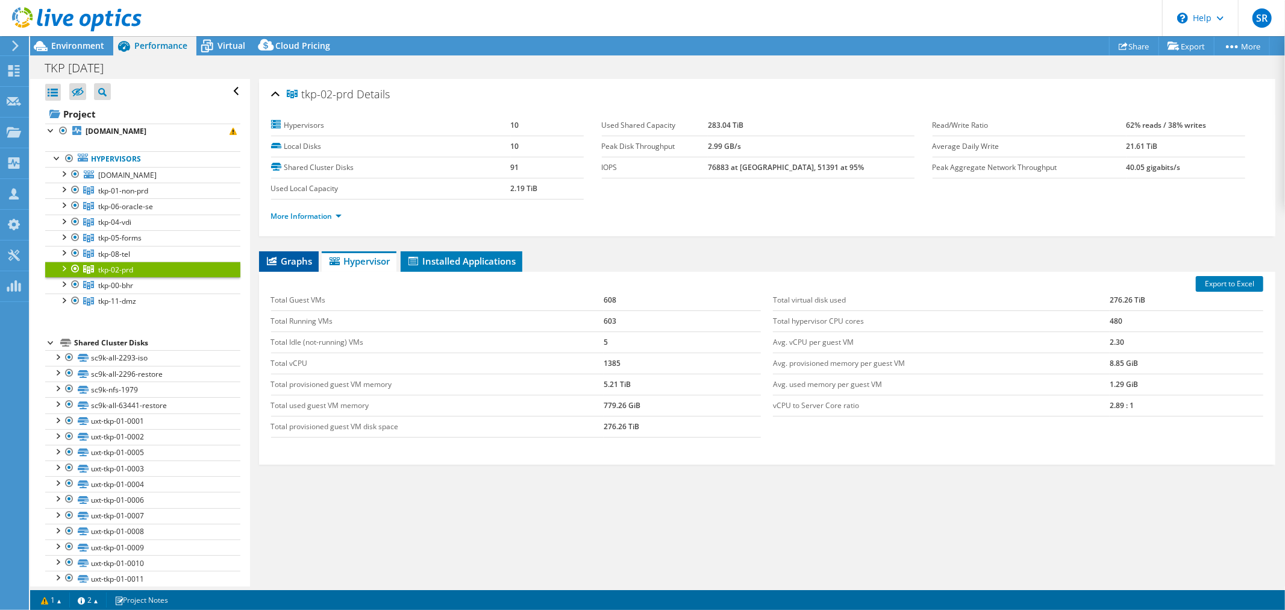
click at [304, 260] on span "Graphs" at bounding box center [289, 261] width 48 height 12
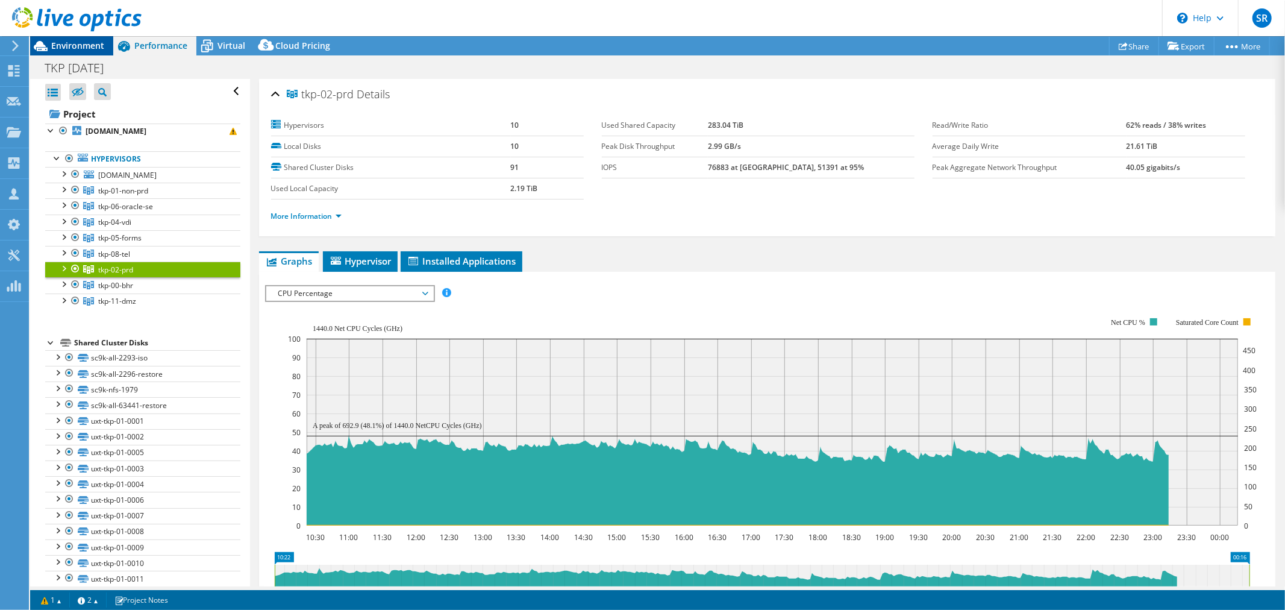
click at [74, 44] on span "Environment" at bounding box center [77, 45] width 53 height 11
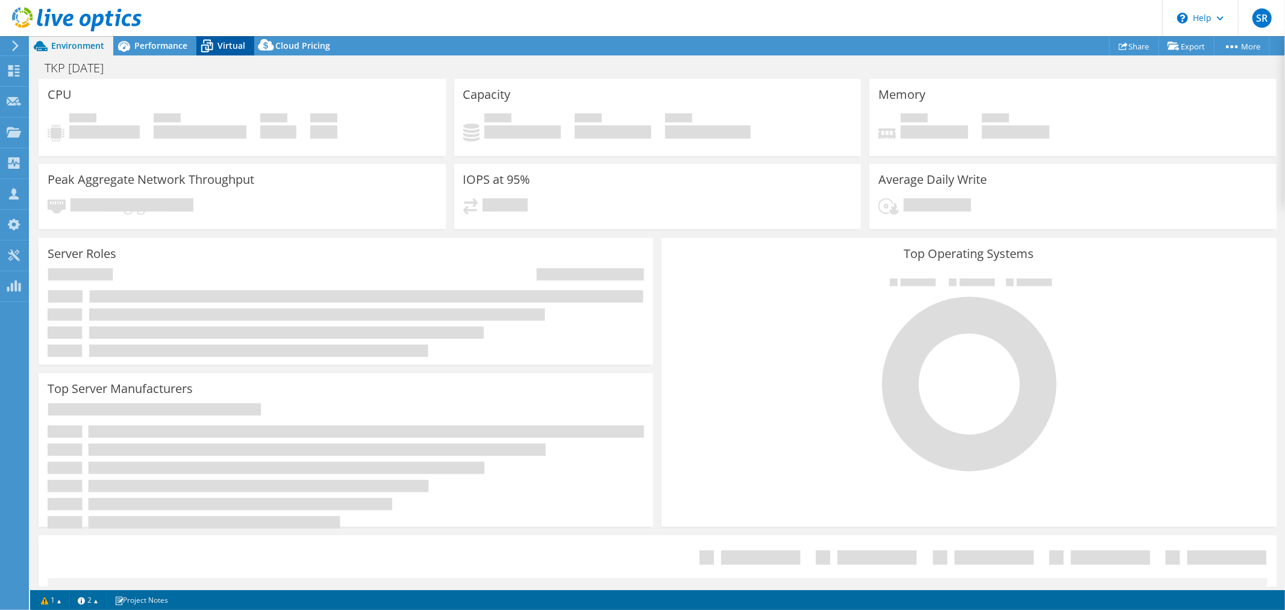
click at [227, 45] on span "Virtual" at bounding box center [232, 45] width 28 height 11
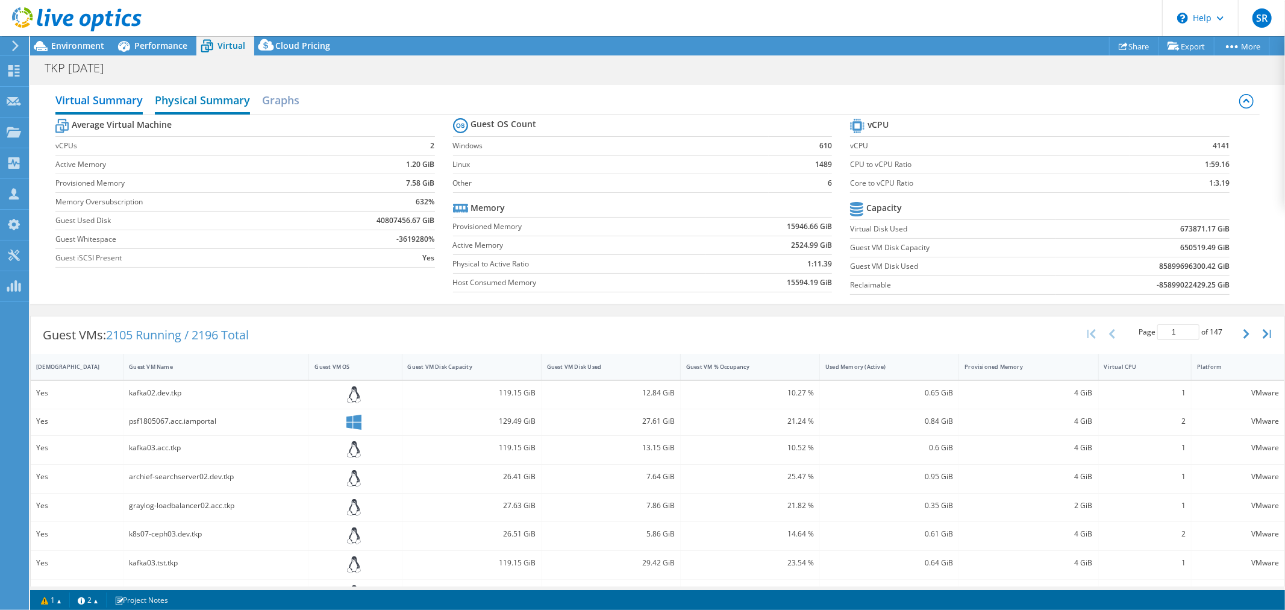
click at [204, 99] on h2 "Physical Summary" at bounding box center [202, 101] width 95 height 27
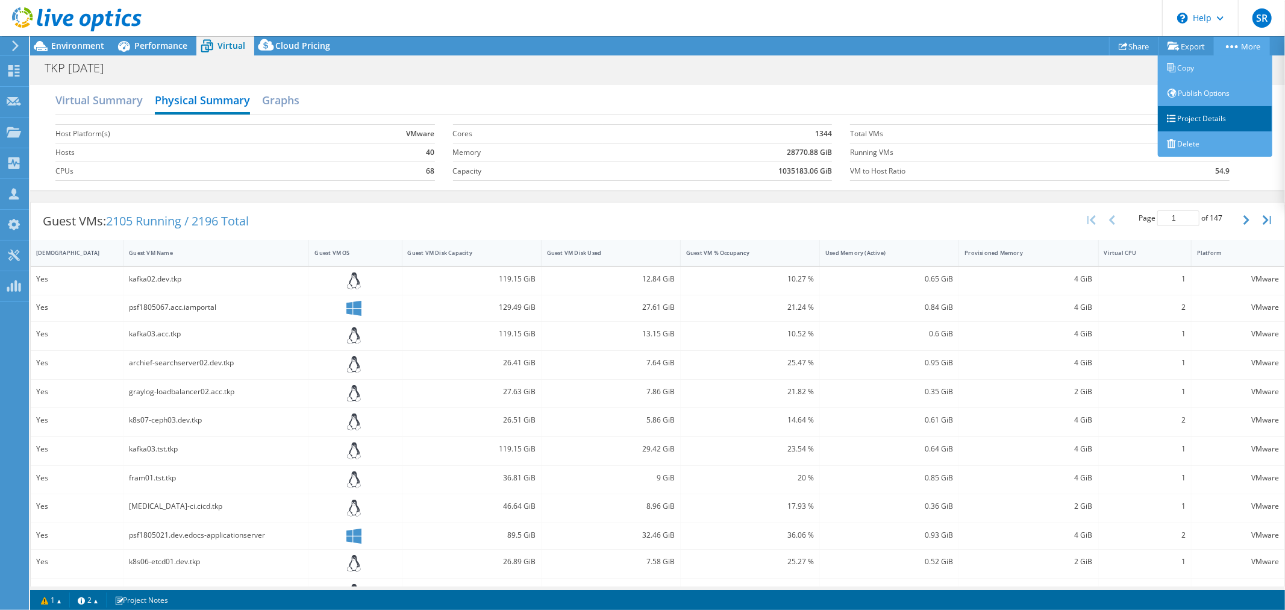
click at [1214, 113] on link "Project Details" at bounding box center [1215, 118] width 114 height 25
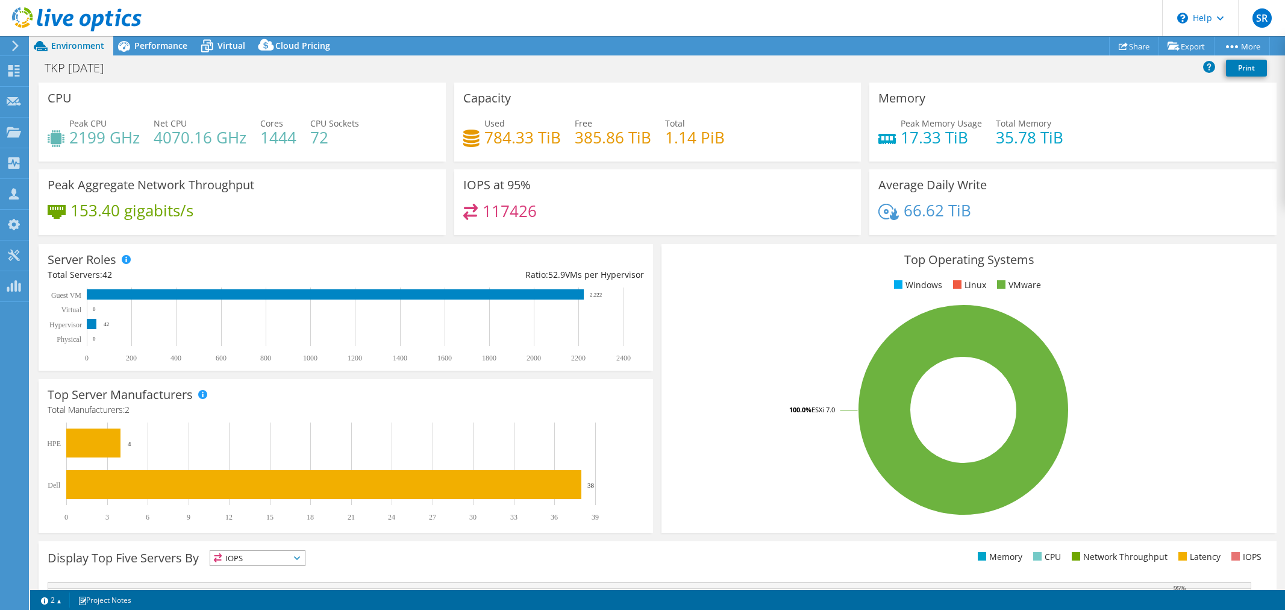
select select "USD"
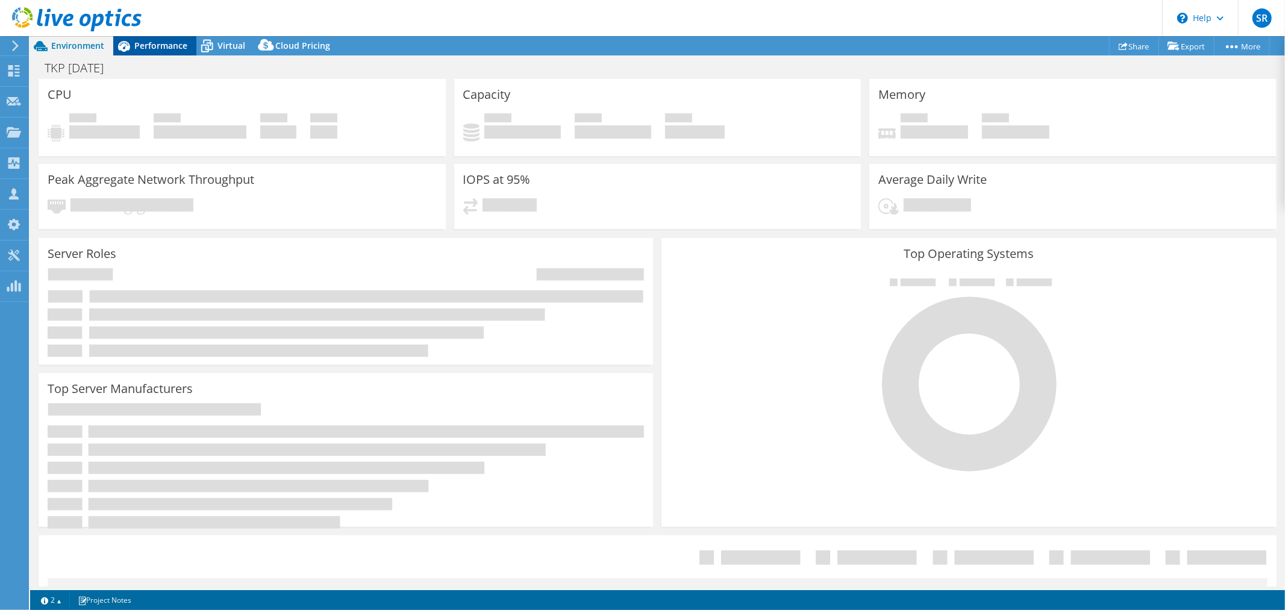
click at [175, 46] on span "Performance" at bounding box center [160, 45] width 53 height 11
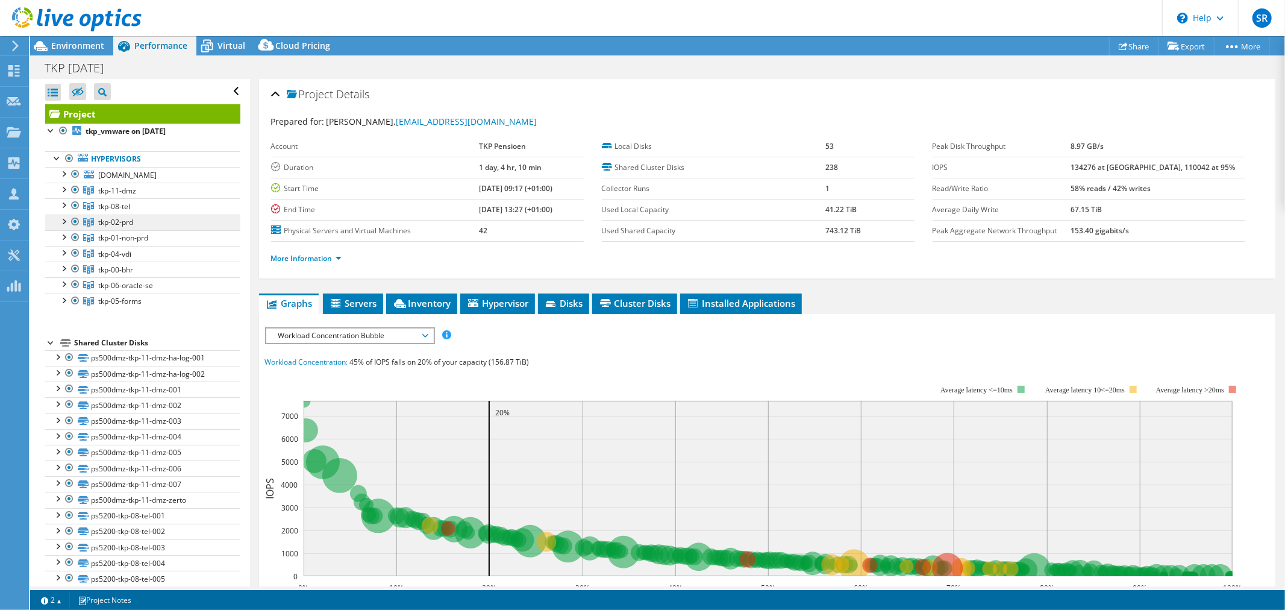
click at [137, 198] on link "tkp-02-prd" at bounding box center [142, 191] width 195 height 16
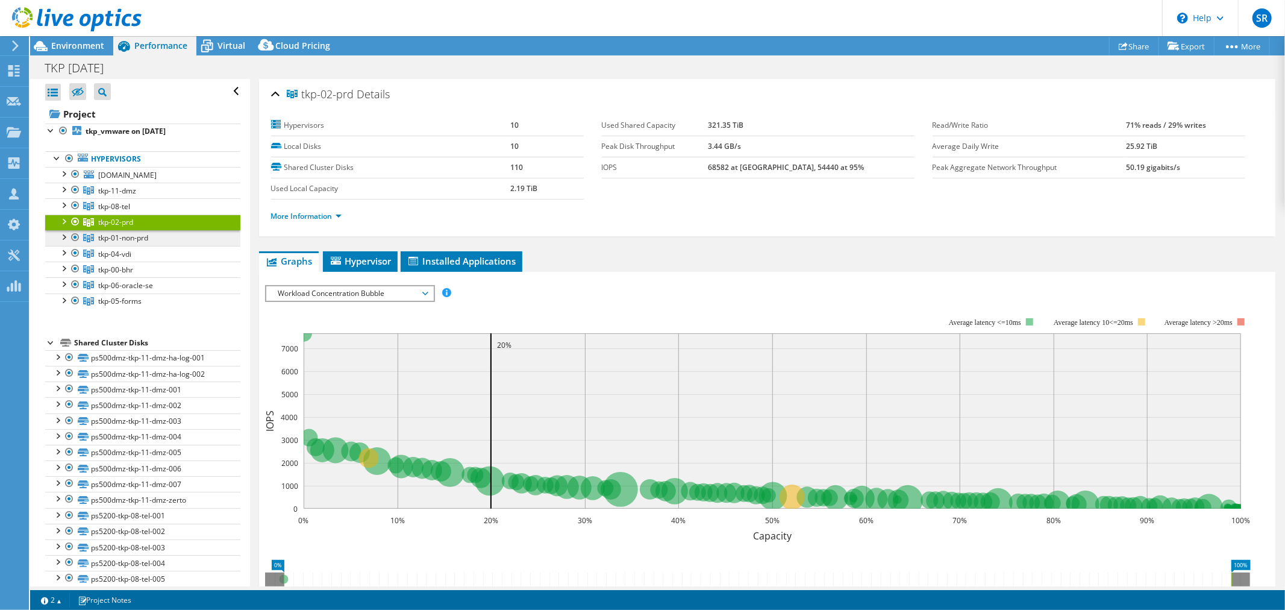
click at [154, 198] on link "tkp-01-non-prd" at bounding box center [142, 191] width 195 height 16
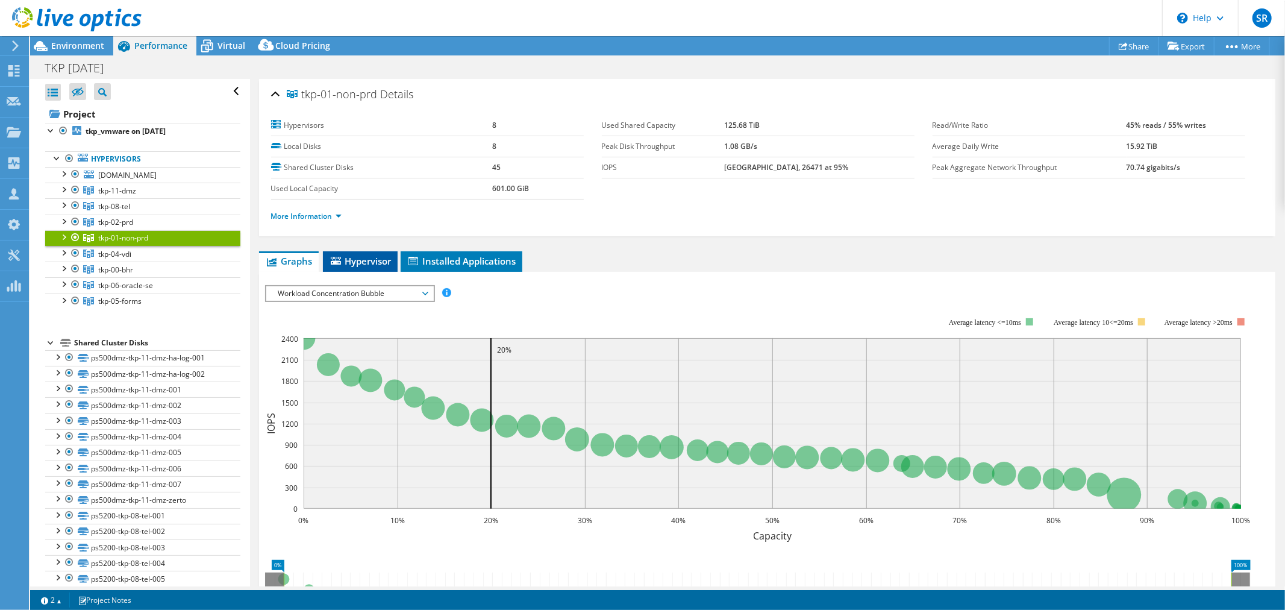
click at [363, 258] on span "Hypervisor" at bounding box center [360, 261] width 63 height 12
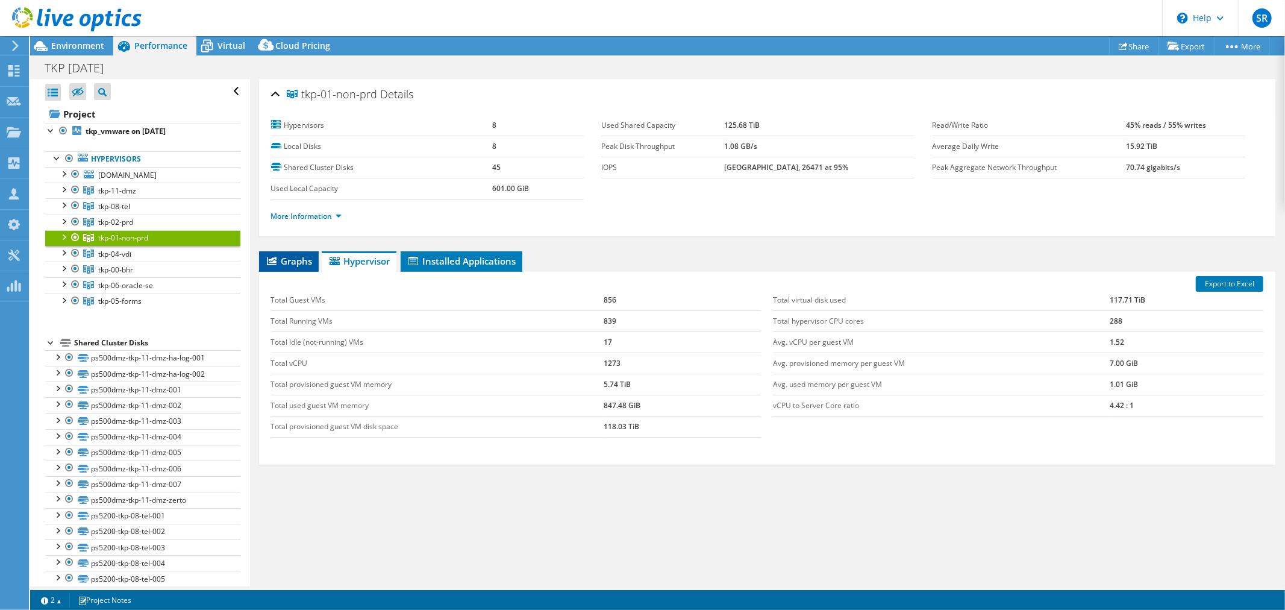
click at [283, 256] on span "Graphs" at bounding box center [289, 261] width 48 height 12
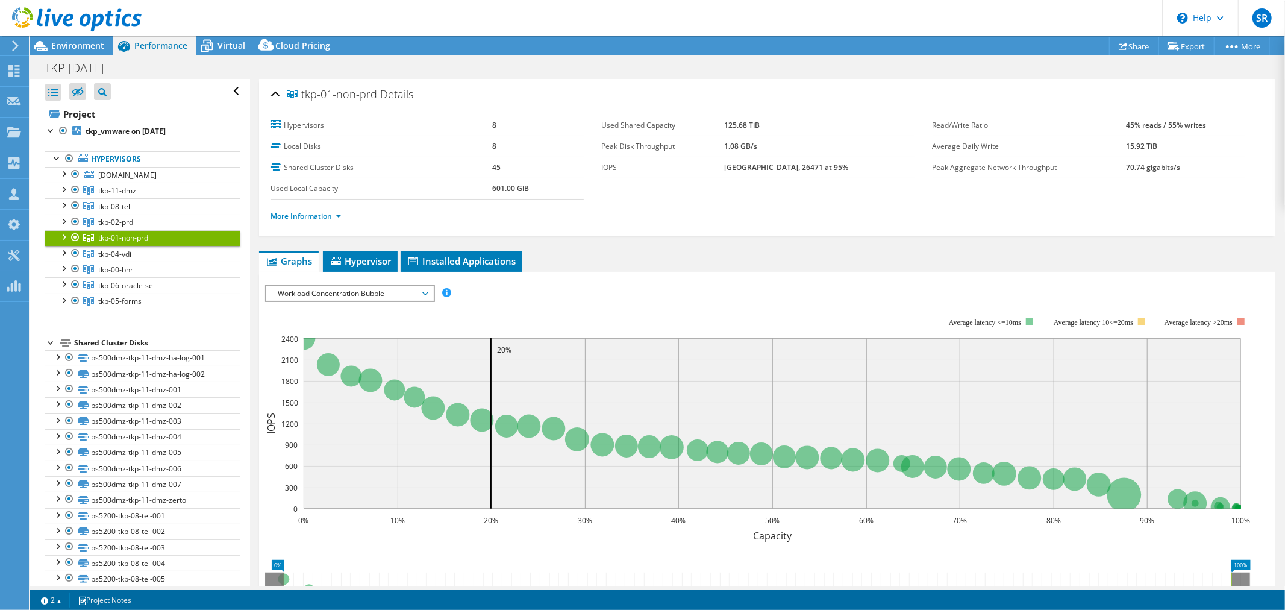
click at [365, 291] on span "Workload Concentration Bubble" at bounding box center [349, 293] width 155 height 14
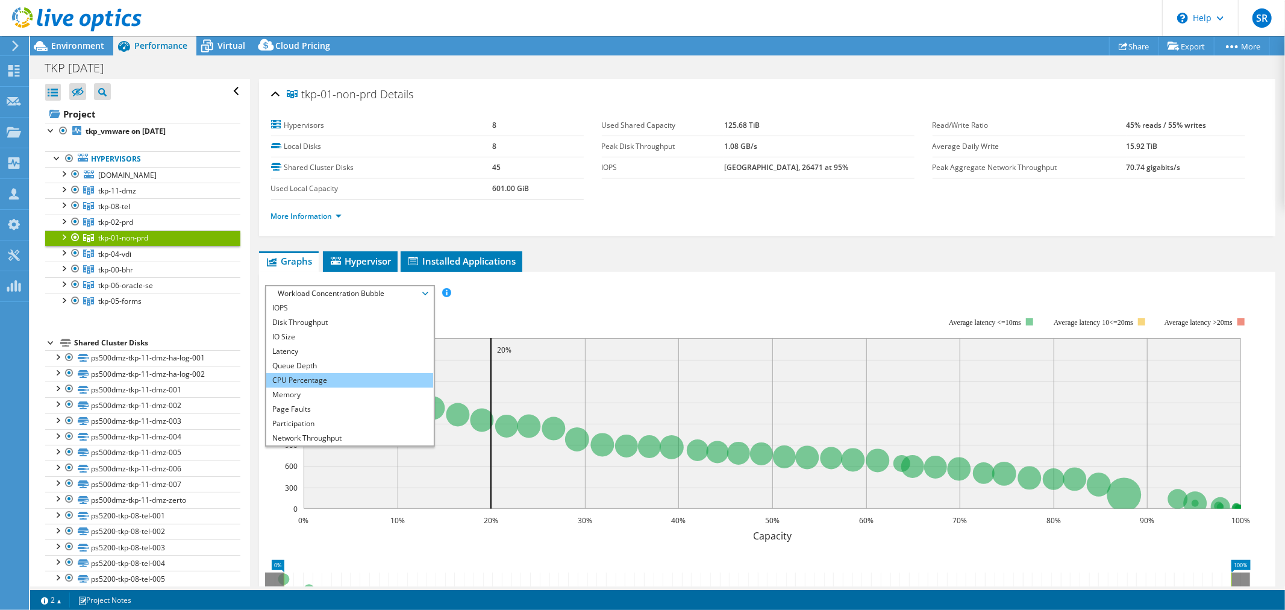
click at [296, 375] on li "CPU Percentage" at bounding box center [349, 380] width 167 height 14
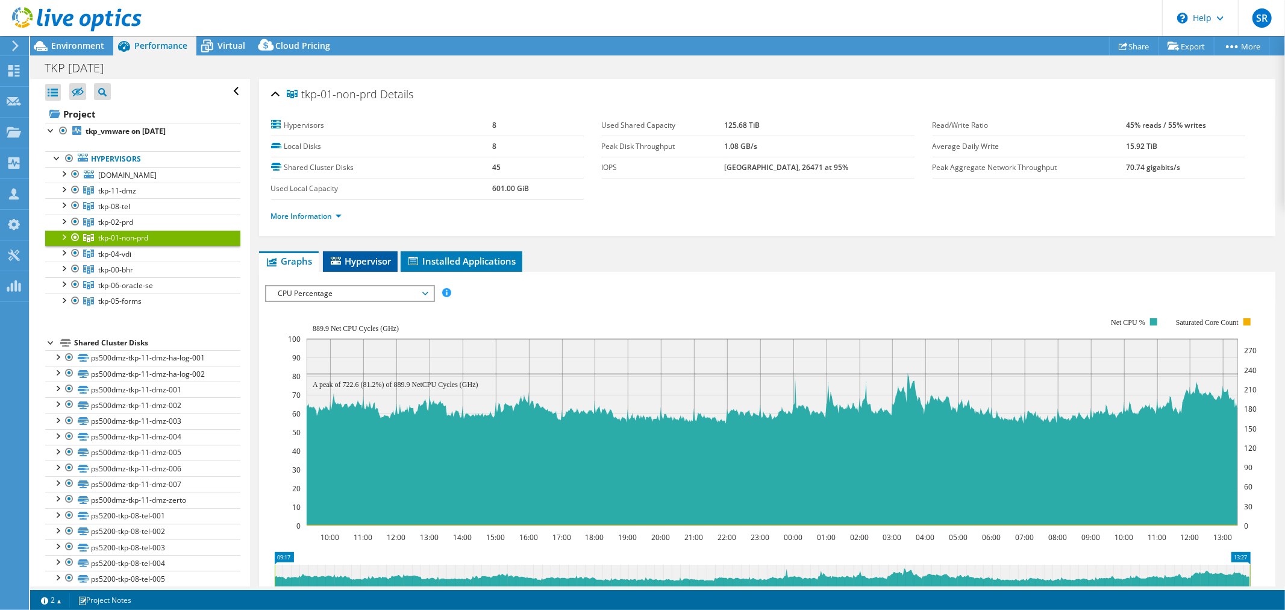
click at [368, 255] on span "Hypervisor" at bounding box center [360, 261] width 63 height 12
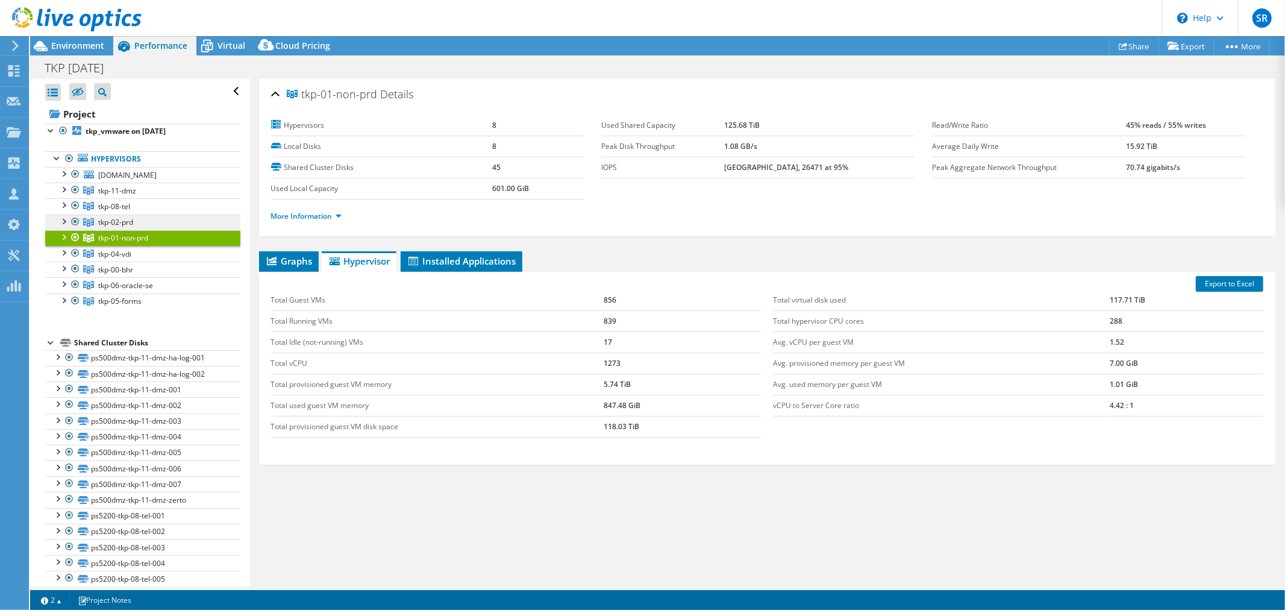
click at [130, 196] on span "tkp-02-prd" at bounding box center [117, 191] width 38 height 10
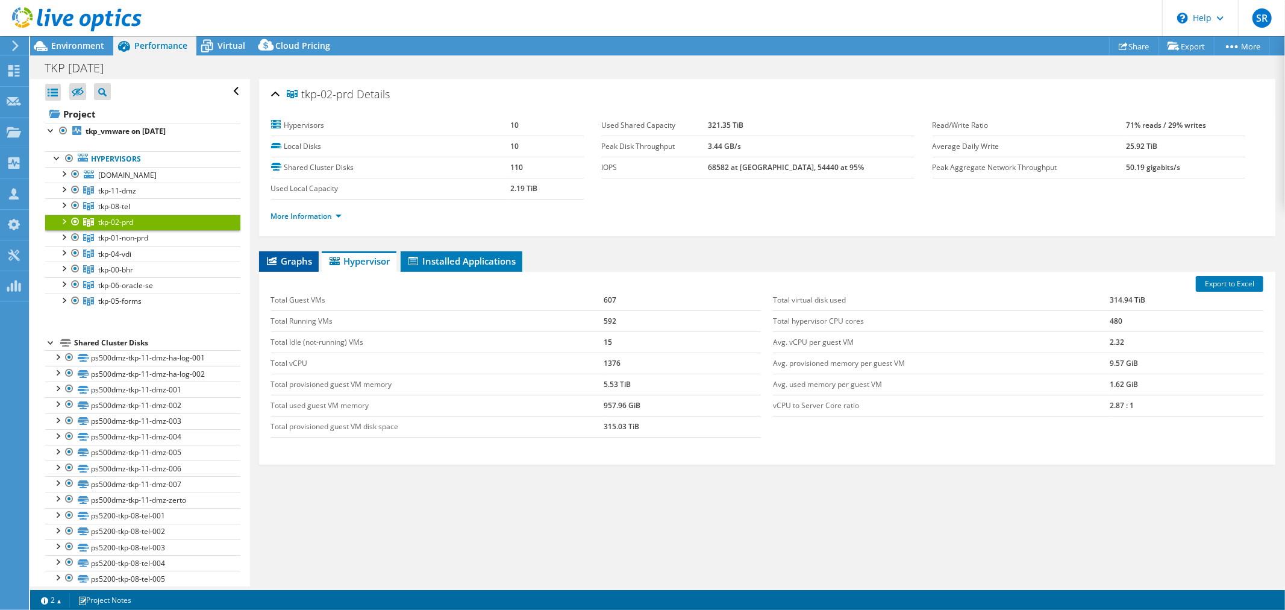
click at [288, 260] on span "Graphs" at bounding box center [289, 261] width 48 height 12
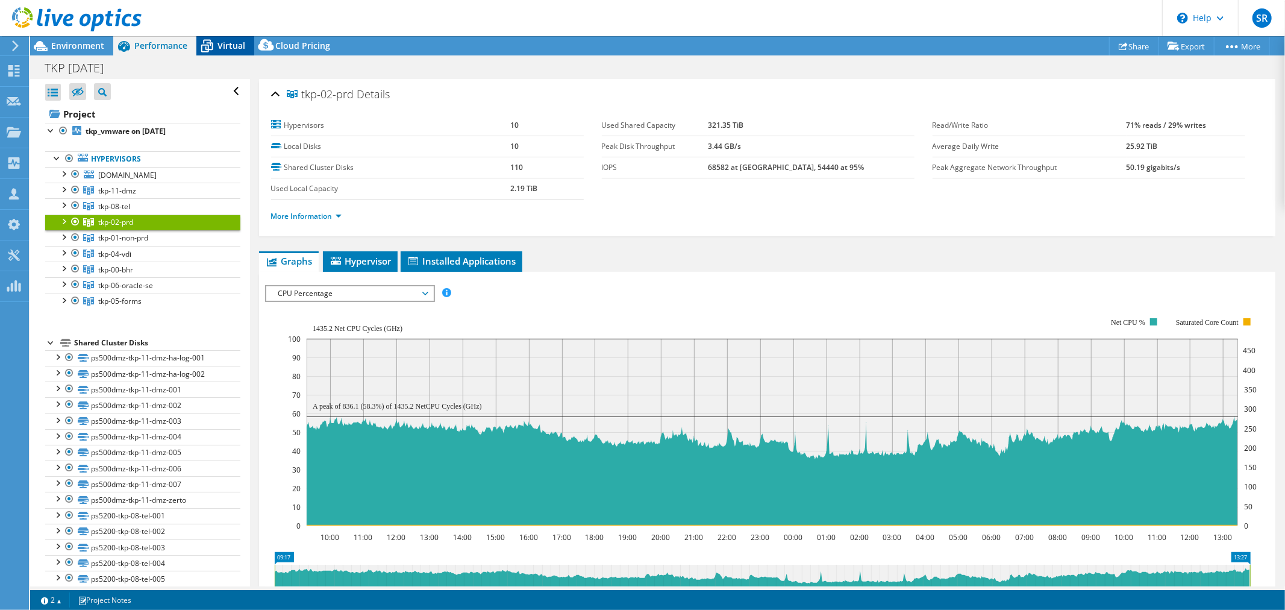
click at [219, 44] on span "Virtual" at bounding box center [232, 45] width 28 height 11
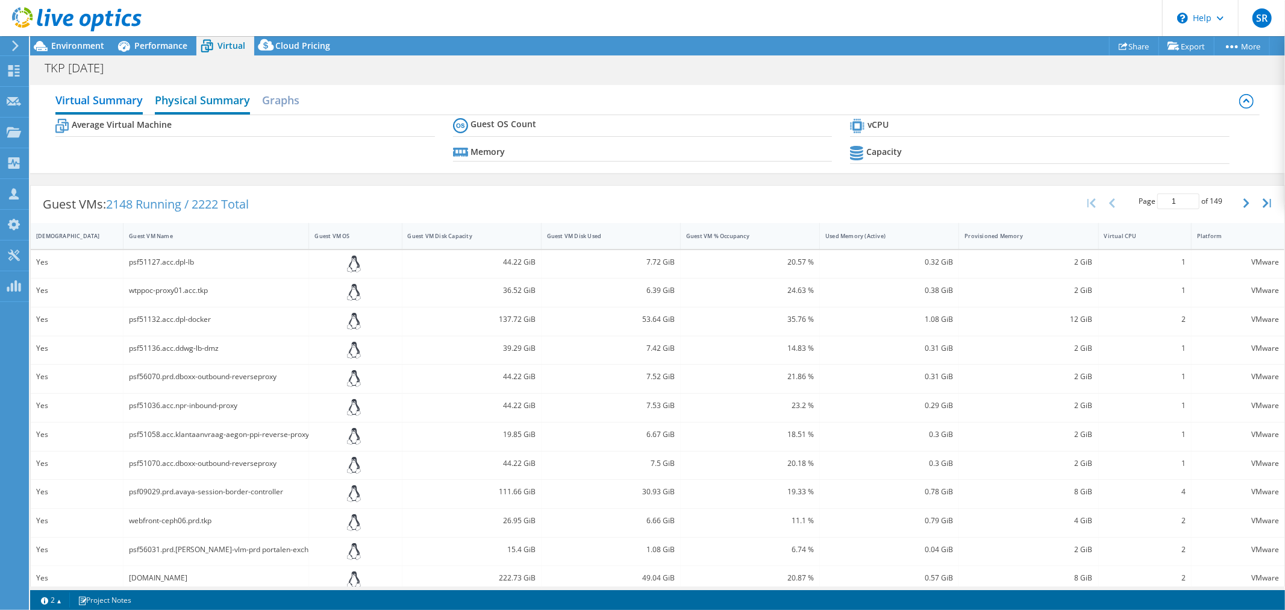
click at [203, 97] on h2 "Physical Summary" at bounding box center [202, 101] width 95 height 27
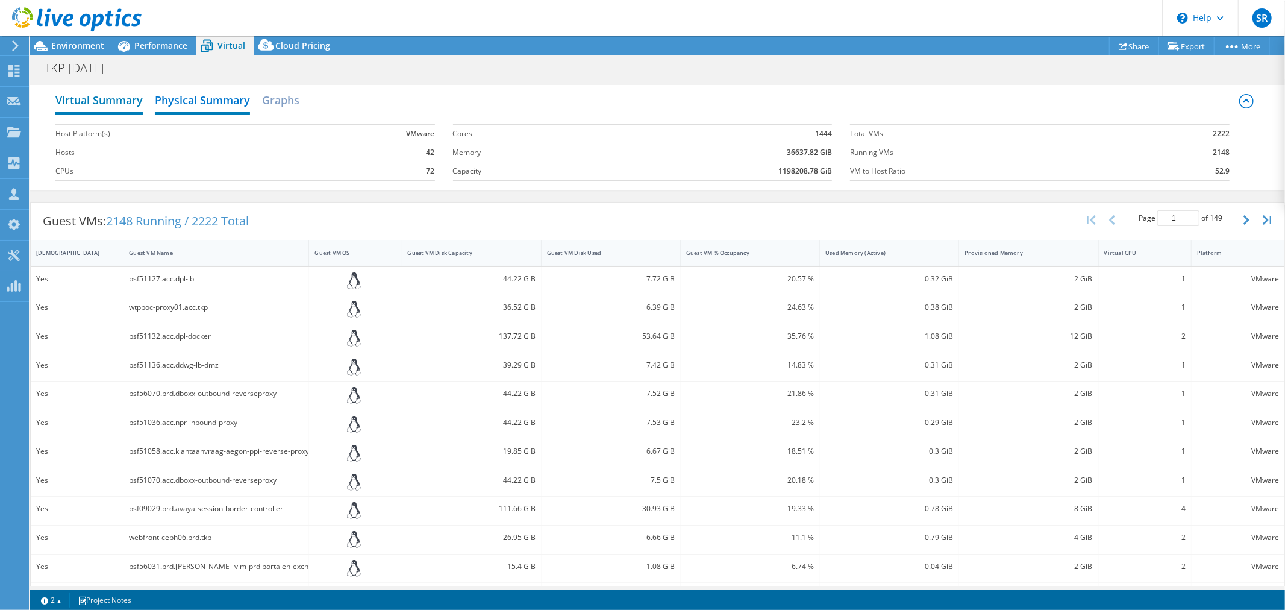
click at [133, 98] on h2 "Virtual Summary" at bounding box center [98, 101] width 87 height 27
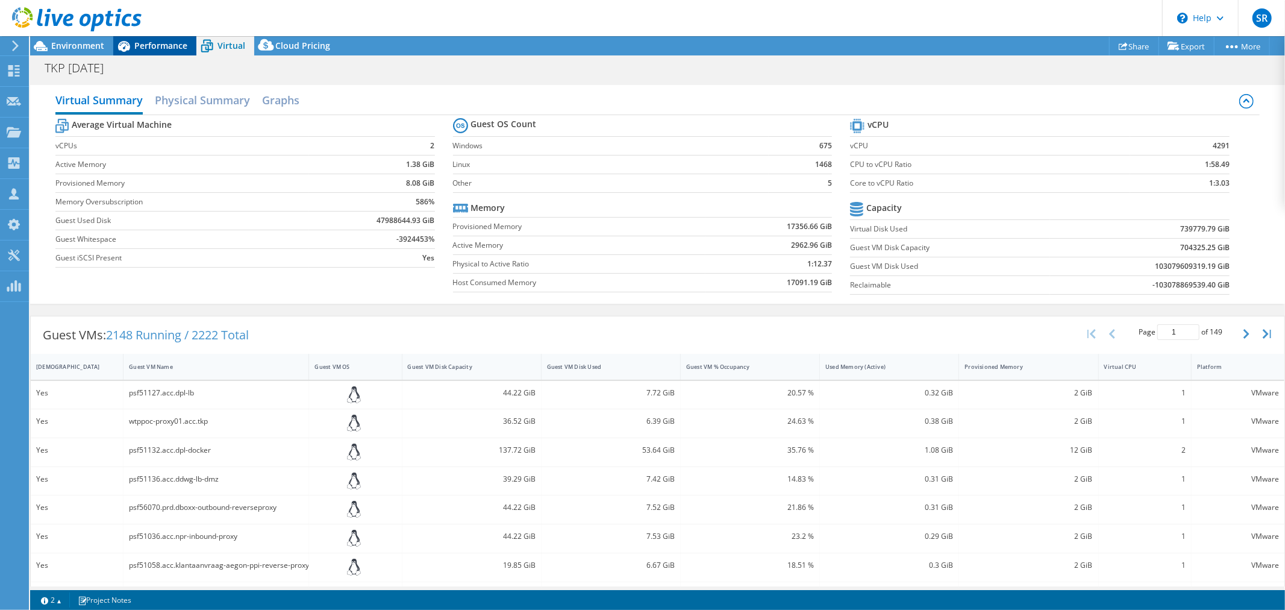
click at [171, 43] on span "Performance" at bounding box center [160, 45] width 53 height 11
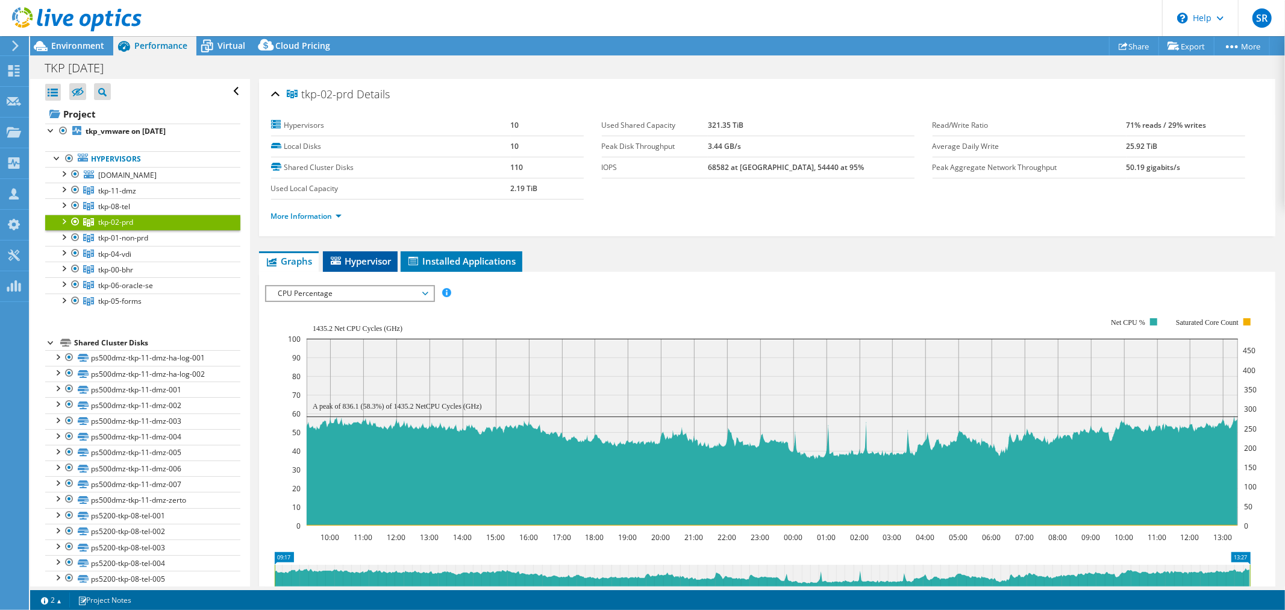
click at [345, 256] on span "Hypervisor" at bounding box center [360, 261] width 63 height 12
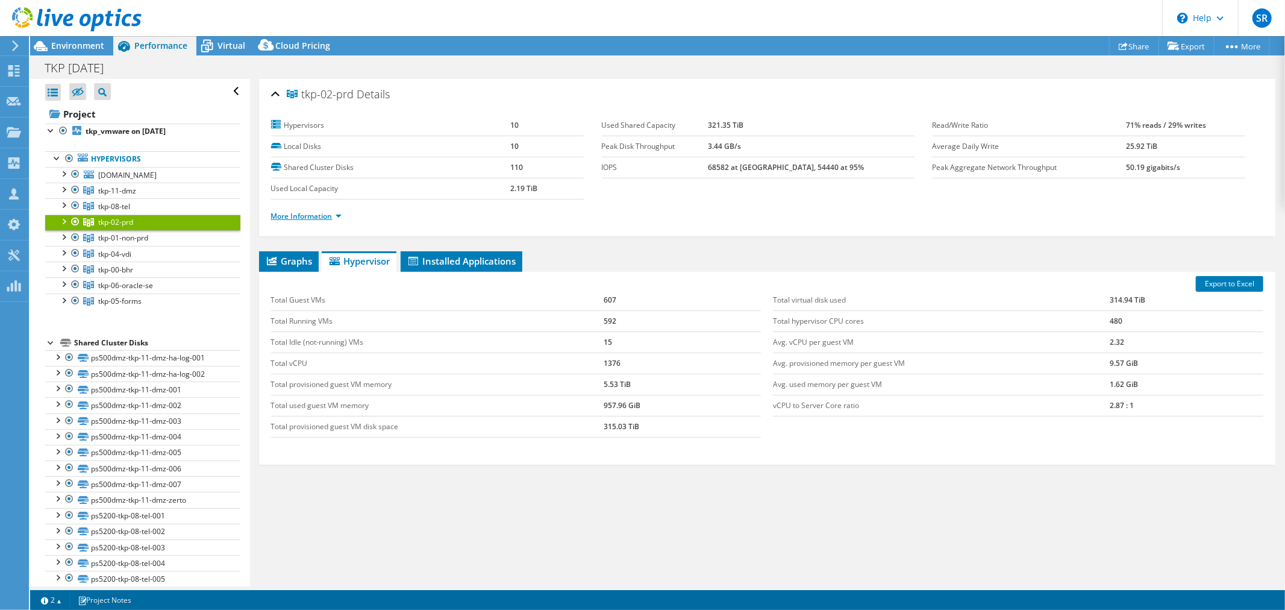
click at [304, 218] on link "More Information" at bounding box center [306, 216] width 71 height 10
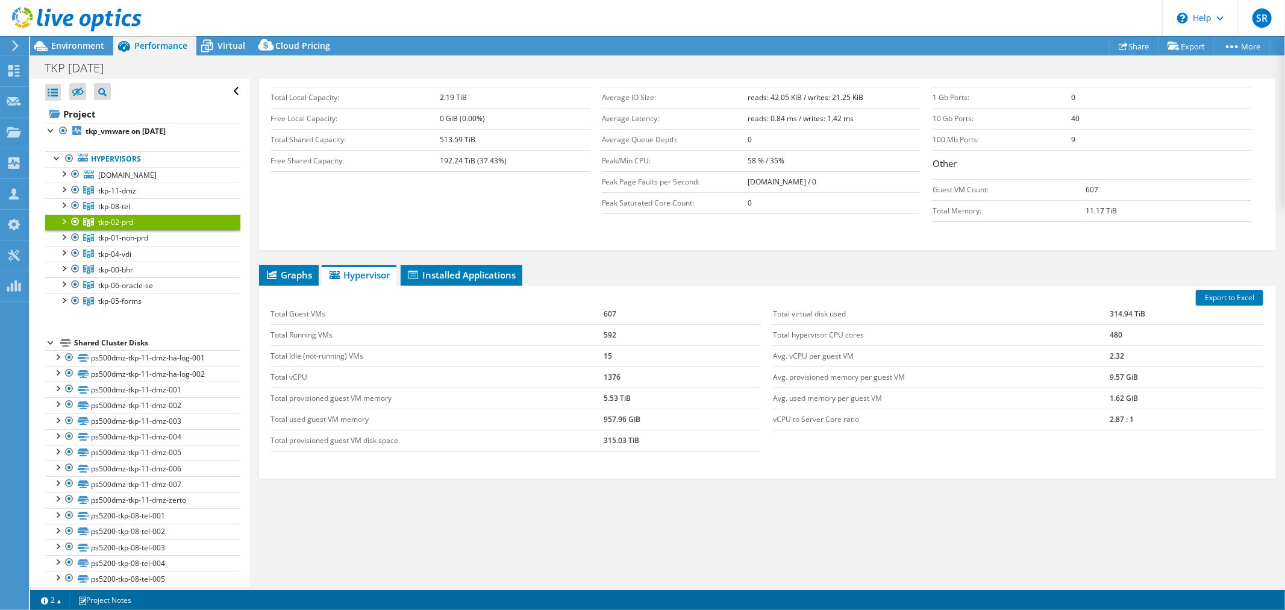
scroll to position [192, 0]
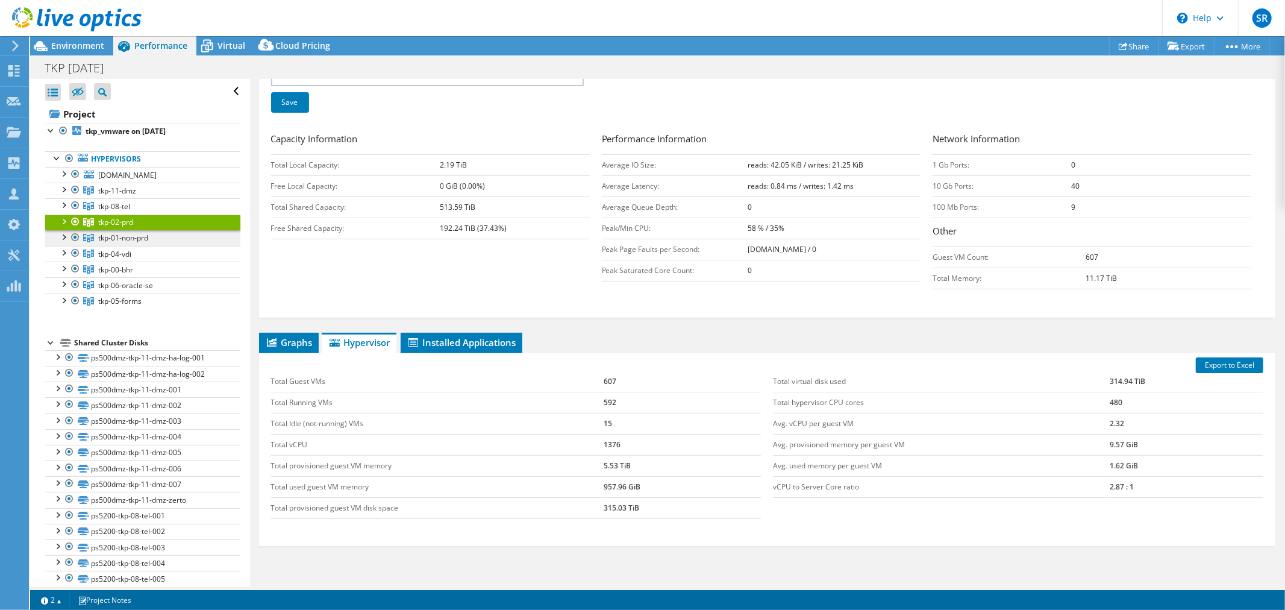
click at [127, 196] on span "tkp-01-non-prd" at bounding box center [117, 191] width 38 height 10
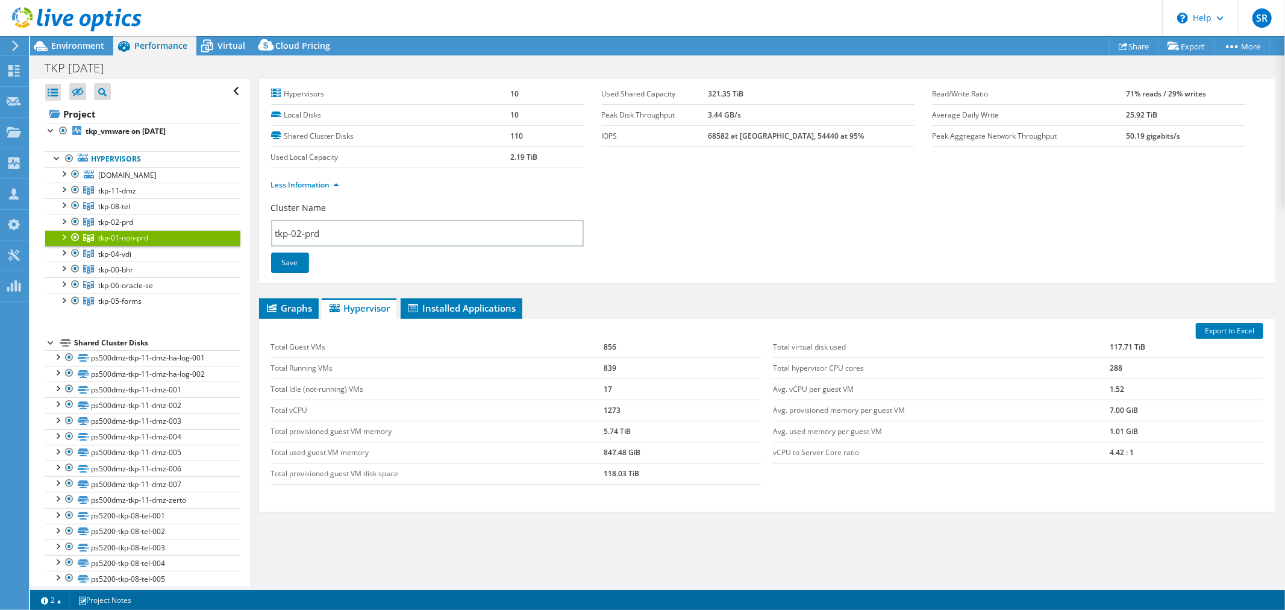
scroll to position [0, 0]
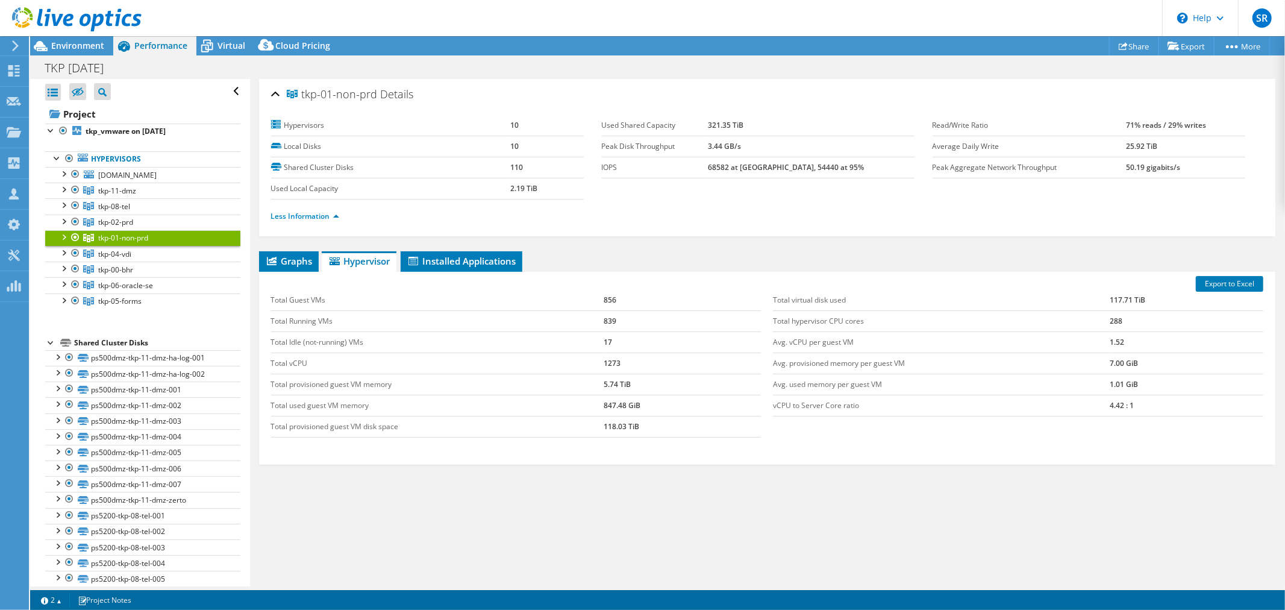
click at [130, 237] on span "tkp-01-non-prd" at bounding box center [123, 238] width 50 height 10
click at [119, 196] on span "tkp-02-prd" at bounding box center [117, 191] width 38 height 10
click at [122, 196] on span "tkp-01-non-prd" at bounding box center [117, 191] width 38 height 10
click at [333, 216] on link "More Information" at bounding box center [306, 216] width 71 height 10
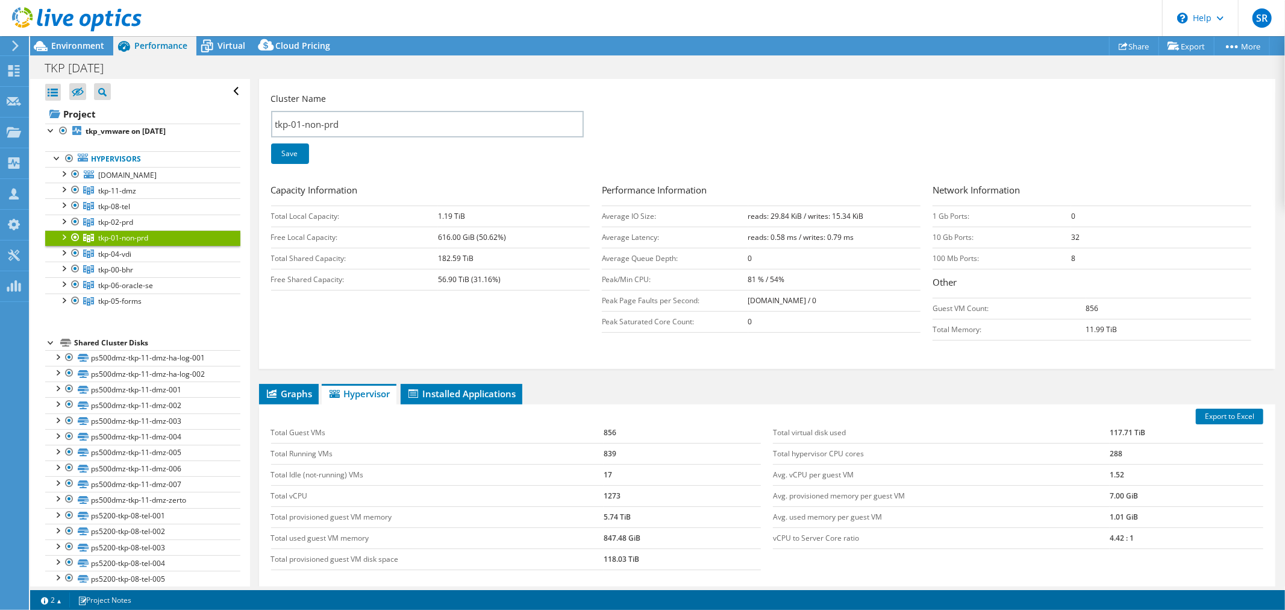
scroll to position [201, 0]
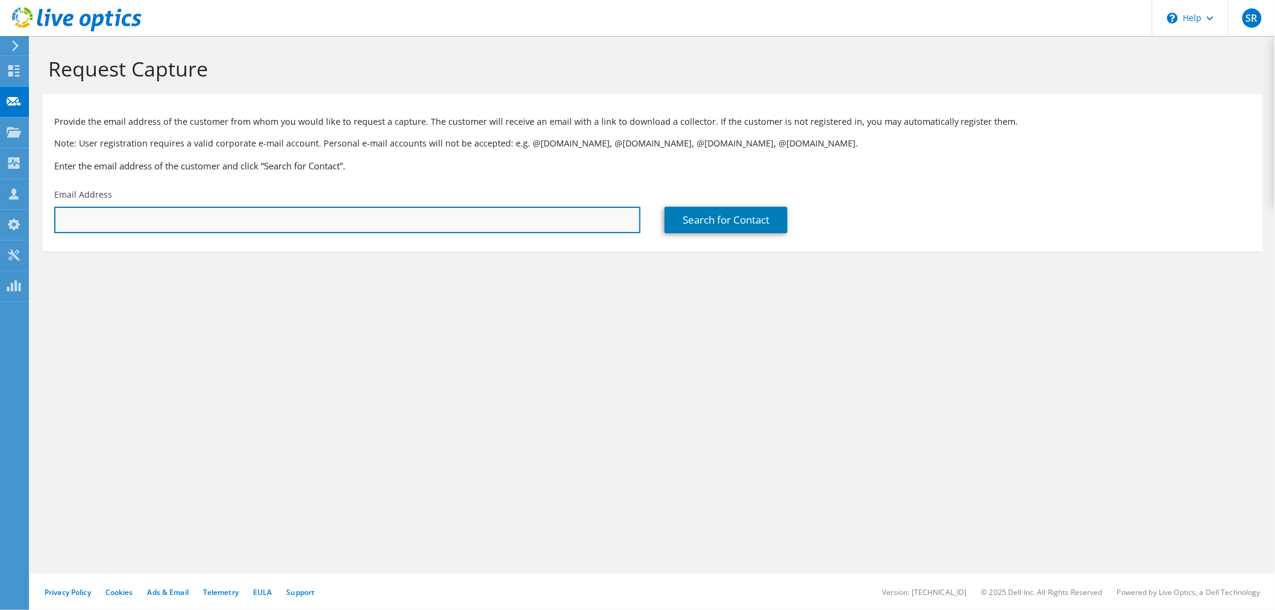
click at [550, 225] on input "text" at bounding box center [347, 220] width 586 height 27
paste input "[EMAIL_ADDRESS][DOMAIN_NAME]"
type input "[EMAIL_ADDRESS][DOMAIN_NAME]"
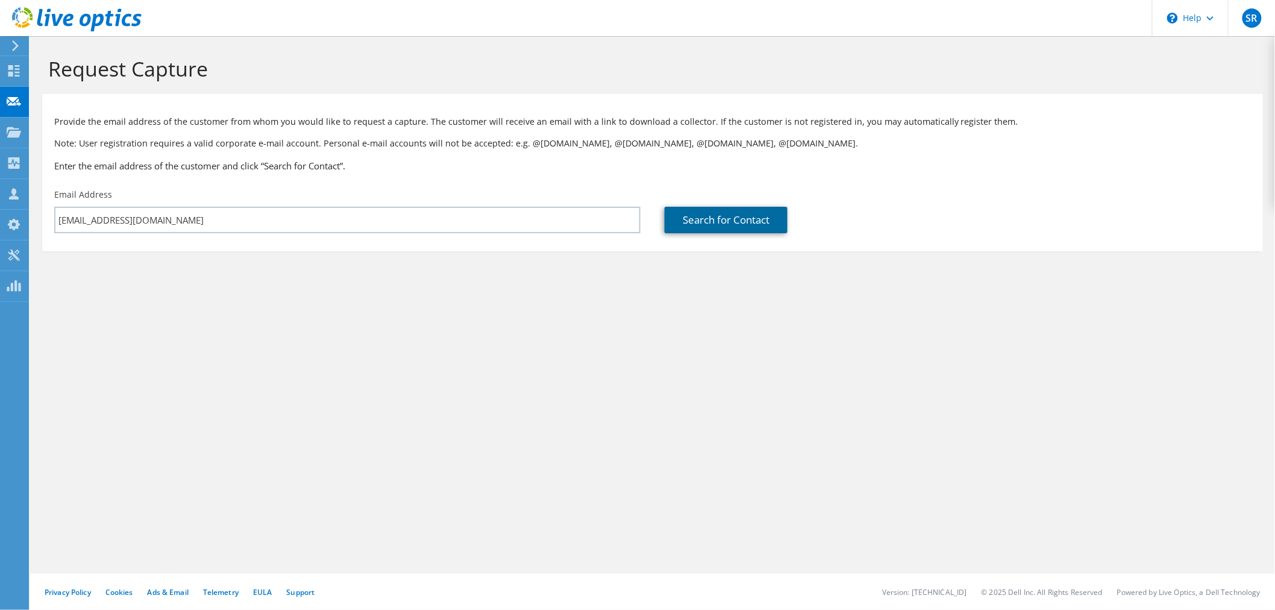
click at [744, 219] on link "Search for Contact" at bounding box center [726, 220] width 123 height 27
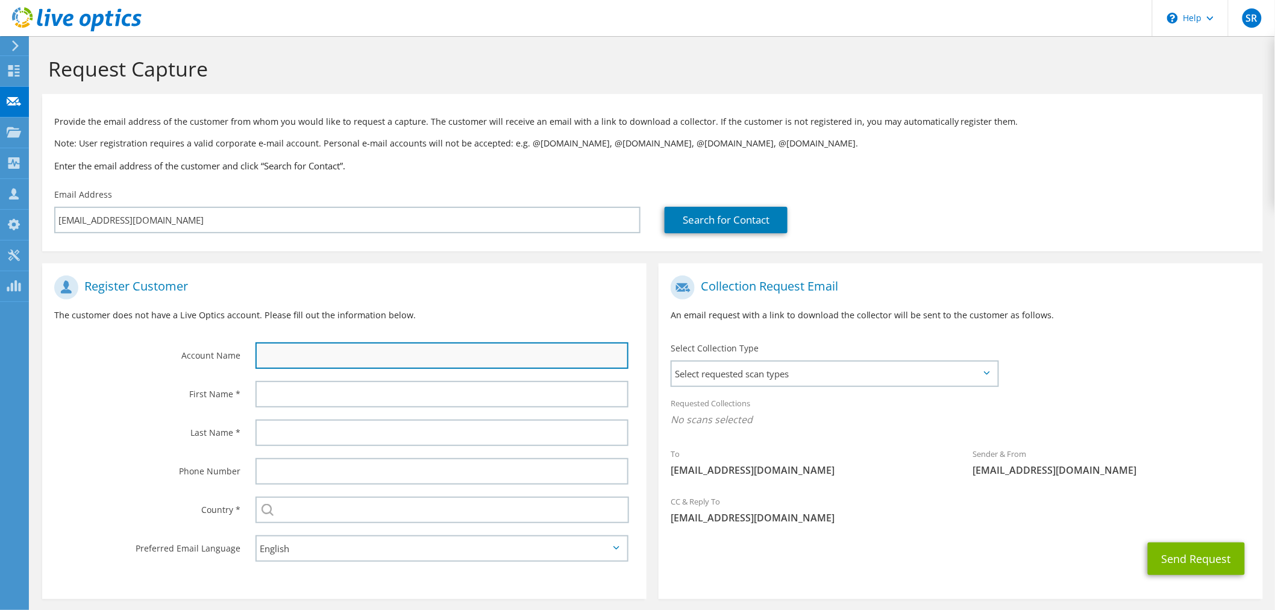
click at [296, 356] on input "text" at bounding box center [441, 355] width 373 height 27
click at [275, 359] on input "C" at bounding box center [441, 355] width 373 height 27
type input "CBOE"
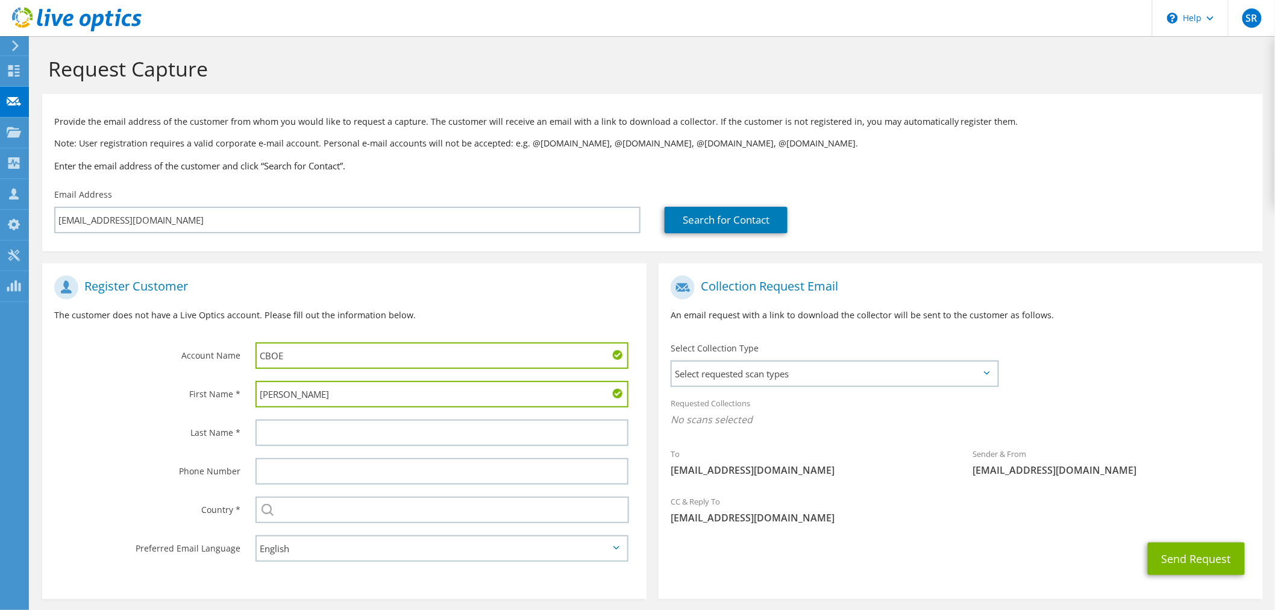
type input "[PERSON_NAME]"
type input "Mishra"
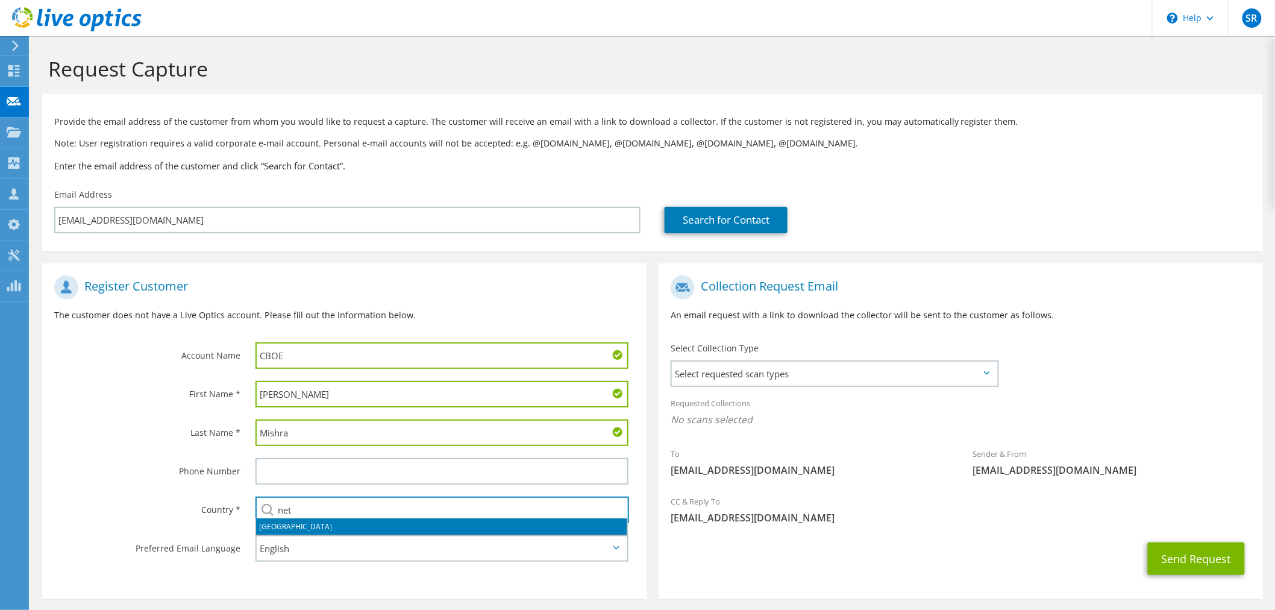
click at [305, 521] on li "[GEOGRAPHIC_DATA]" at bounding box center [441, 526] width 371 height 17
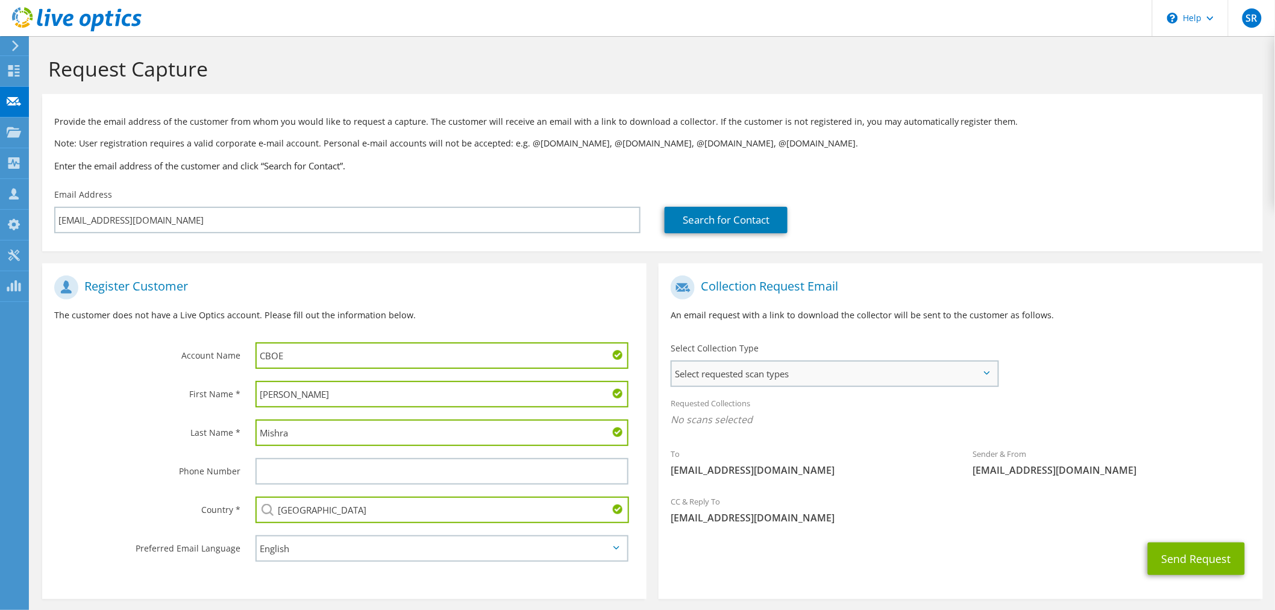
type input "[GEOGRAPHIC_DATA]"
click at [778, 372] on span "Select requested scan types" at bounding box center [834, 374] width 325 height 24
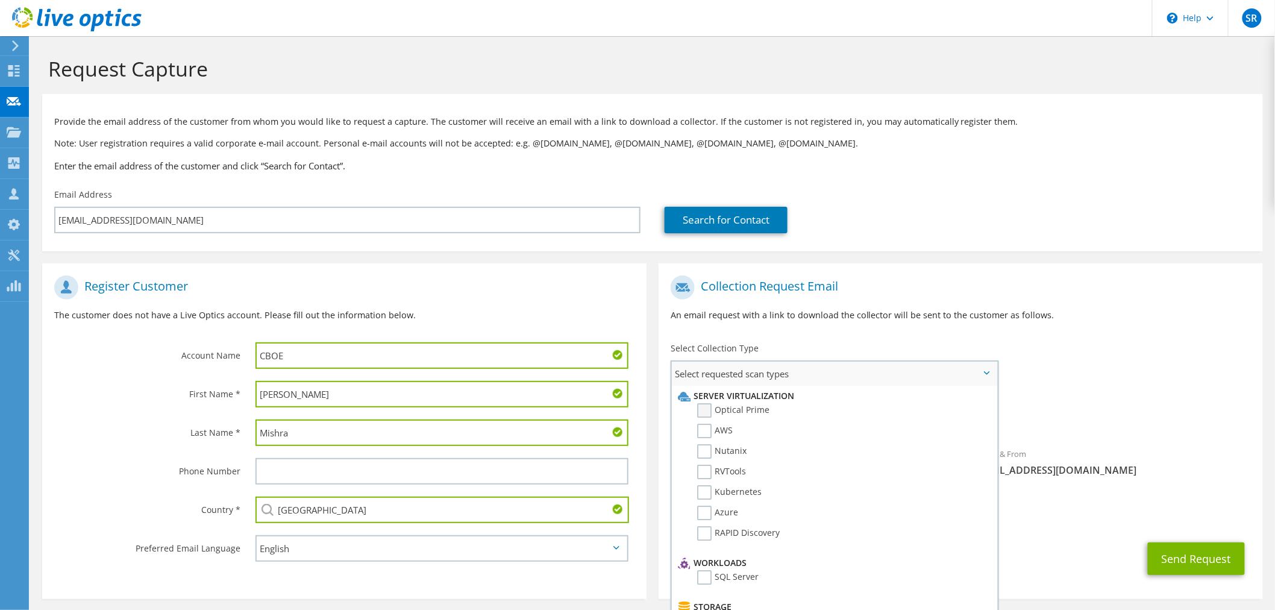
click at [701, 412] on label "Optical Prime" at bounding box center [733, 410] width 72 height 14
click at [0, 0] on input "Optical Prime" at bounding box center [0, 0] width 0 height 0
click at [1177, 561] on button "Send Request" at bounding box center [1196, 562] width 97 height 33
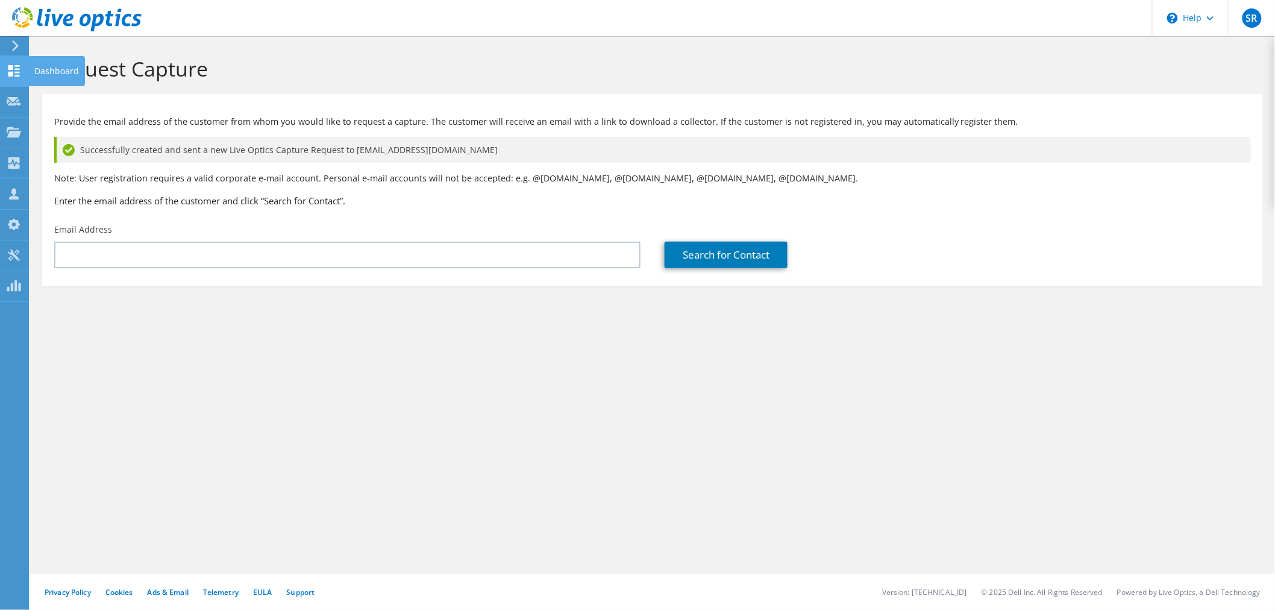
click at [13, 67] on use at bounding box center [13, 70] width 11 height 11
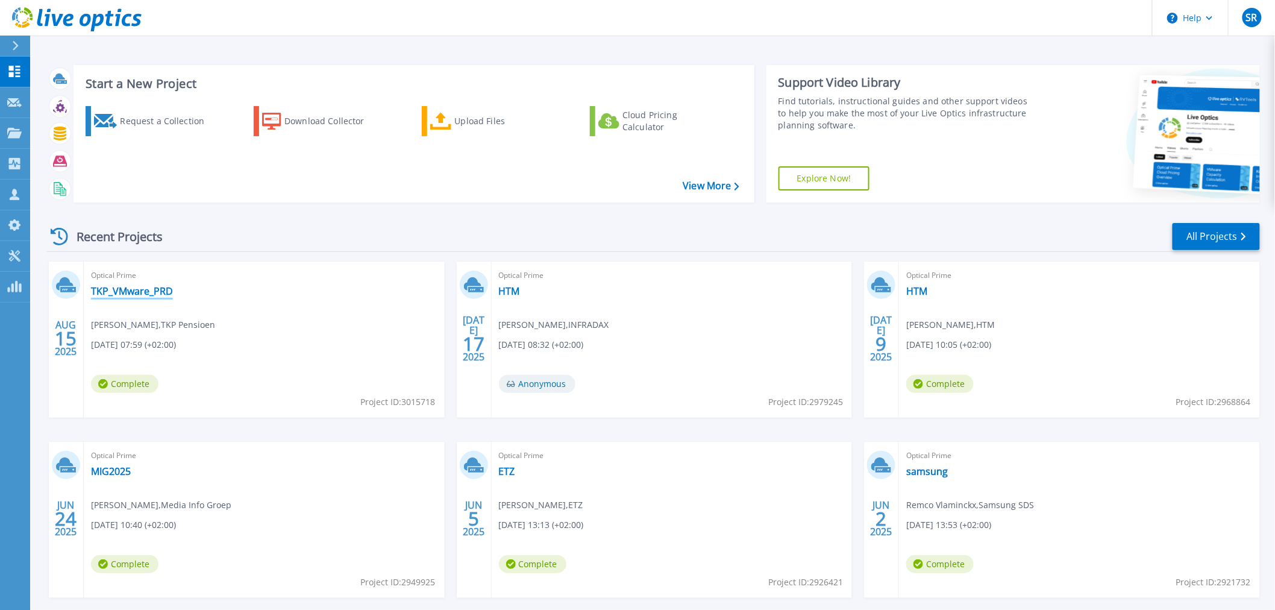
click at [155, 288] on link "TKP_VMware_PRD" at bounding box center [132, 291] width 82 height 12
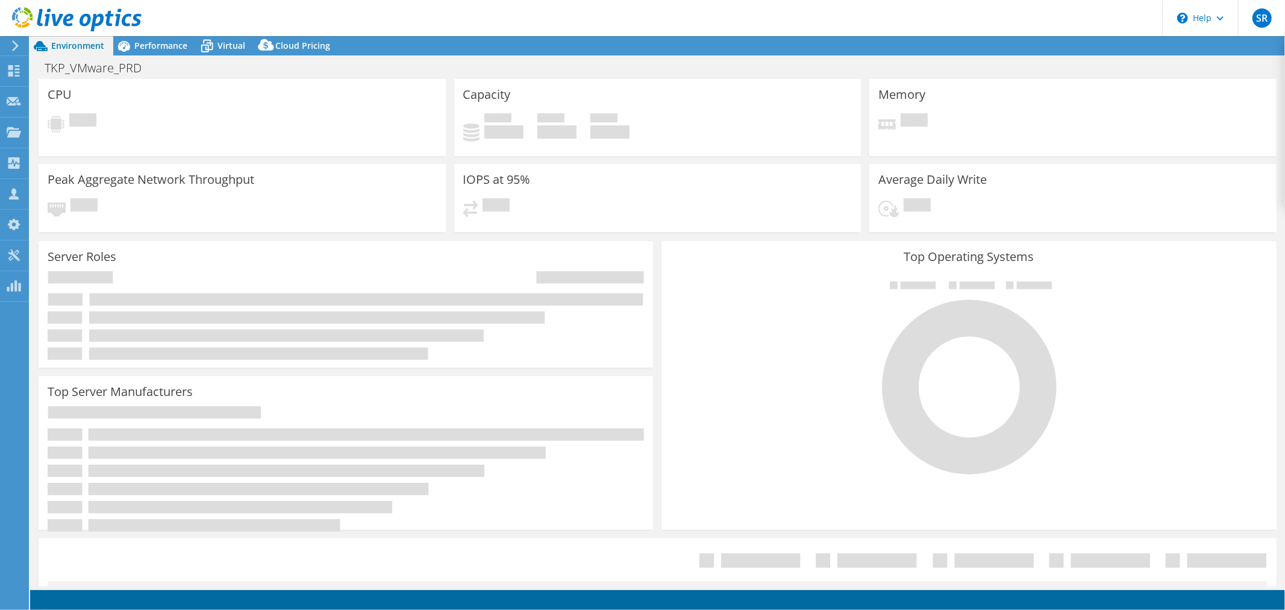
select select "USD"
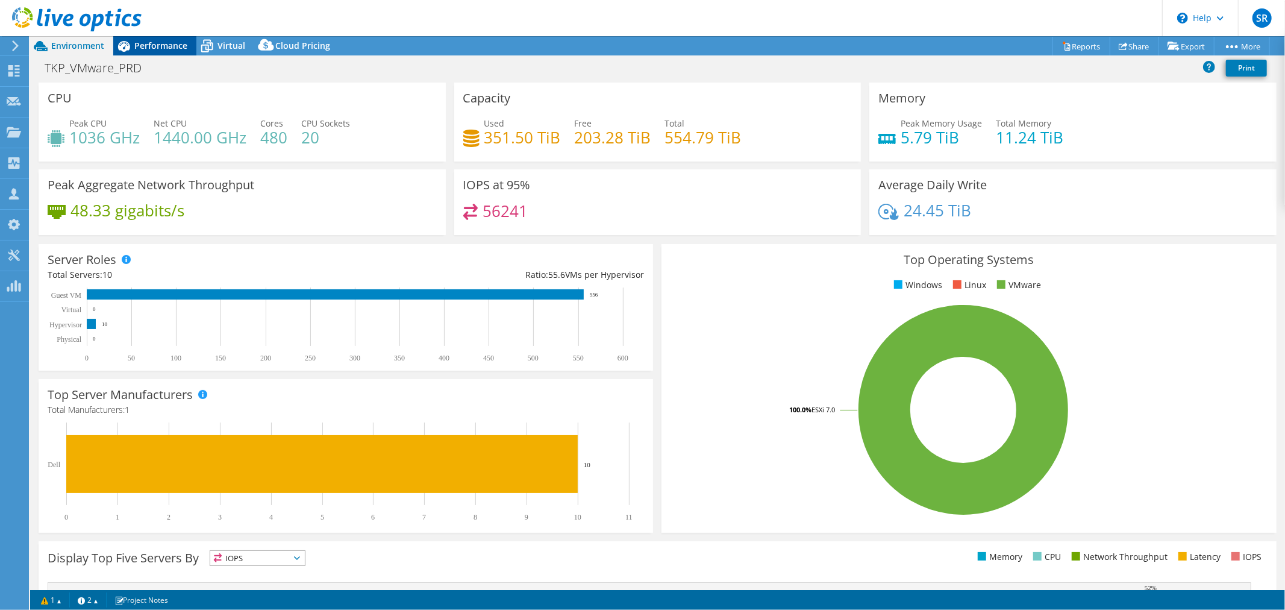
click at [163, 46] on span "Performance" at bounding box center [160, 45] width 53 height 11
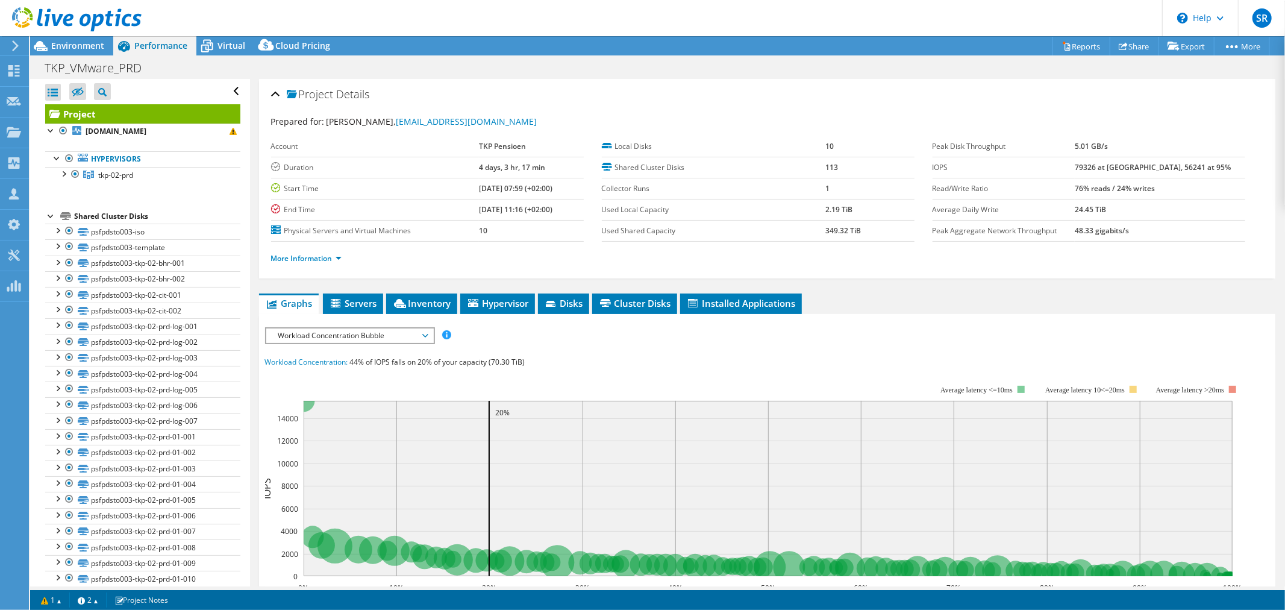
click at [350, 335] on span "Workload Concentration Bubble" at bounding box center [349, 335] width 155 height 14
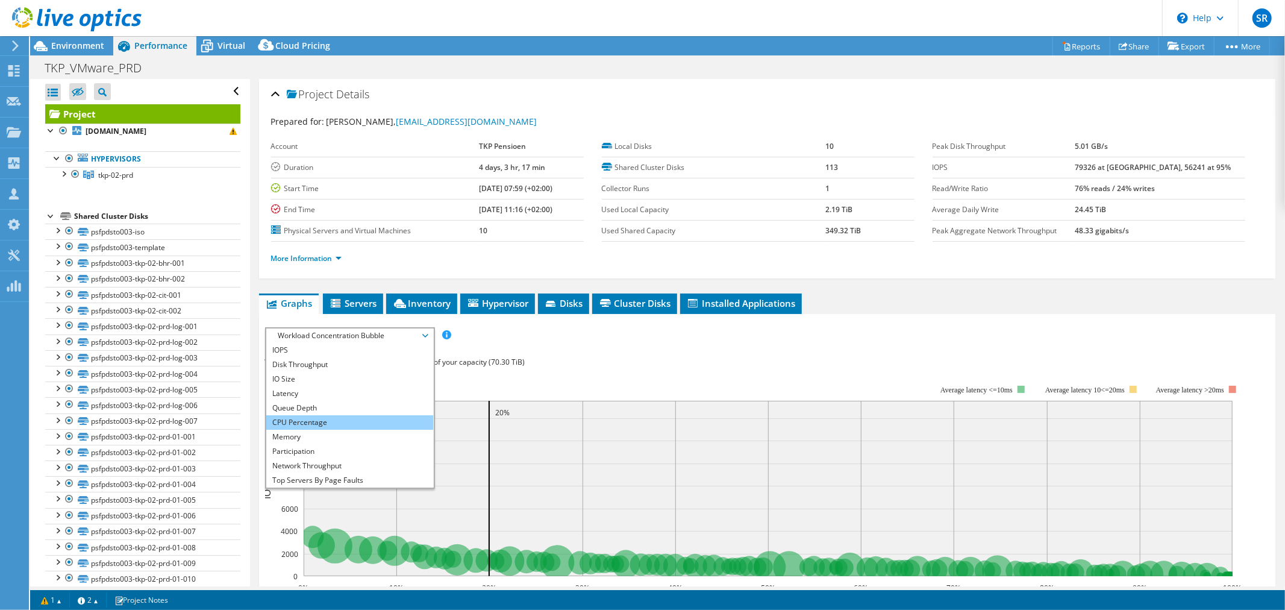
click at [303, 422] on li "CPU Percentage" at bounding box center [349, 422] width 167 height 14
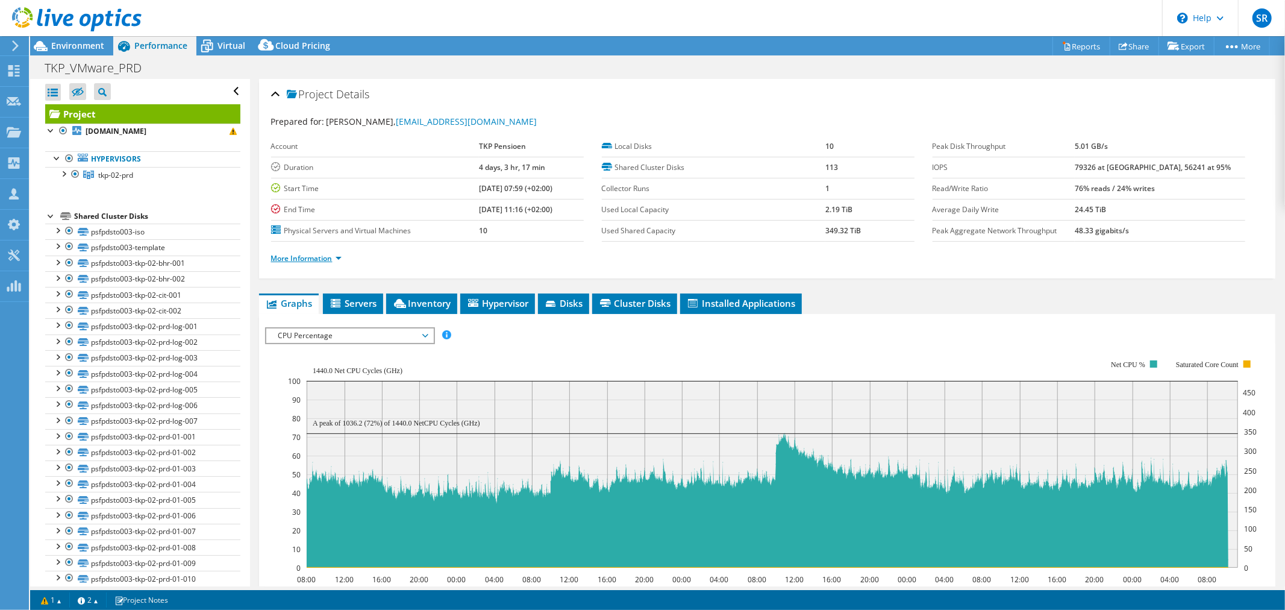
click at [339, 257] on link "More Information" at bounding box center [306, 258] width 71 height 10
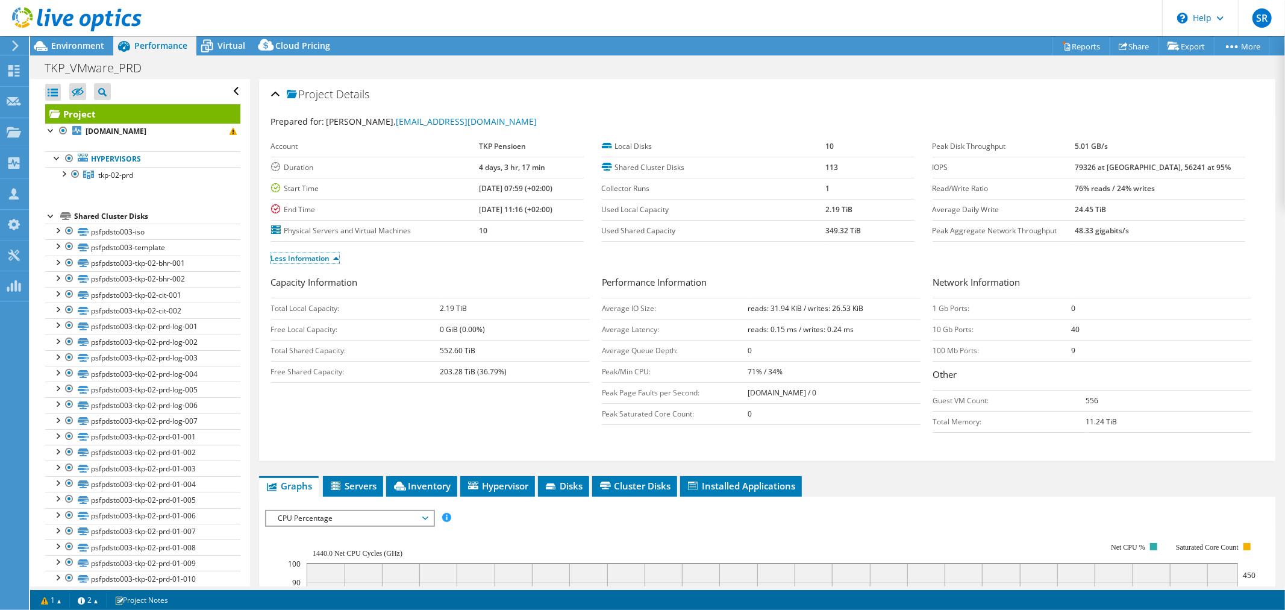
scroll to position [134, 0]
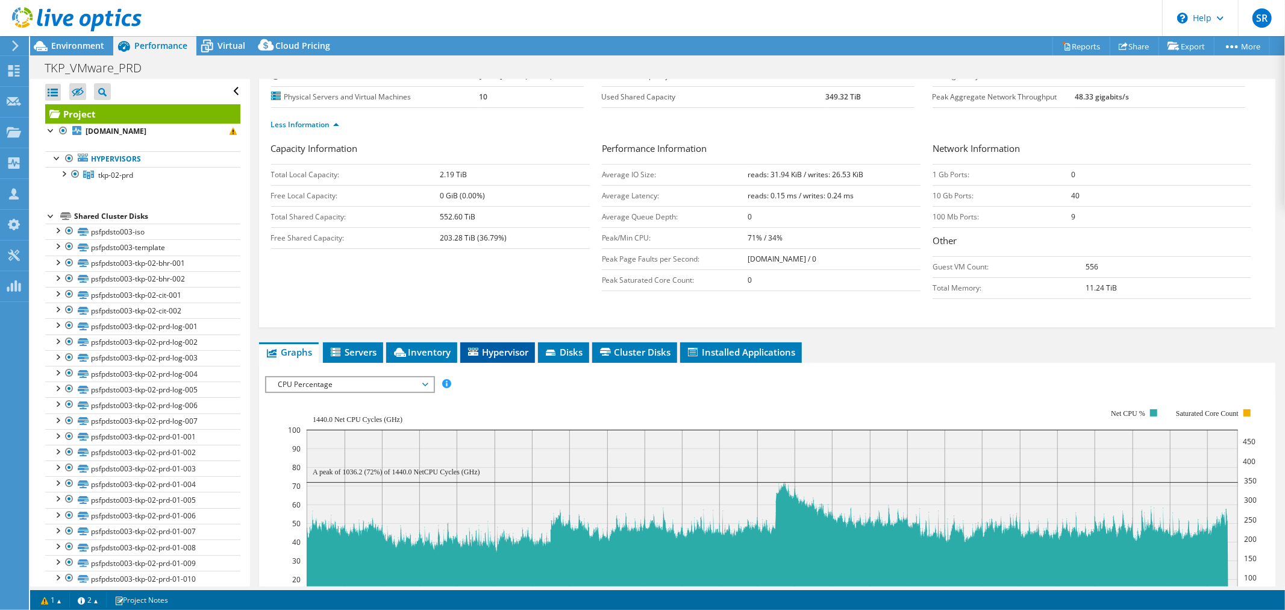
click at [492, 351] on span "Hypervisor" at bounding box center [497, 352] width 63 height 12
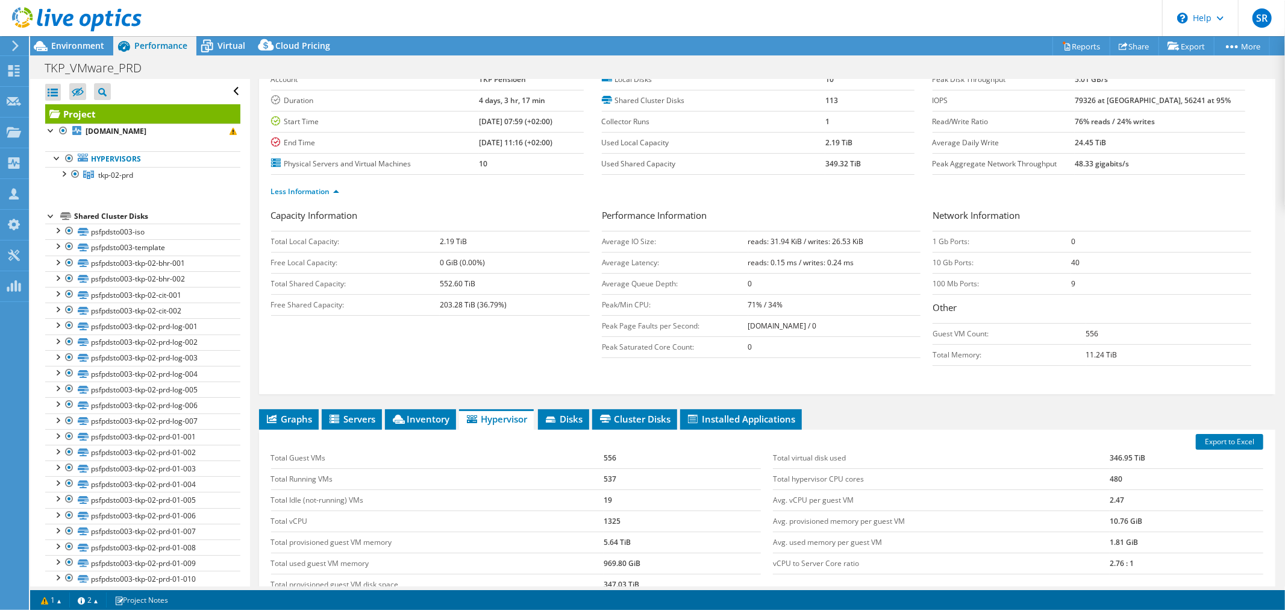
scroll to position [0, 0]
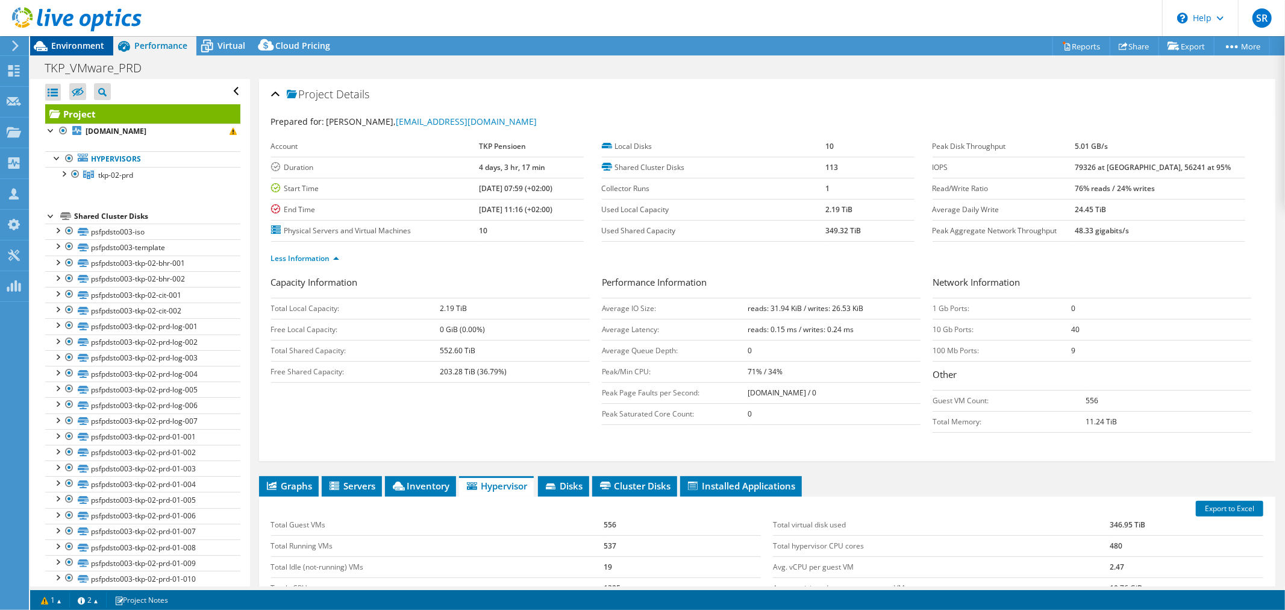
click at [75, 47] on span "Environment" at bounding box center [77, 45] width 53 height 11
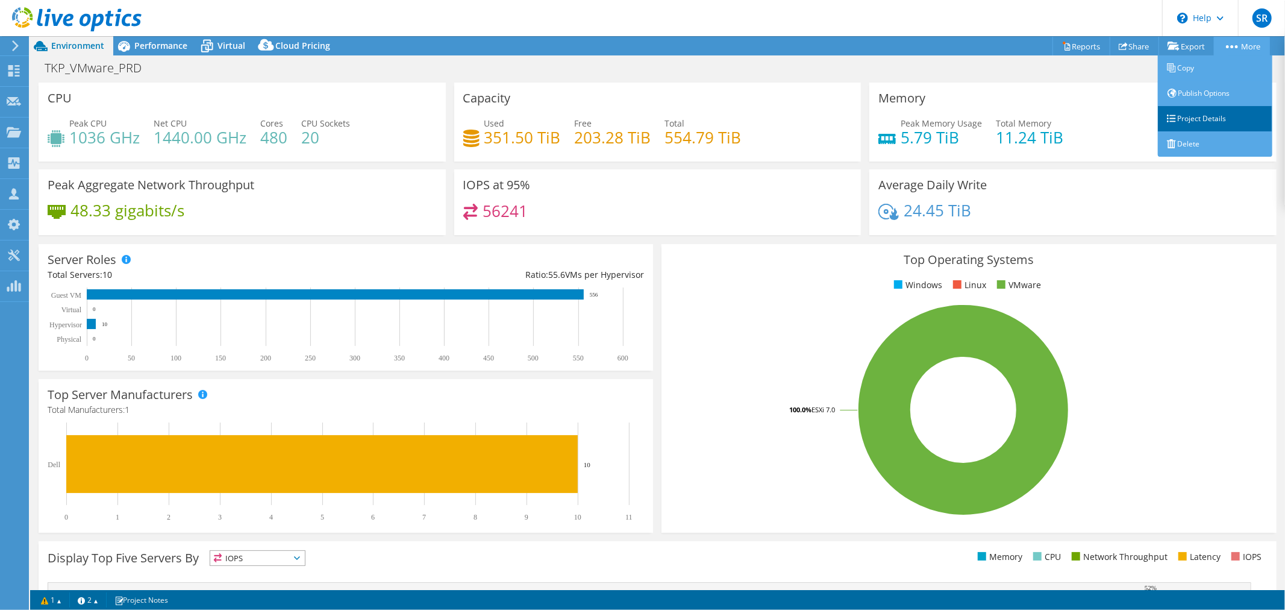
click at [1189, 116] on link "Project Details" at bounding box center [1215, 118] width 114 height 25
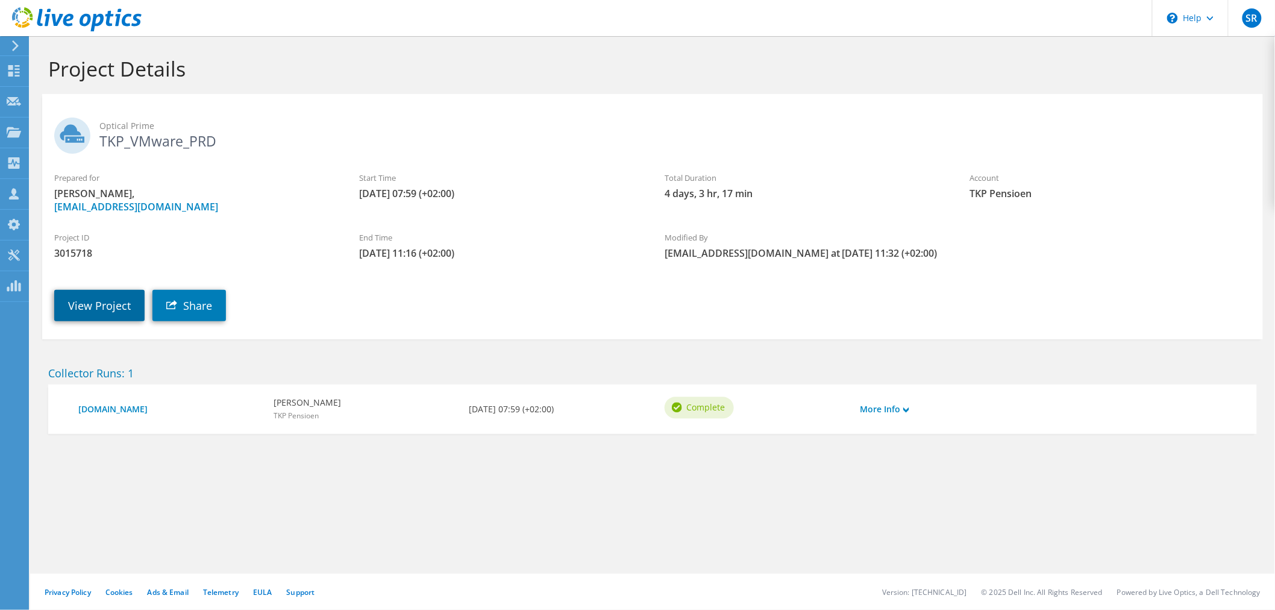
click at [89, 302] on link "View Project" at bounding box center [99, 305] width 90 height 31
click at [99, 301] on link "View Project" at bounding box center [99, 305] width 90 height 31
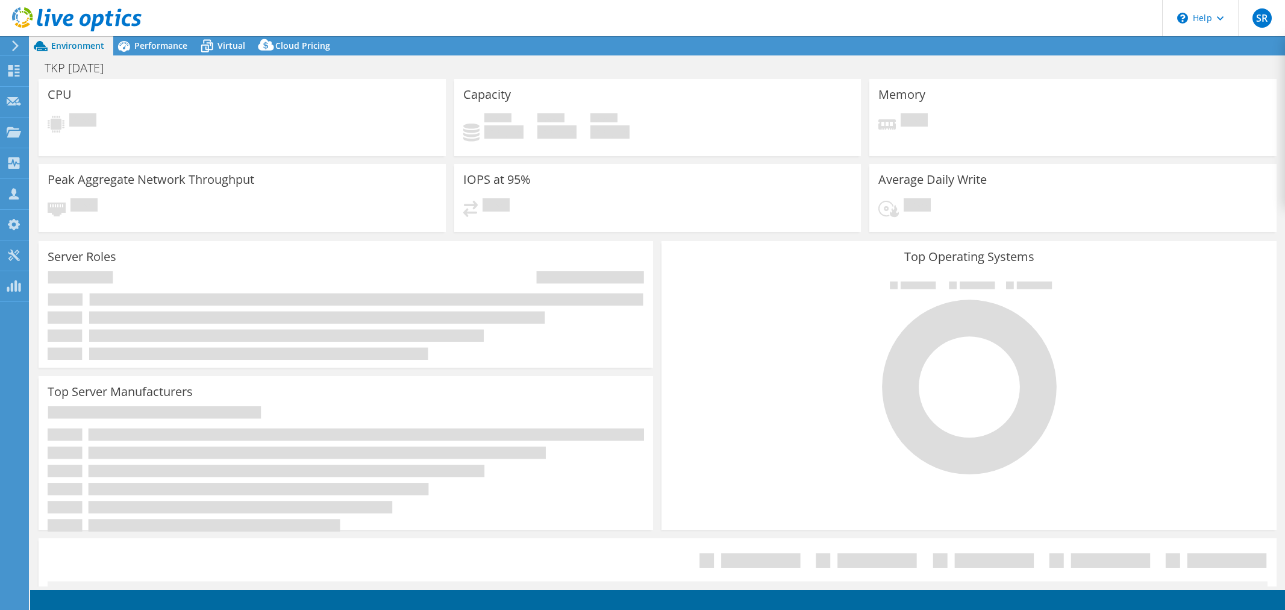
select select "USD"
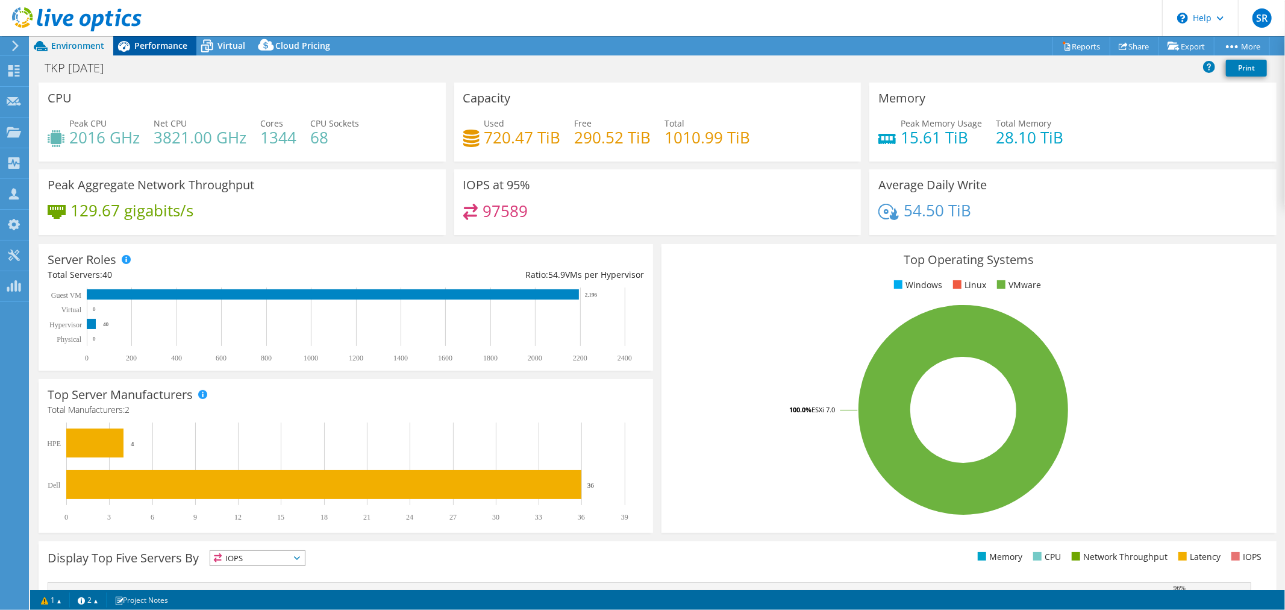
click at [146, 45] on span "Performance" at bounding box center [160, 45] width 53 height 11
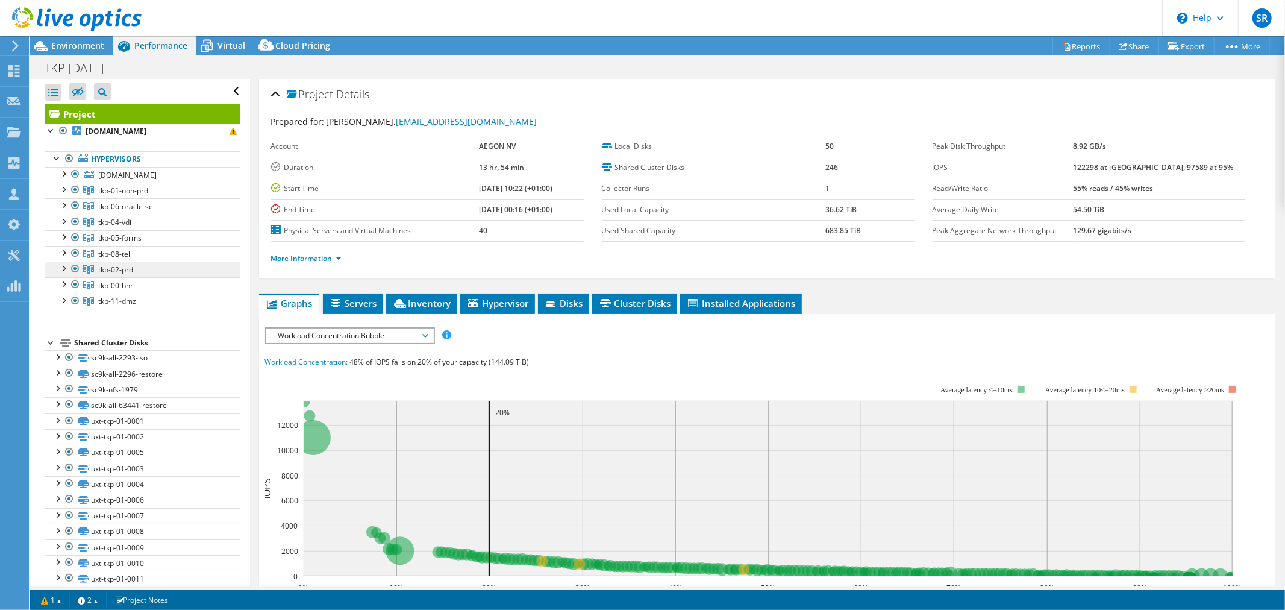
click at [104, 198] on link "tkp-02-prd" at bounding box center [142, 191] width 195 height 16
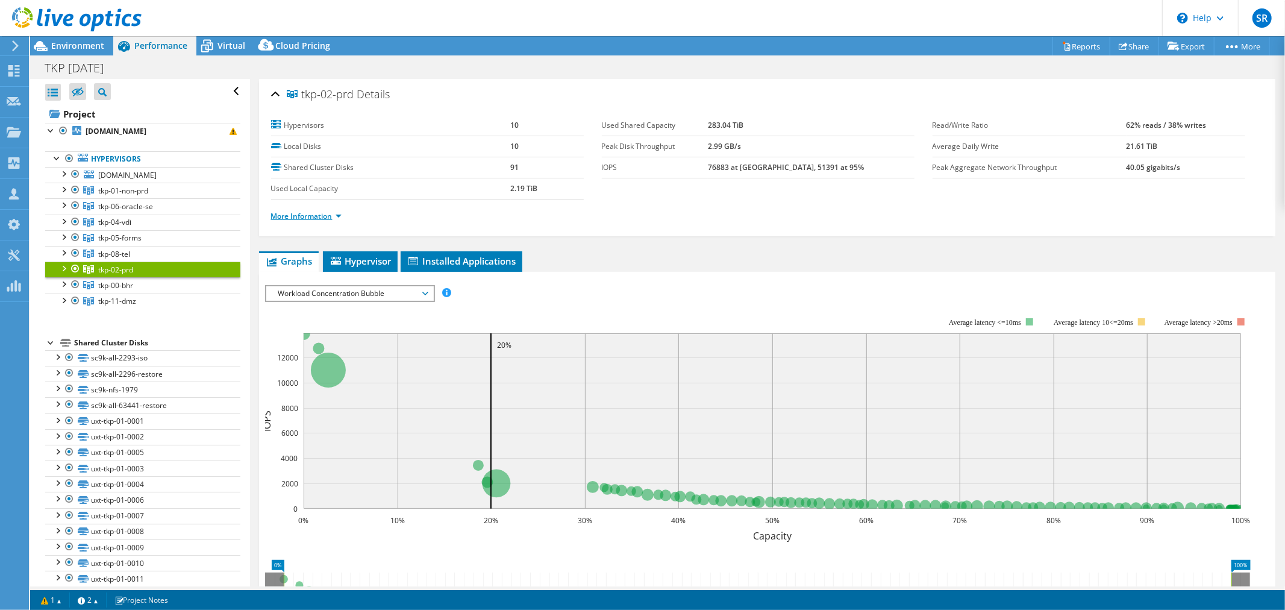
click at [340, 216] on link "More Information" at bounding box center [306, 216] width 71 height 10
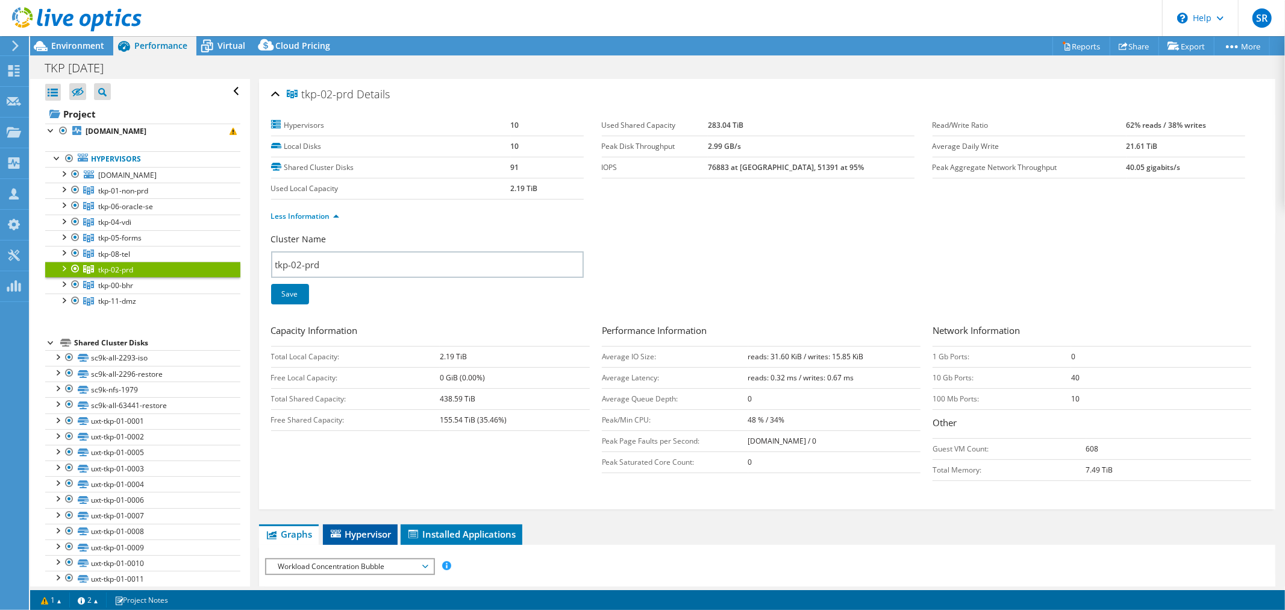
click at [365, 525] on li "Hypervisor" at bounding box center [360, 534] width 75 height 20
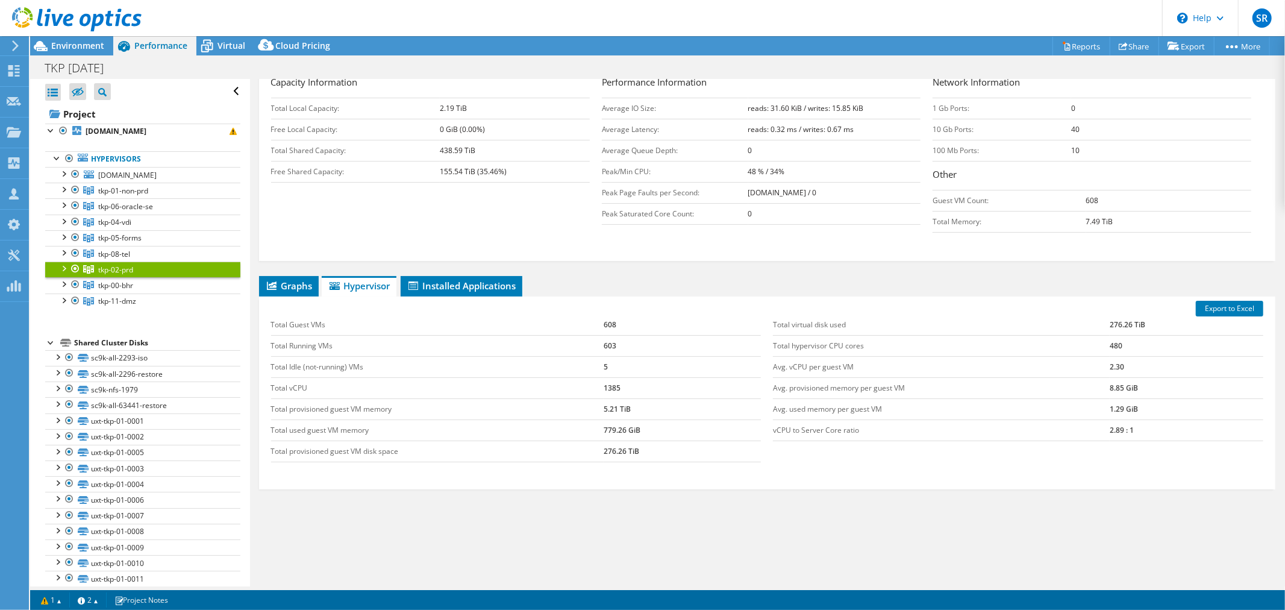
scroll to position [259, 0]
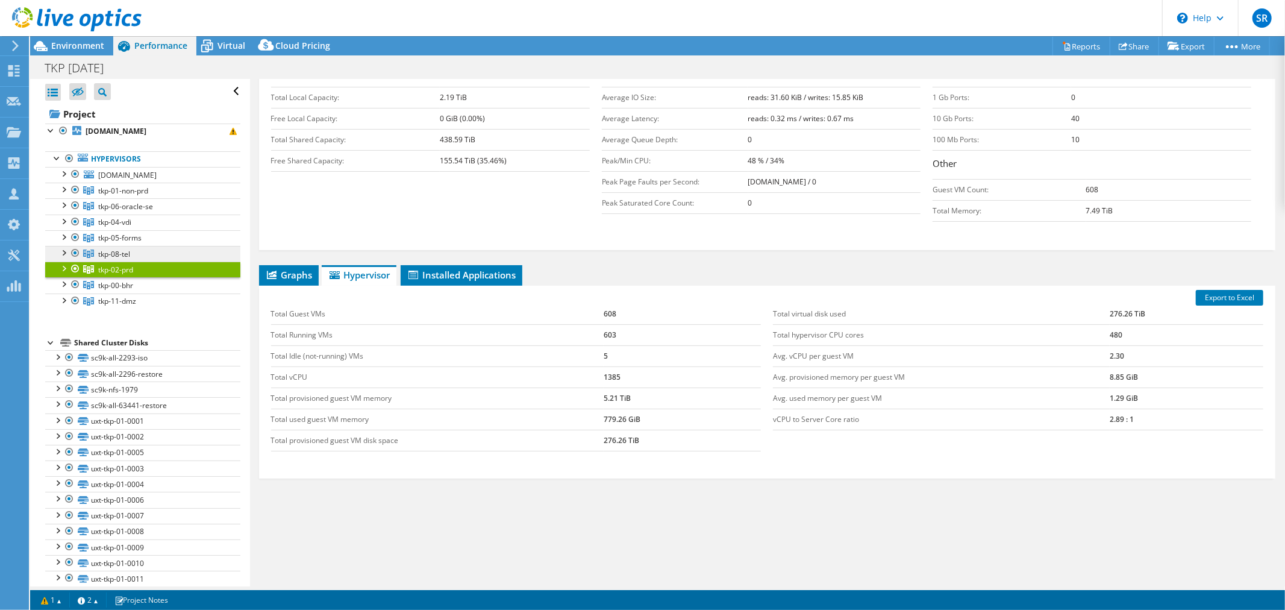
click at [141, 198] on link "tkp-08-tel" at bounding box center [142, 191] width 195 height 16
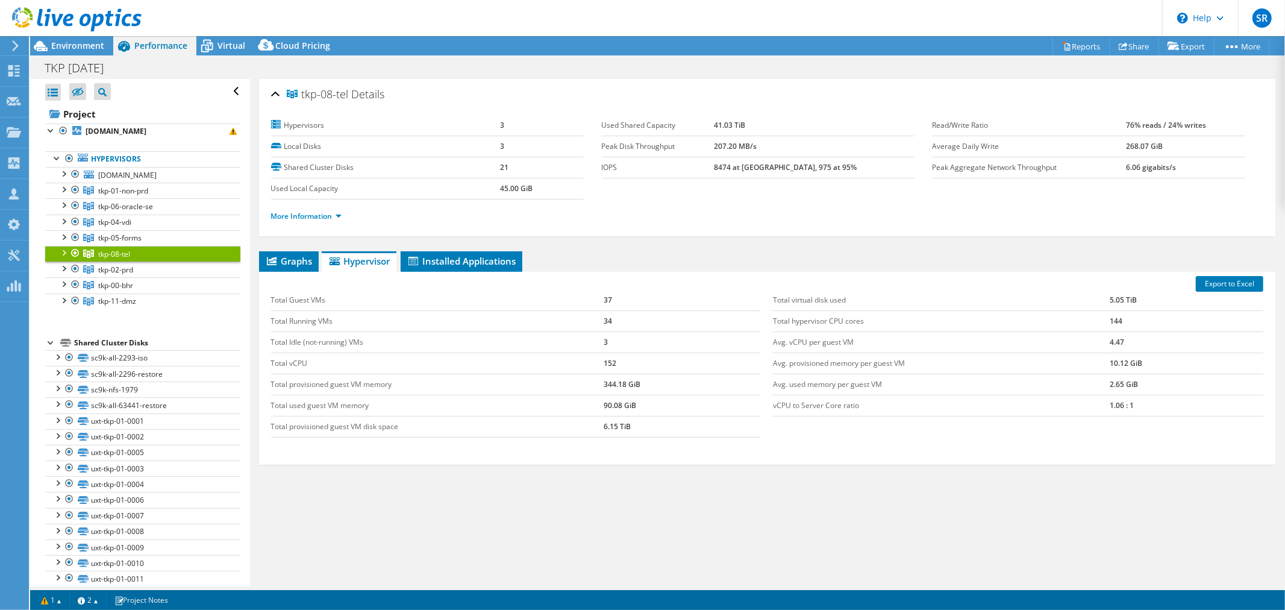
scroll to position [0, 0]
click at [125, 194] on span "tkp-01-non-prd" at bounding box center [123, 191] width 50 height 10
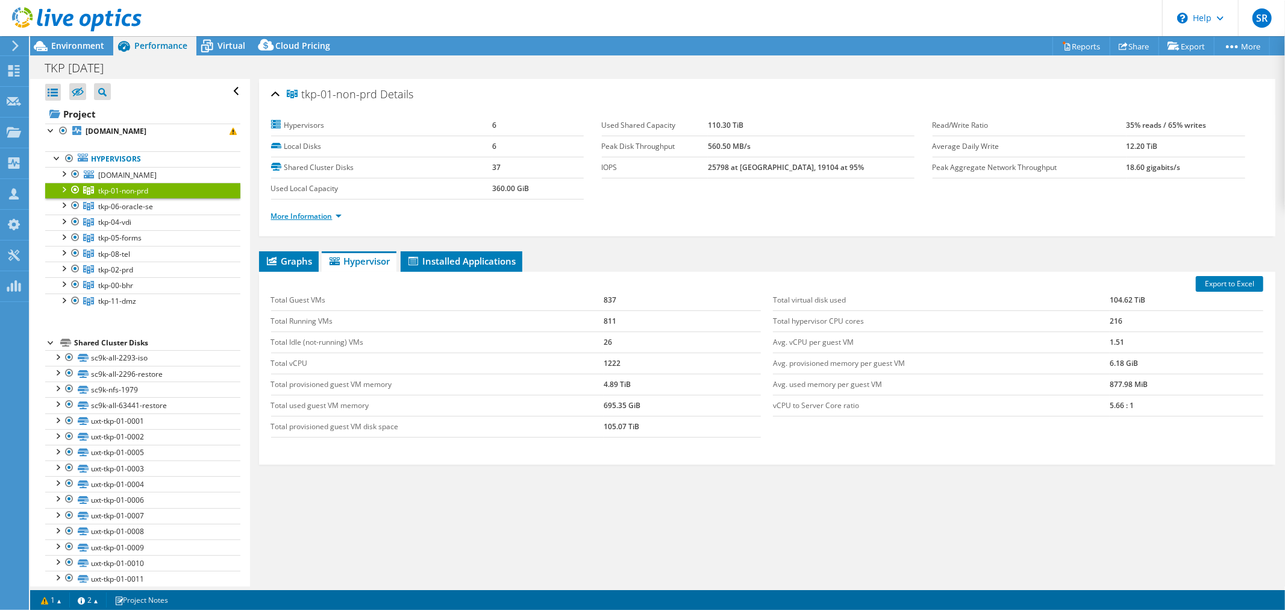
click at [309, 212] on link "More Information" at bounding box center [306, 216] width 71 height 10
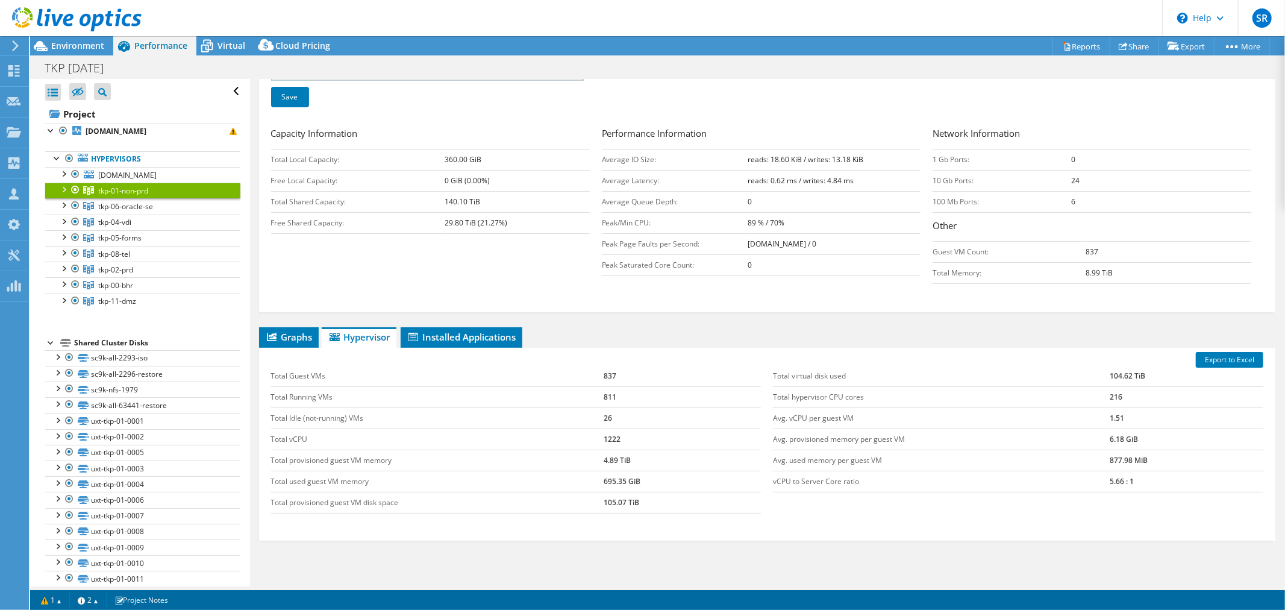
scroll to position [201, 0]
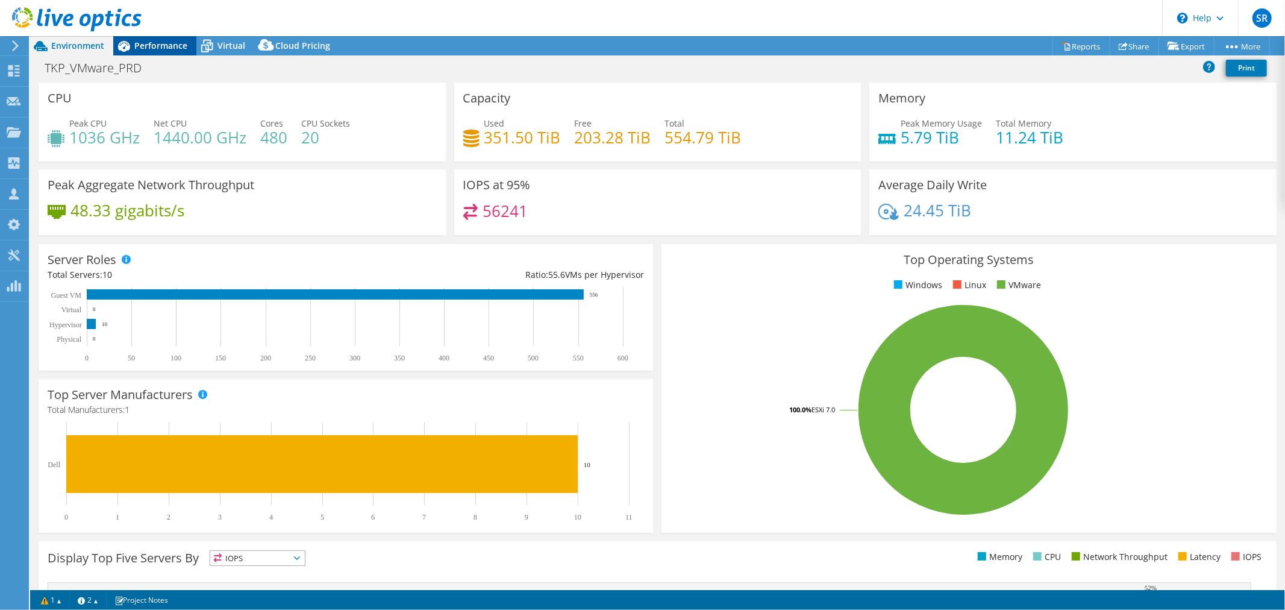
click at [149, 46] on span "Performance" at bounding box center [160, 45] width 53 height 11
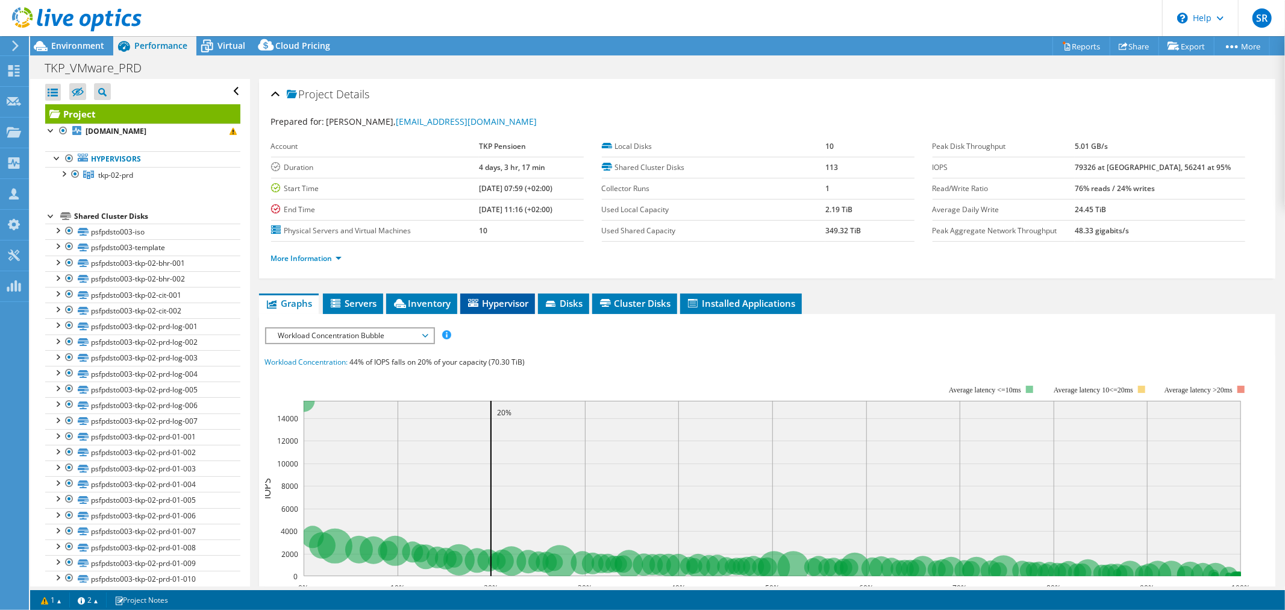
click at [506, 303] on span "Hypervisor" at bounding box center [497, 303] width 63 height 12
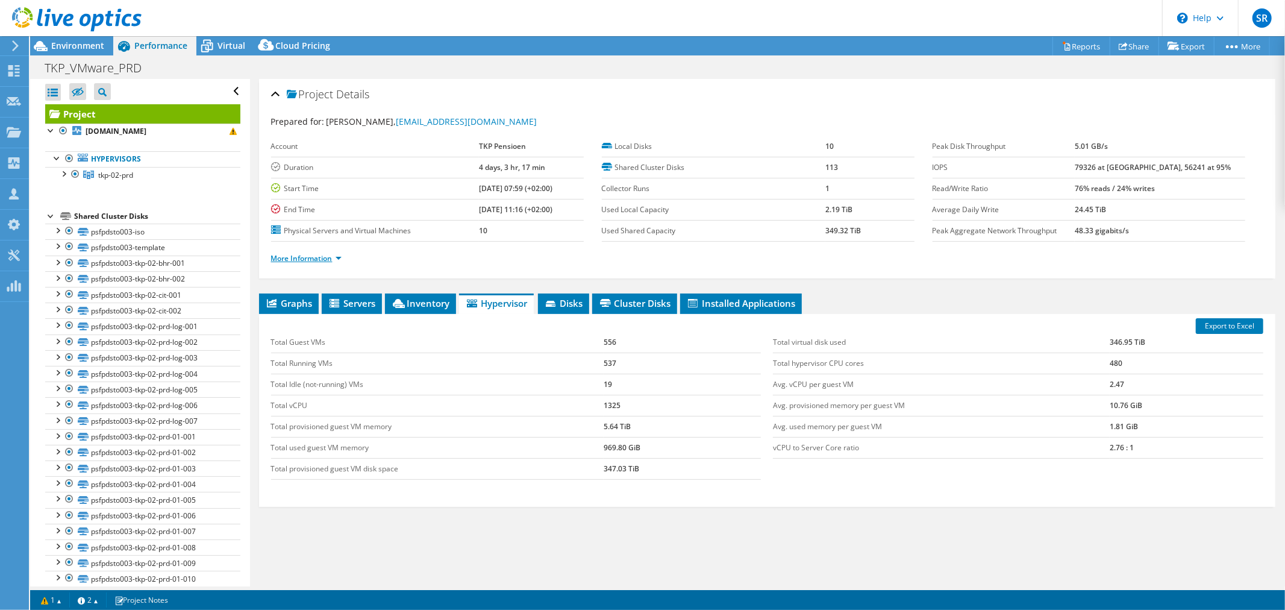
click at [331, 258] on link "More Information" at bounding box center [306, 258] width 71 height 10
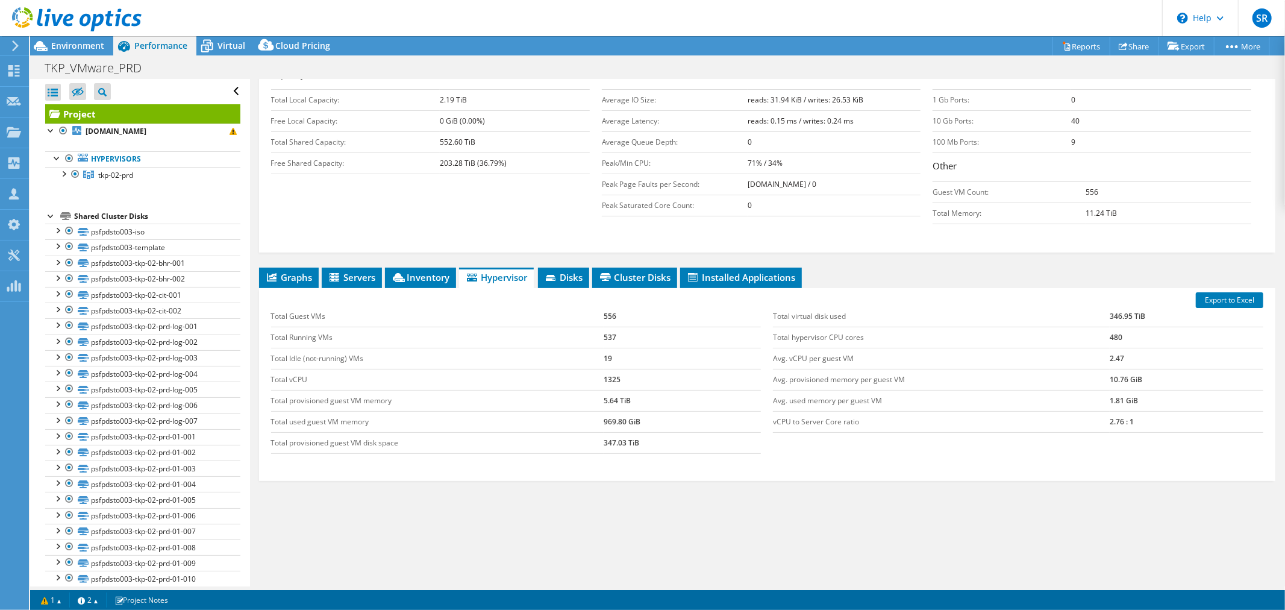
scroll to position [211, 0]
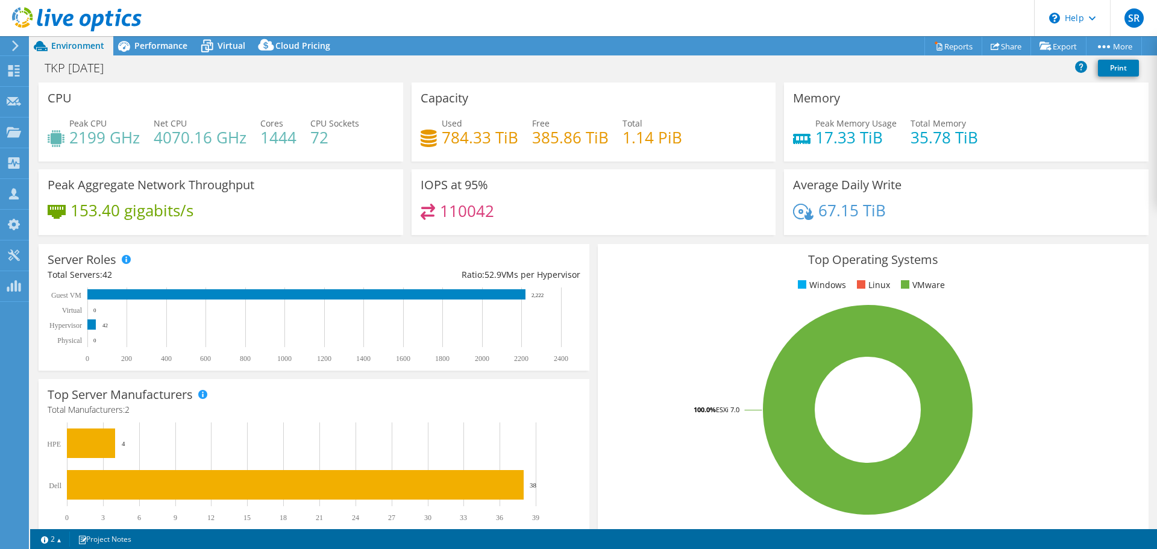
select select "USD"
